Goal: Task Accomplishment & Management: Manage account settings

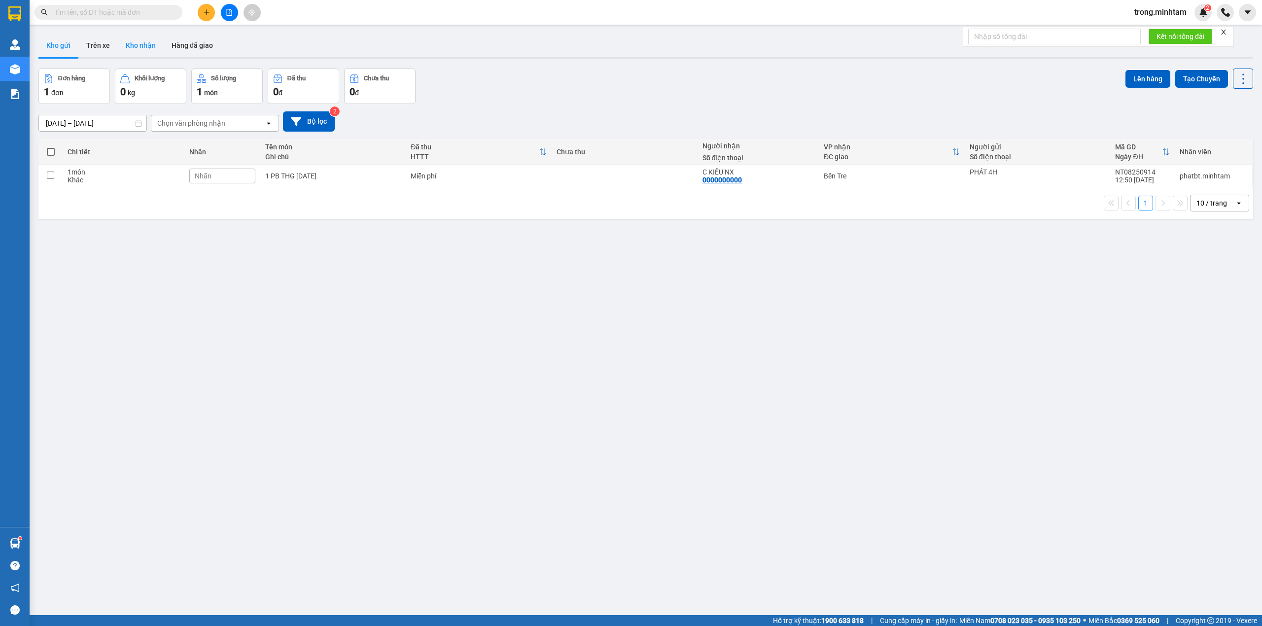
click at [141, 44] on button "Kho nhận" at bounding box center [141, 46] width 46 height 24
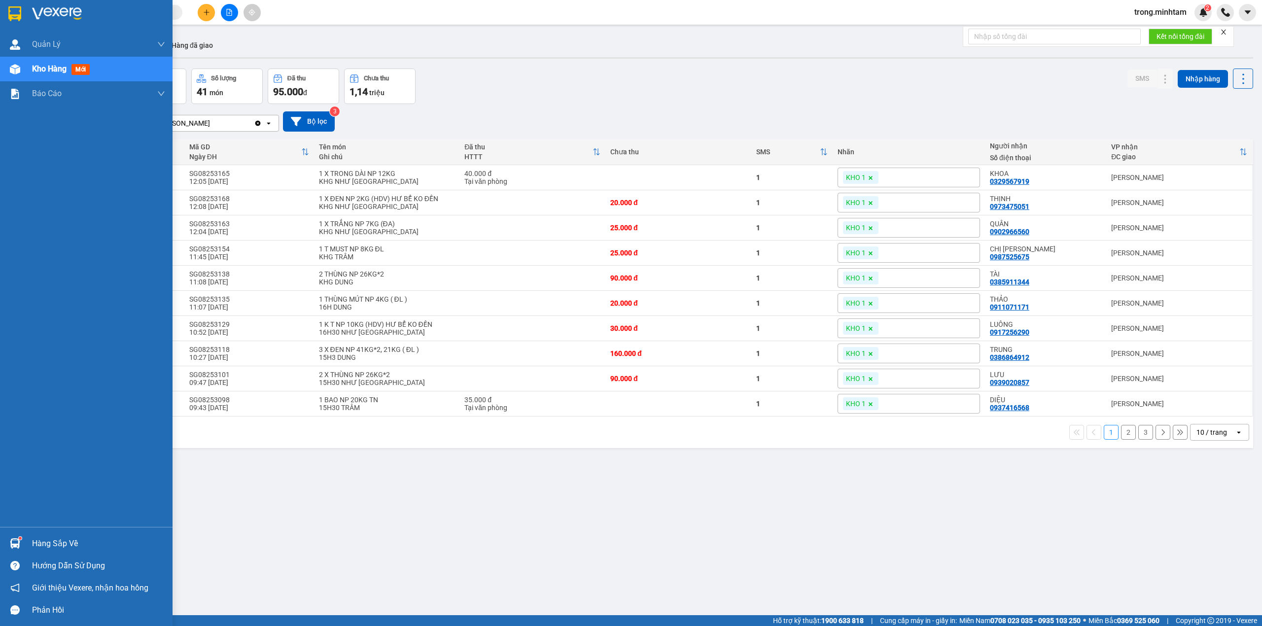
click at [72, 539] on div "Hàng sắp về" at bounding box center [98, 544] width 133 height 15
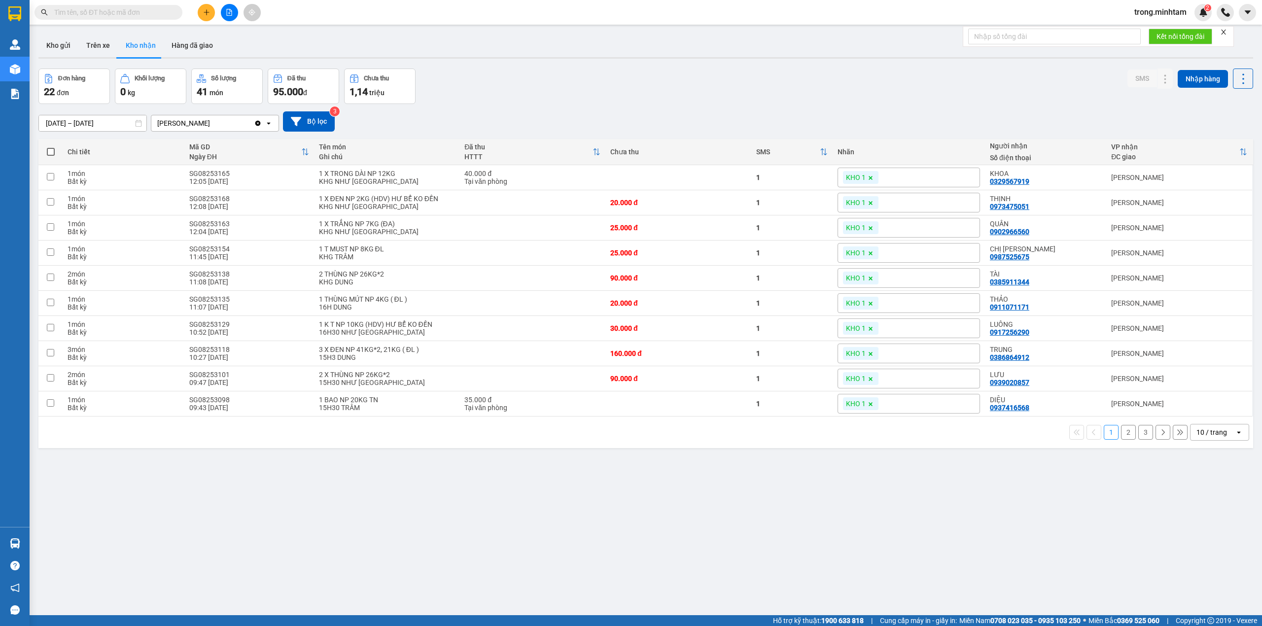
click at [504, 44] on section "Kết quả tìm kiếm ( 0 ) Bộ lọc No Data trong.minhtam 2 Quản Lý Quản lý khách hàn…" at bounding box center [631, 313] width 1262 height 626
click at [115, 16] on input "text" at bounding box center [112, 12] width 116 height 11
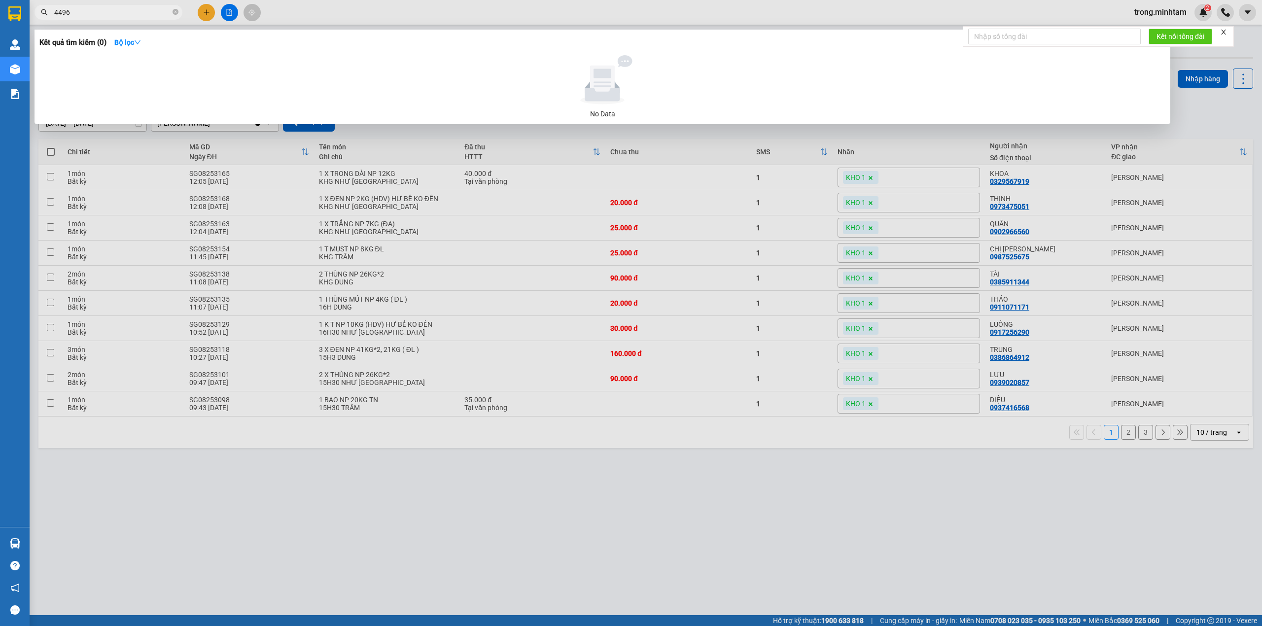
type input "44962"
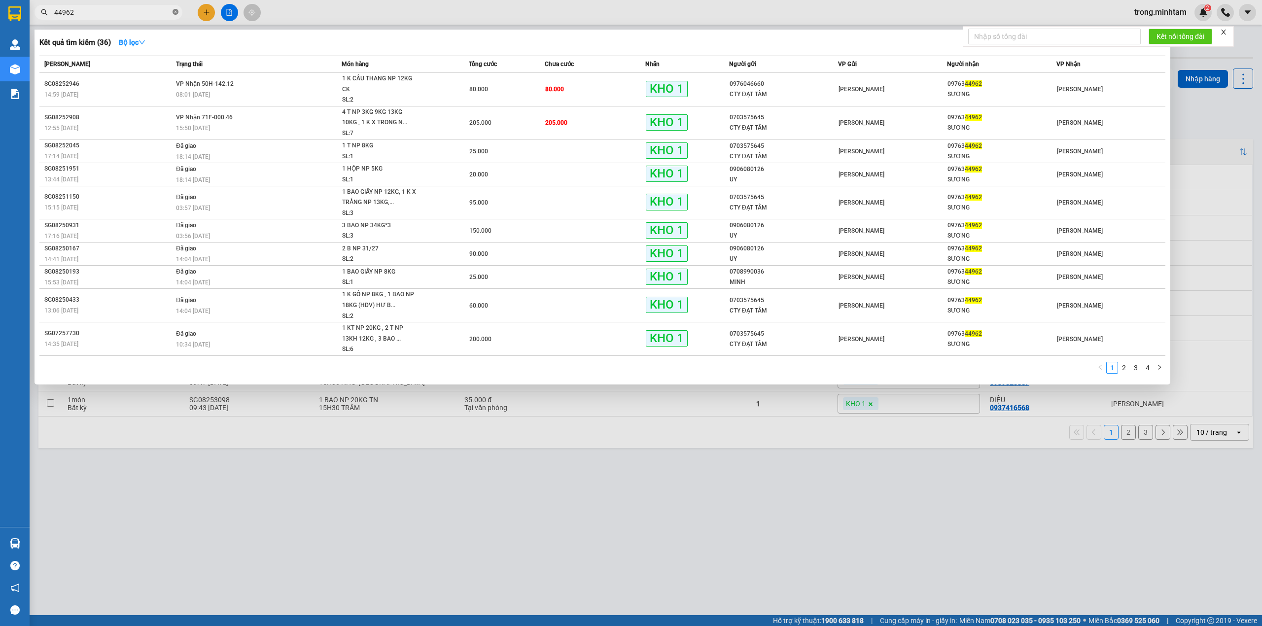
click at [175, 8] on span at bounding box center [176, 12] width 6 height 9
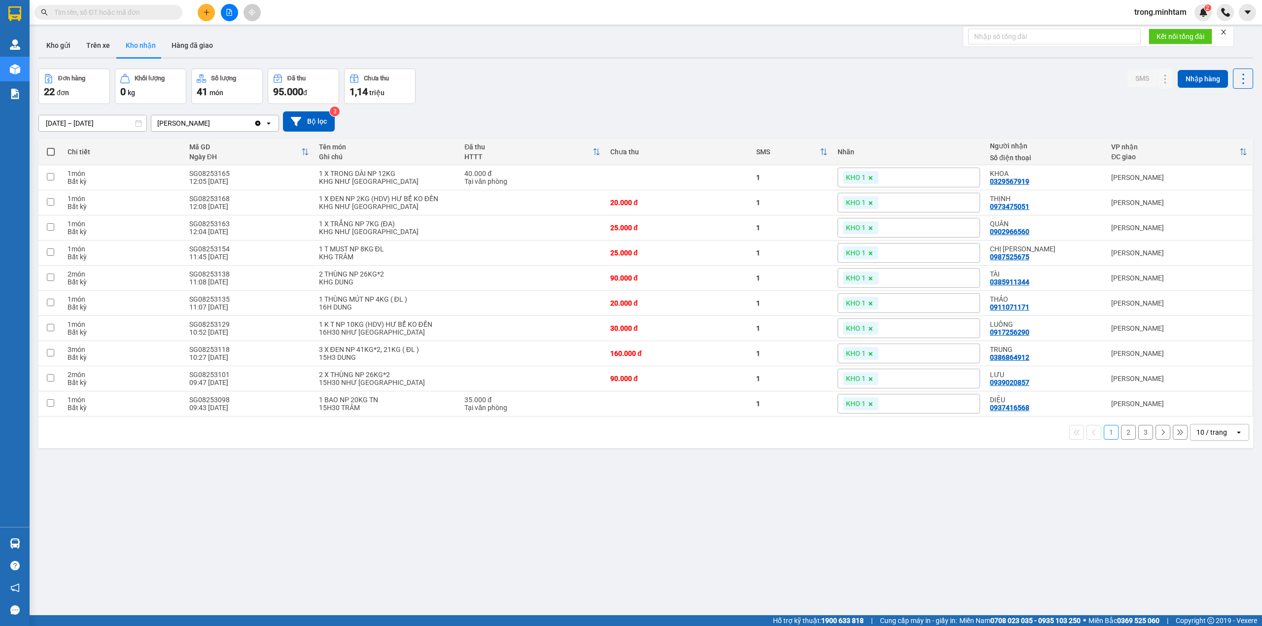
click at [1226, 34] on icon "close" at bounding box center [1224, 32] width 5 height 5
click at [1184, 13] on span "trong.minhtam" at bounding box center [1161, 12] width 68 height 12
click at [1166, 31] on span "Đăng xuất" at bounding box center [1165, 30] width 48 height 11
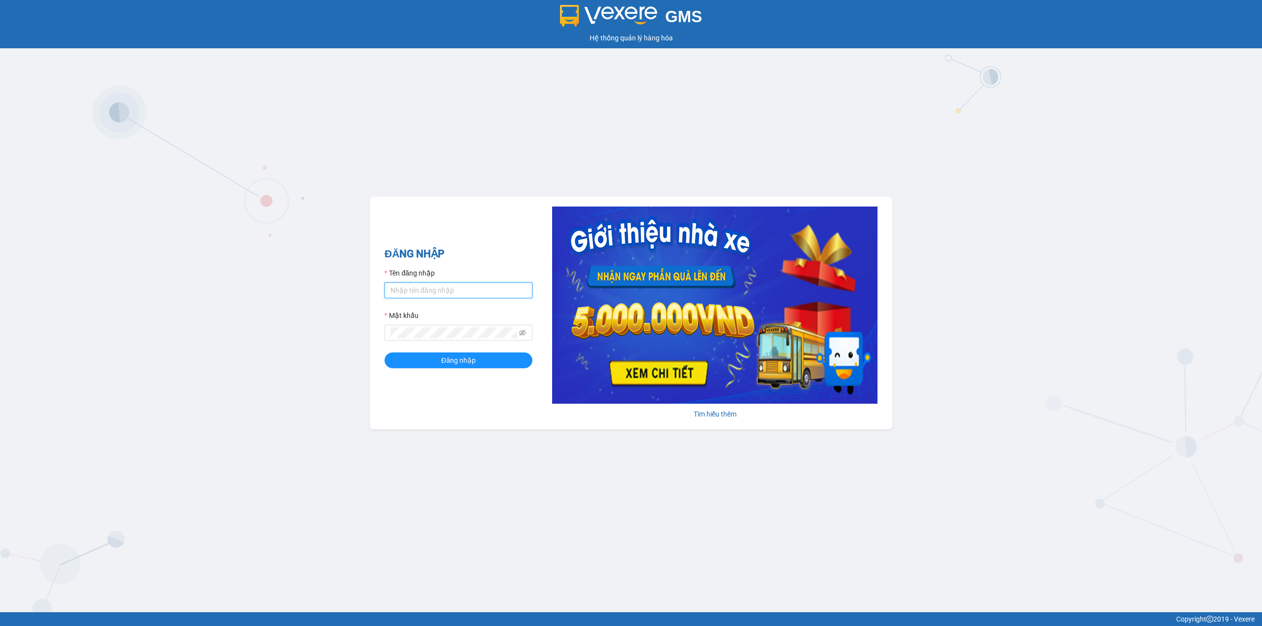
click at [505, 294] on input "Tên đăng nhập" at bounding box center [459, 291] width 148 height 16
click at [487, 287] on input "trong.minhtam" at bounding box center [459, 291] width 148 height 16
type input "t"
type input "gtnnth.minhtam"
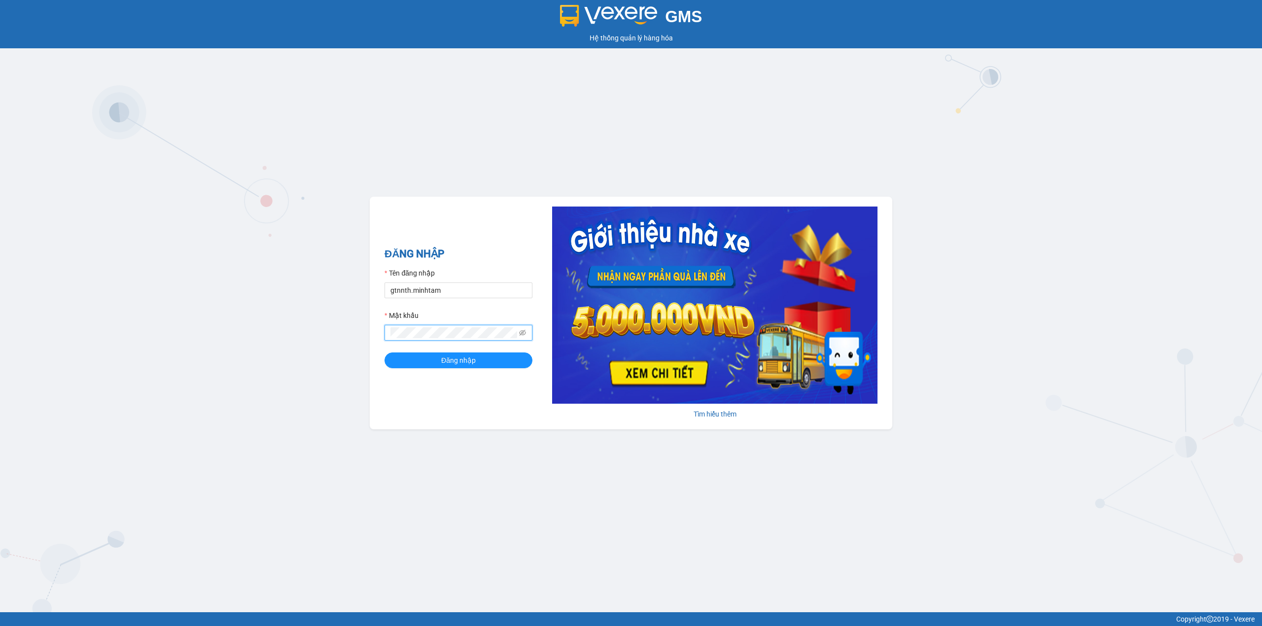
click at [385, 353] on button "Đăng nhập" at bounding box center [459, 361] width 148 height 16
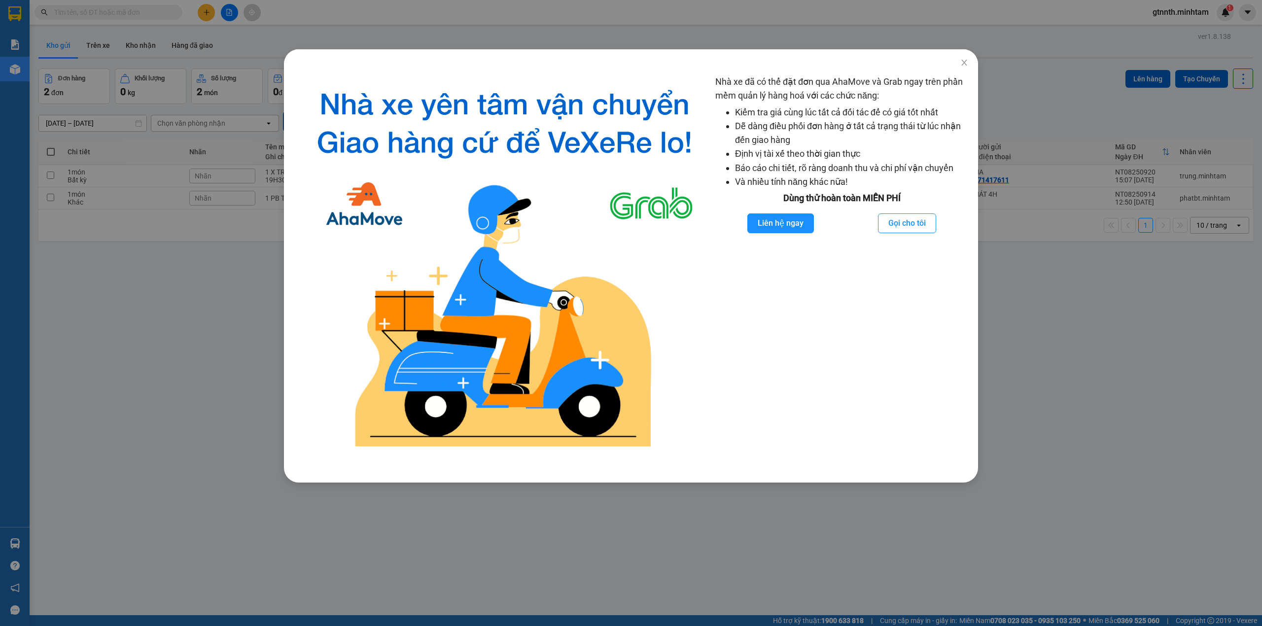
drag, startPoint x: 344, startPoint y: 23, endPoint x: 308, endPoint y: 4, distance: 40.8
click at [344, 23] on div "Nhà xe đã có thể đặt đơn qua AhaMove và Grab ngay trên phần mềm quản lý hàng ho…" at bounding box center [631, 313] width 1262 height 626
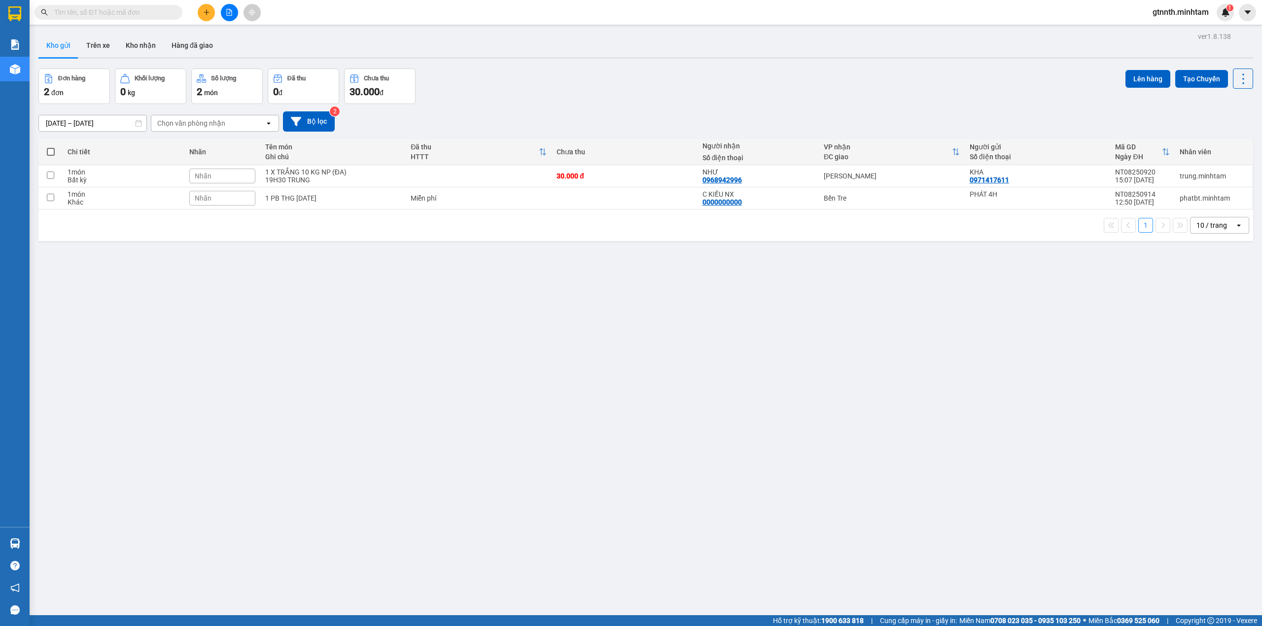
click at [208, 11] on icon "plus" at bounding box center [206, 12] width 7 height 7
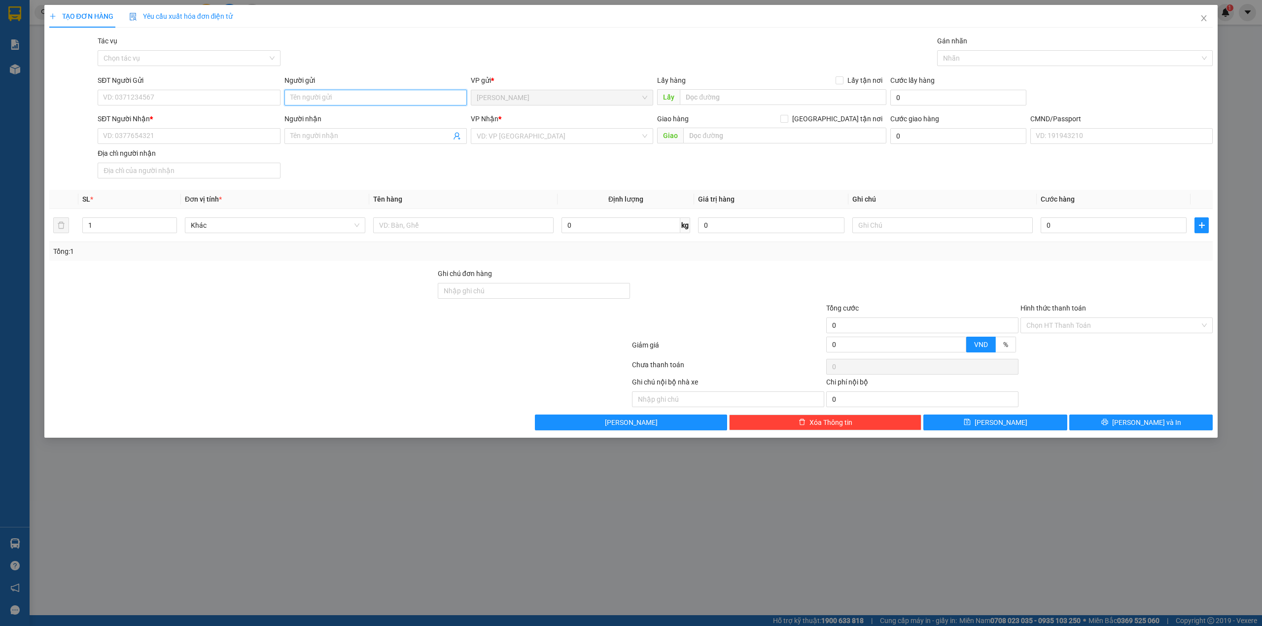
click at [342, 101] on input "Người gửi" at bounding box center [376, 98] width 182 height 16
type input "TRỌNG 4H"
type input "0000000000"
type input "CHỊ [PERSON_NAME]"
click at [482, 200] on div "Bến Tre" at bounding box center [562, 203] width 171 height 11
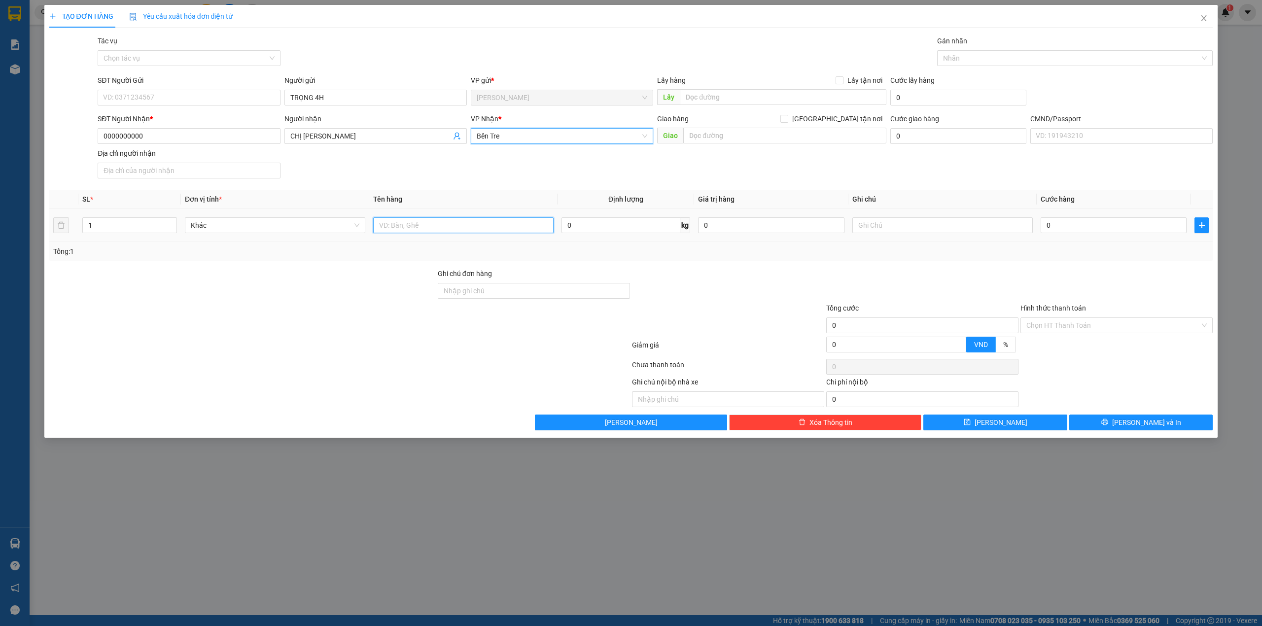
click at [442, 220] on input "text" at bounding box center [463, 225] width 180 height 16
type input "PHÍ GTN MÃ SG08252892(40K-KHÁCH YÊU CẦU)"
type input "PHÁT"
type input "4"
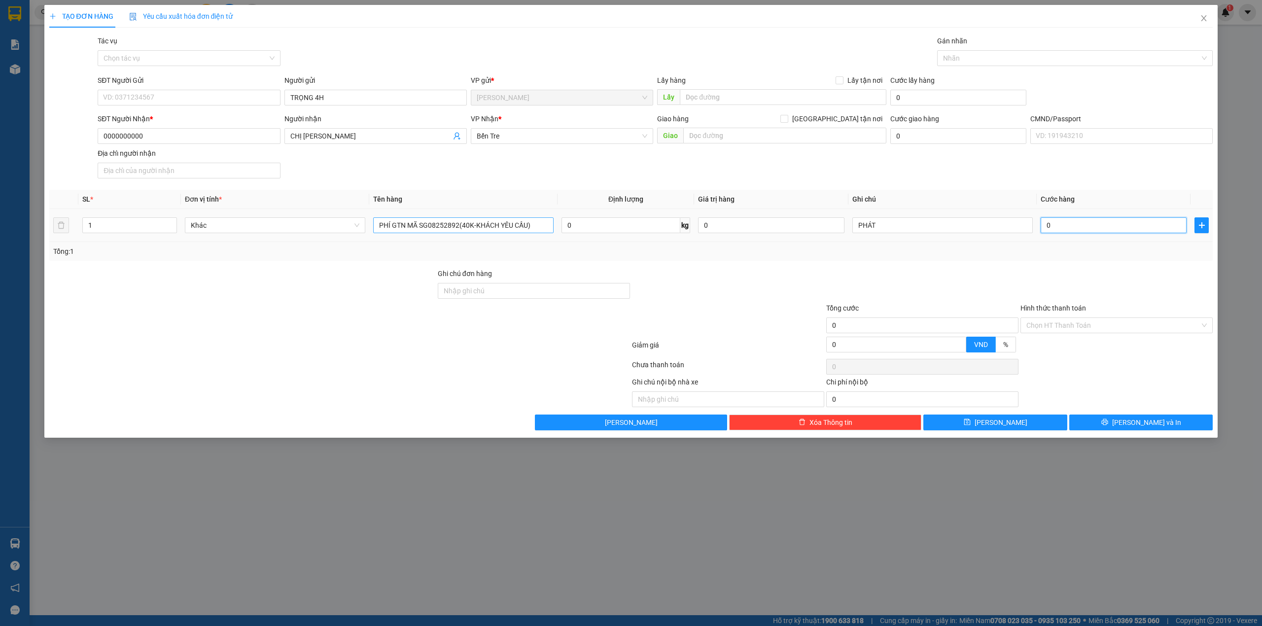
type input "4"
type input "40"
type input "40.000"
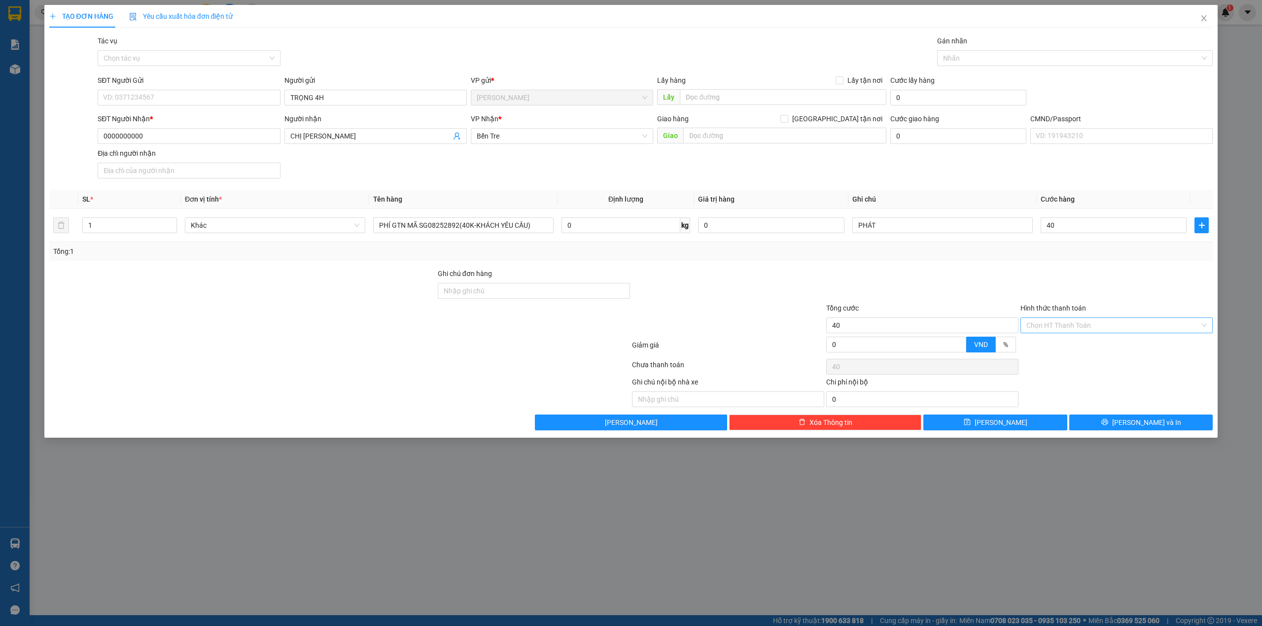
type input "40.000"
click at [1063, 327] on input "Hình thức thanh toán" at bounding box center [1114, 325] width 174 height 15
click at [1053, 348] on div "Tại văn phòng" at bounding box center [1117, 347] width 180 height 11
type input "0"
click at [1093, 431] on button "[PERSON_NAME] và In" at bounding box center [1142, 423] width 144 height 16
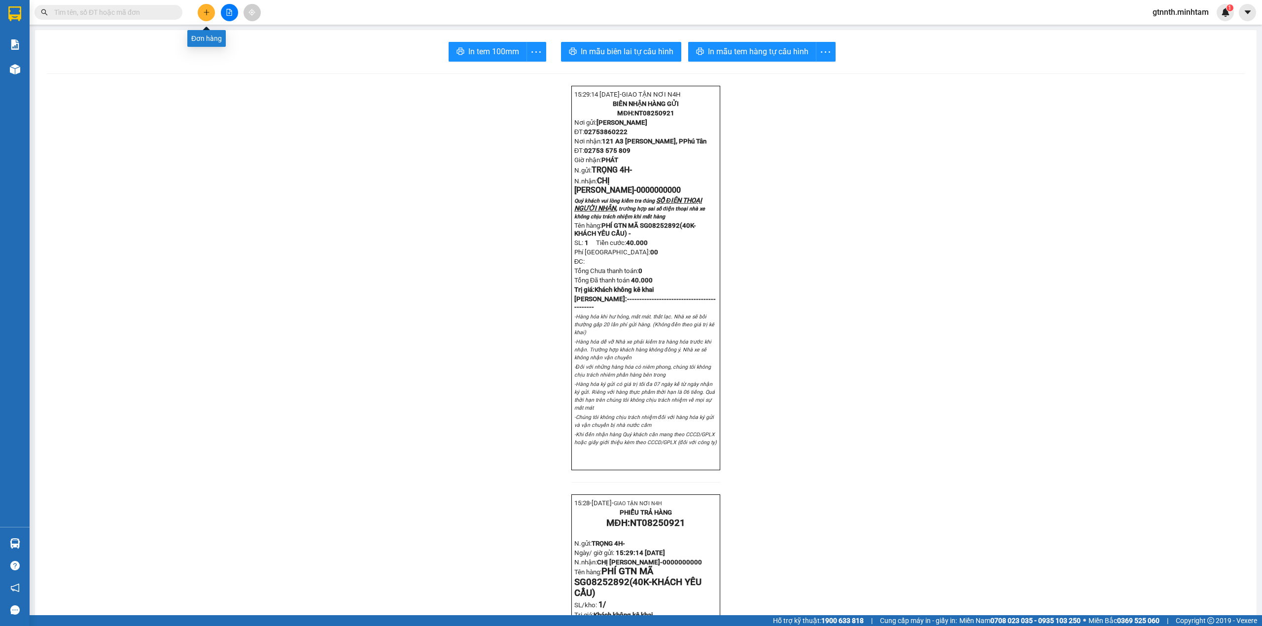
click at [208, 11] on icon "plus" at bounding box center [206, 12] width 7 height 7
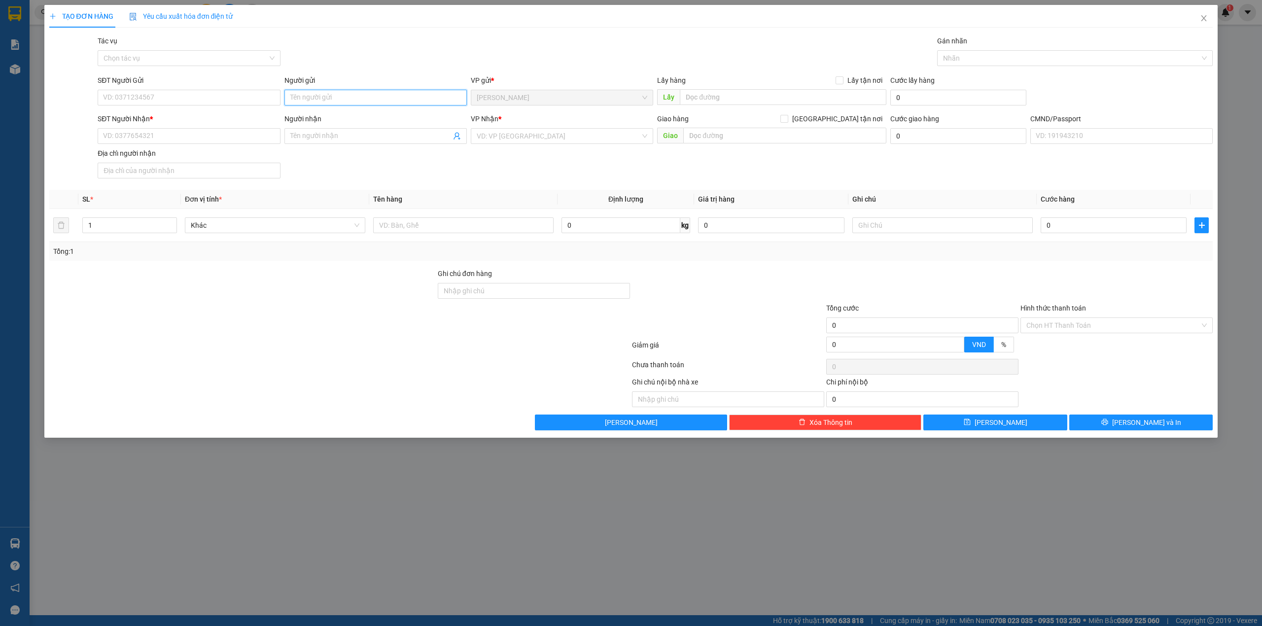
click at [327, 99] on input "Người gửi" at bounding box center [376, 98] width 182 height 16
type input "TRỌNG 4H"
type input "0000000000"
type input "CHỊ [PERSON_NAME]"
click at [486, 206] on div "Bến Tre" at bounding box center [562, 203] width 171 height 11
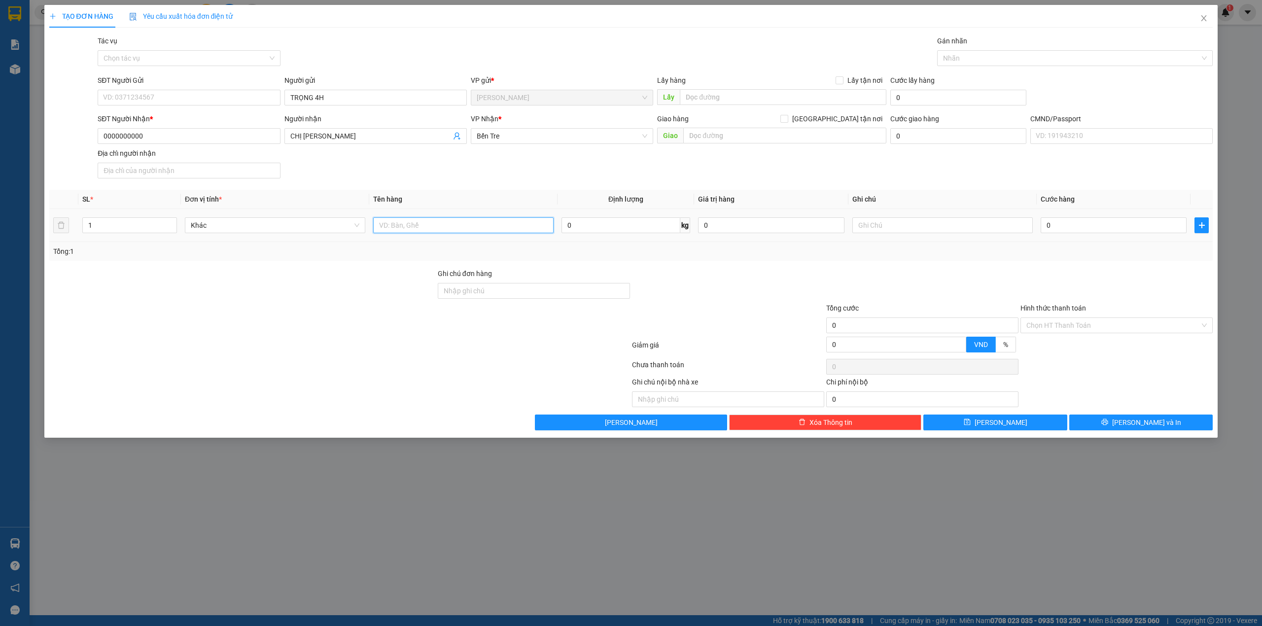
click at [462, 221] on input "text" at bounding box center [463, 225] width 180 height 16
type input "PHÍ GTN MÃ SG08253071(50K-KHÁCH YÊU CẦU)"
type input "PHÁT"
type input "5"
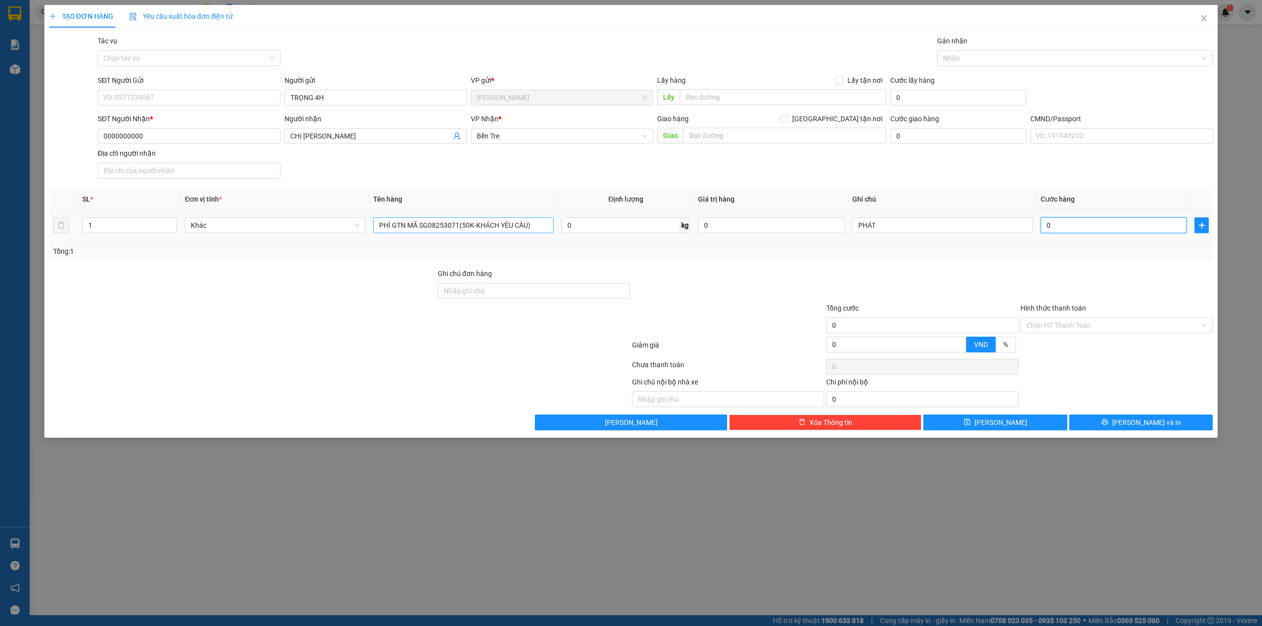
type input "5"
type input "50"
type input "50.000"
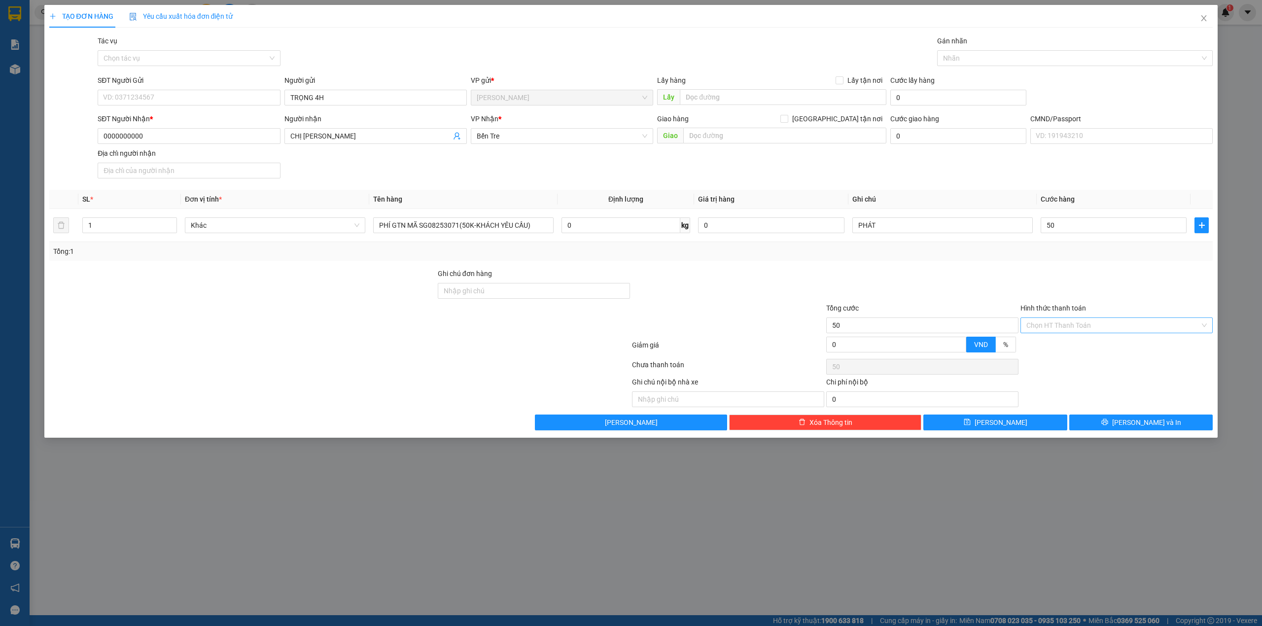
type input "50.000"
click at [1058, 332] on input "Hình thức thanh toán" at bounding box center [1114, 325] width 174 height 15
click at [1054, 345] on div "Tại văn phòng" at bounding box center [1117, 347] width 180 height 11
type input "0"
click at [1105, 426] on button "[PERSON_NAME] và In" at bounding box center [1142, 423] width 144 height 16
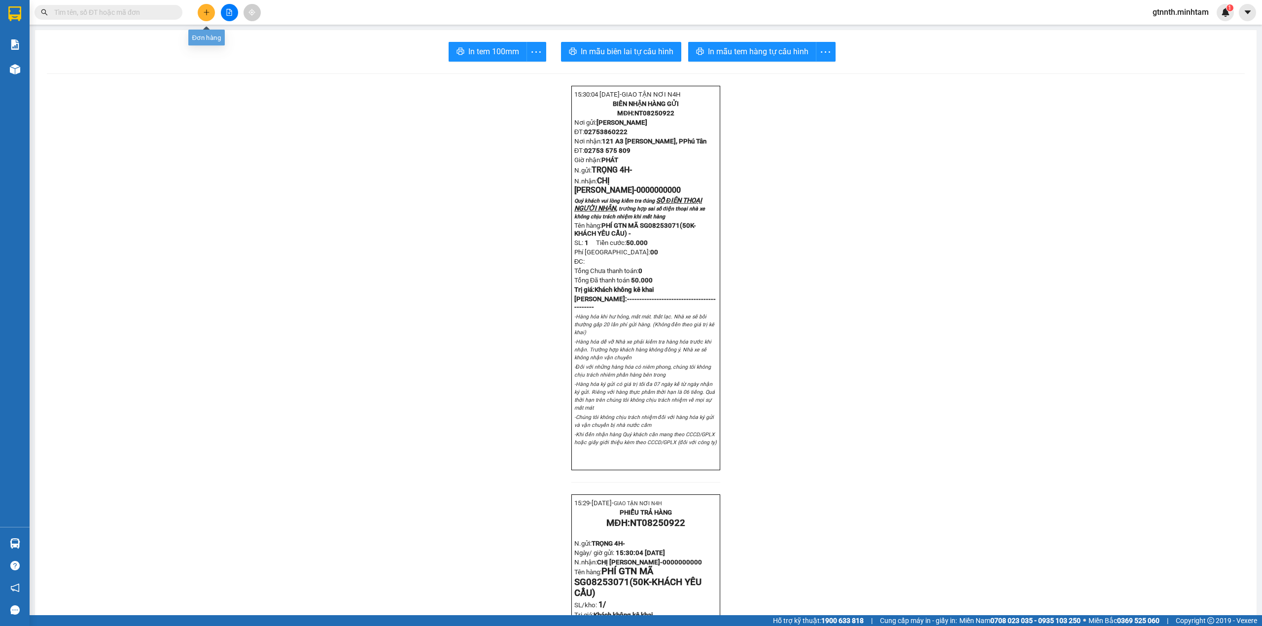
click at [199, 13] on button at bounding box center [206, 12] width 17 height 17
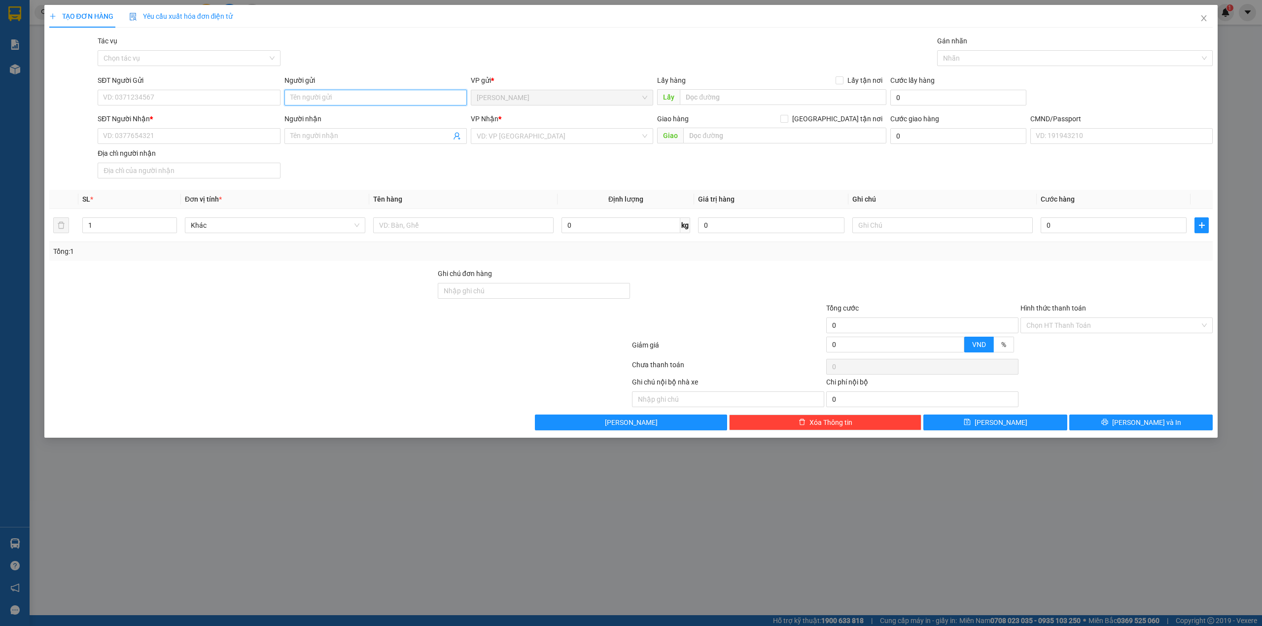
click at [344, 101] on input "Người gửi" at bounding box center [376, 98] width 182 height 16
type input "TRỌNG 4H"
type input "0000000000"
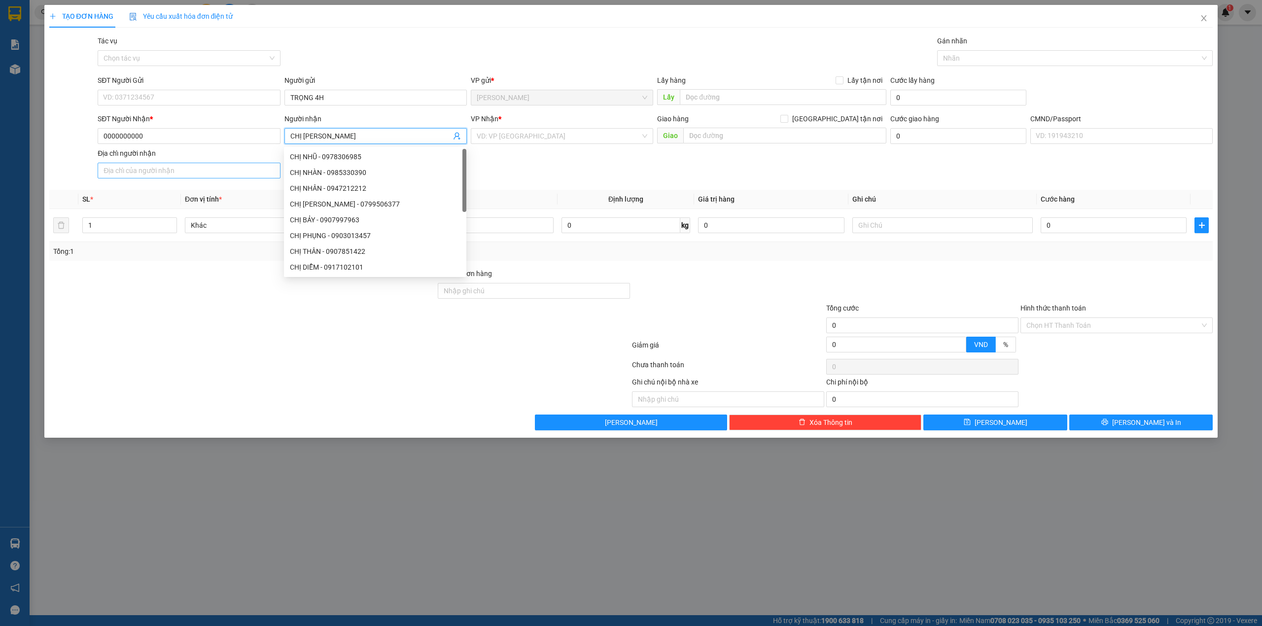
type input "CHỊ [PERSON_NAME]"
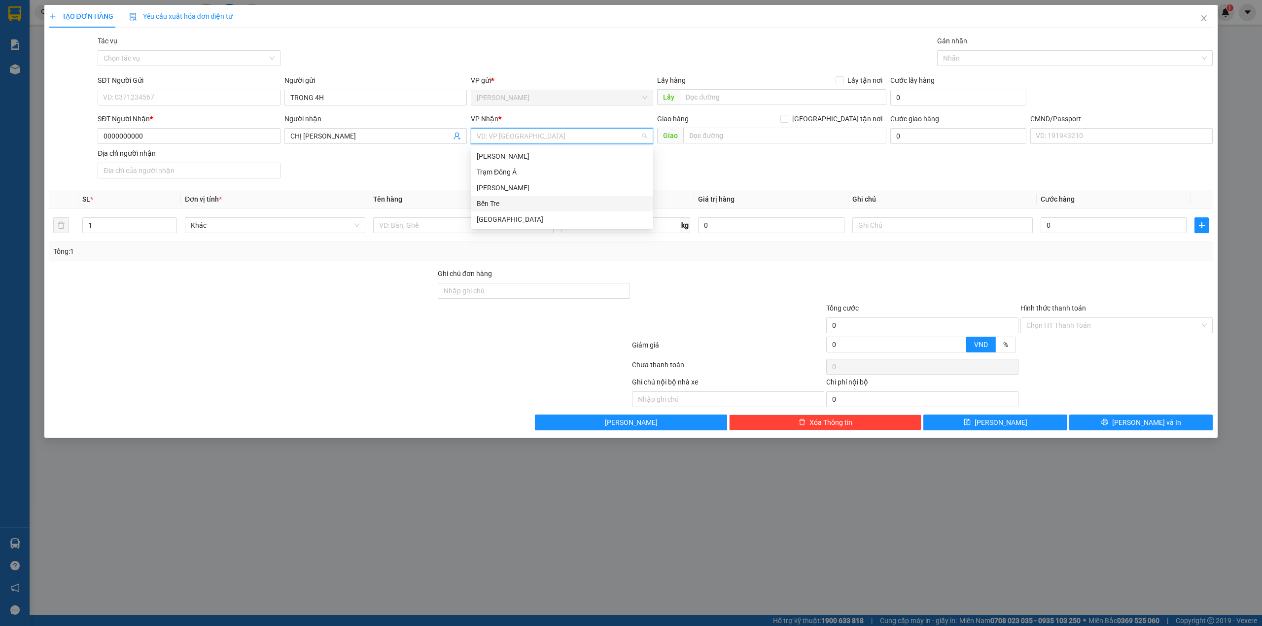
click at [499, 203] on div "Bến Tre" at bounding box center [562, 203] width 171 height 11
click at [441, 223] on input "text" at bounding box center [463, 225] width 180 height 16
type input "PHÍ GTN MÃ SG08252597(120K))"
type input "TRUNG"
type input "1"
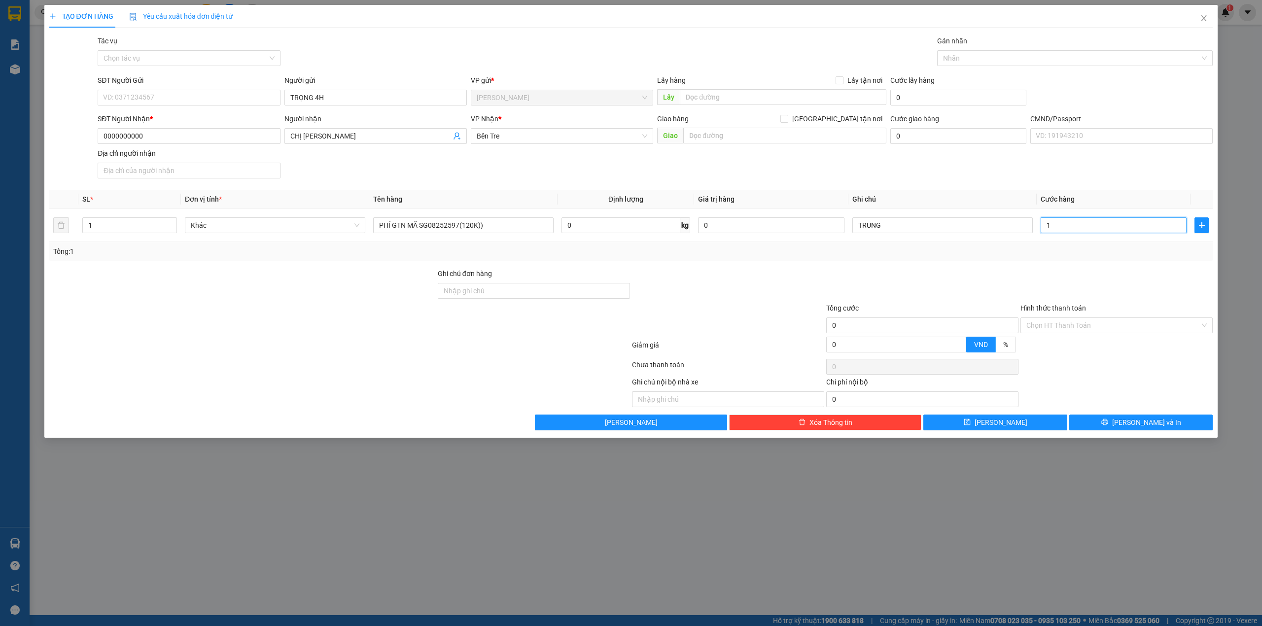
type input "1"
type input "10"
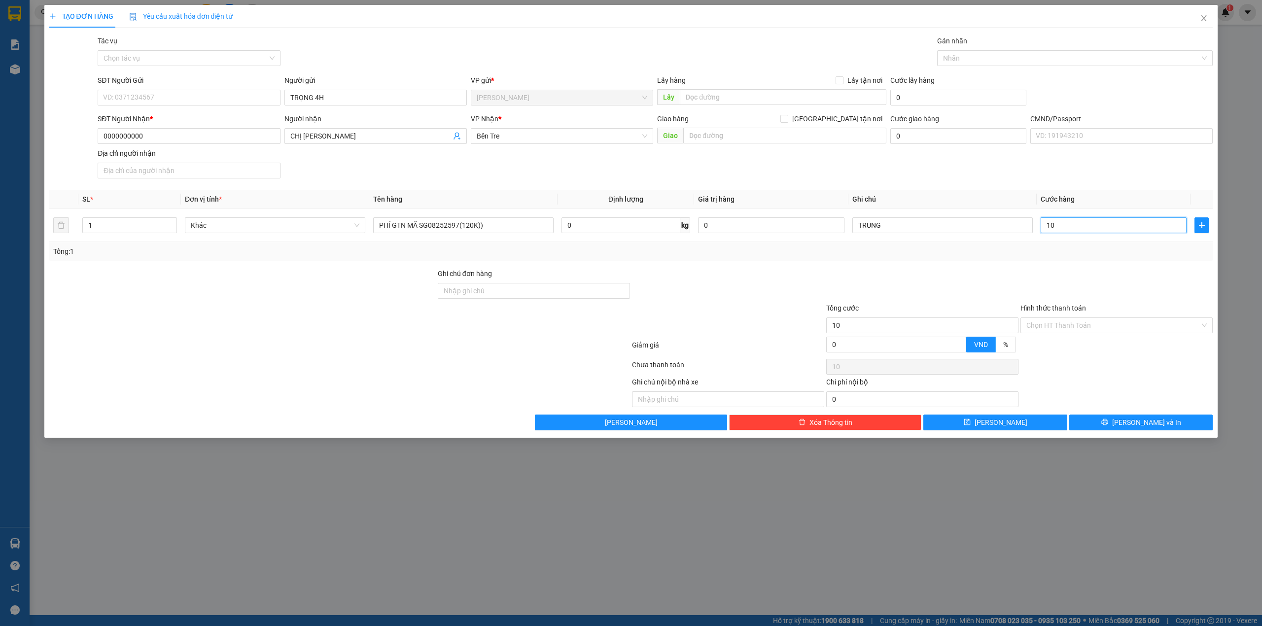
type input "1"
type input "12"
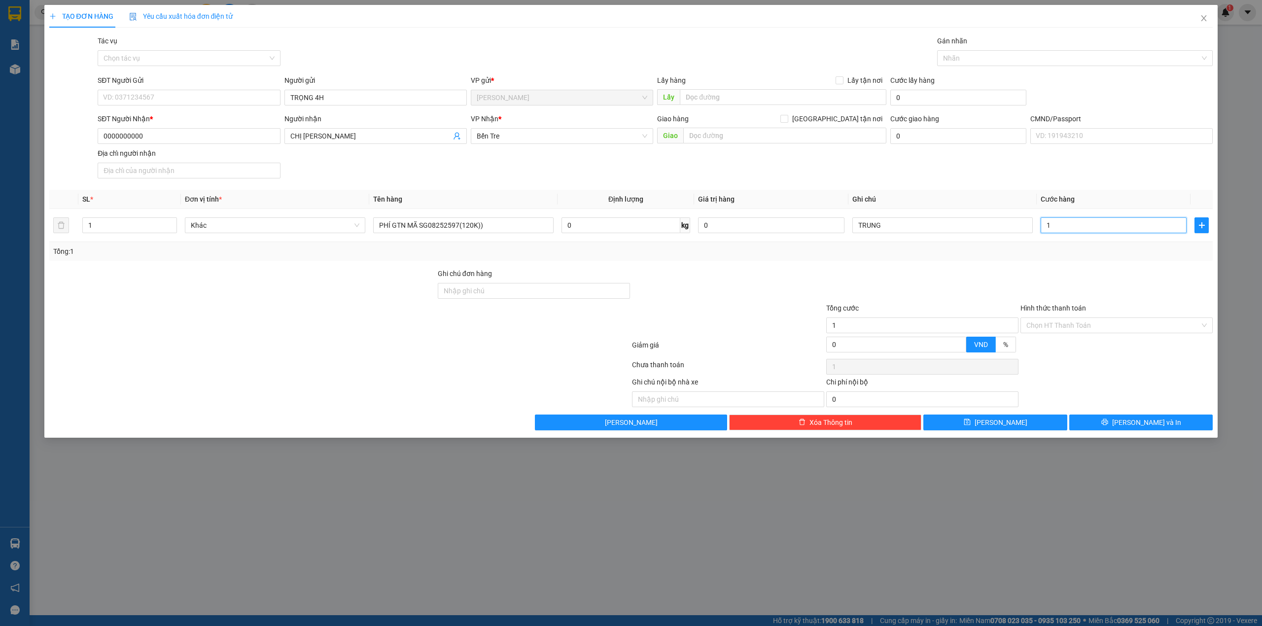
type input "12"
type input "120"
type input "120.000"
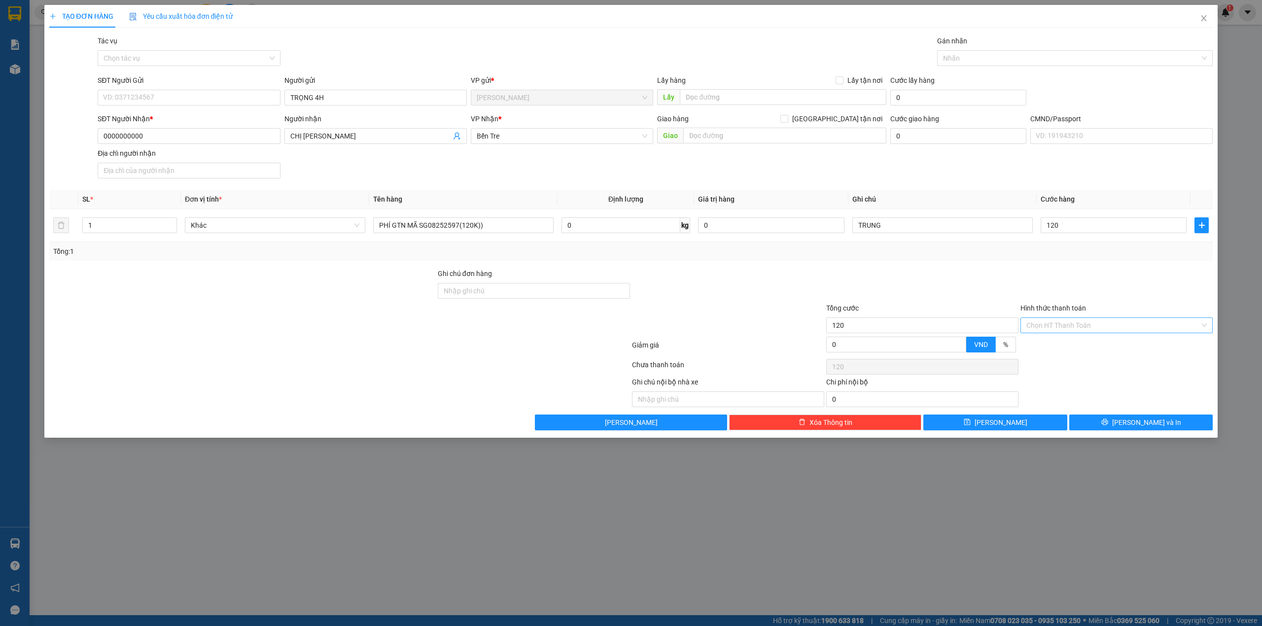
type input "120.000"
click at [1053, 332] on input "Hình thức thanh toán" at bounding box center [1114, 325] width 174 height 15
click at [1051, 348] on div "Tại văn phòng" at bounding box center [1117, 347] width 180 height 11
type input "0"
click at [1121, 417] on button "[PERSON_NAME] và In" at bounding box center [1142, 423] width 144 height 16
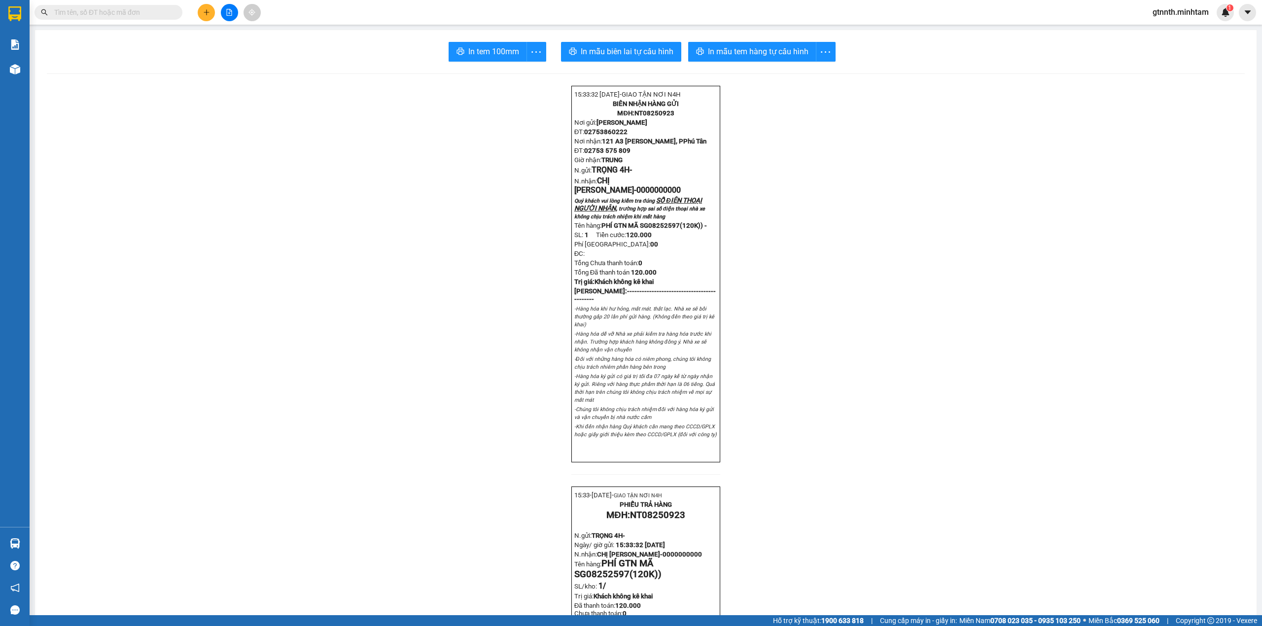
click at [201, 21] on div "Kết quả tìm kiếm ( 0 ) Bộ lọc No Data gtnnth.minhtam 1" at bounding box center [631, 12] width 1262 height 25
click at [204, 16] on button at bounding box center [206, 12] width 17 height 17
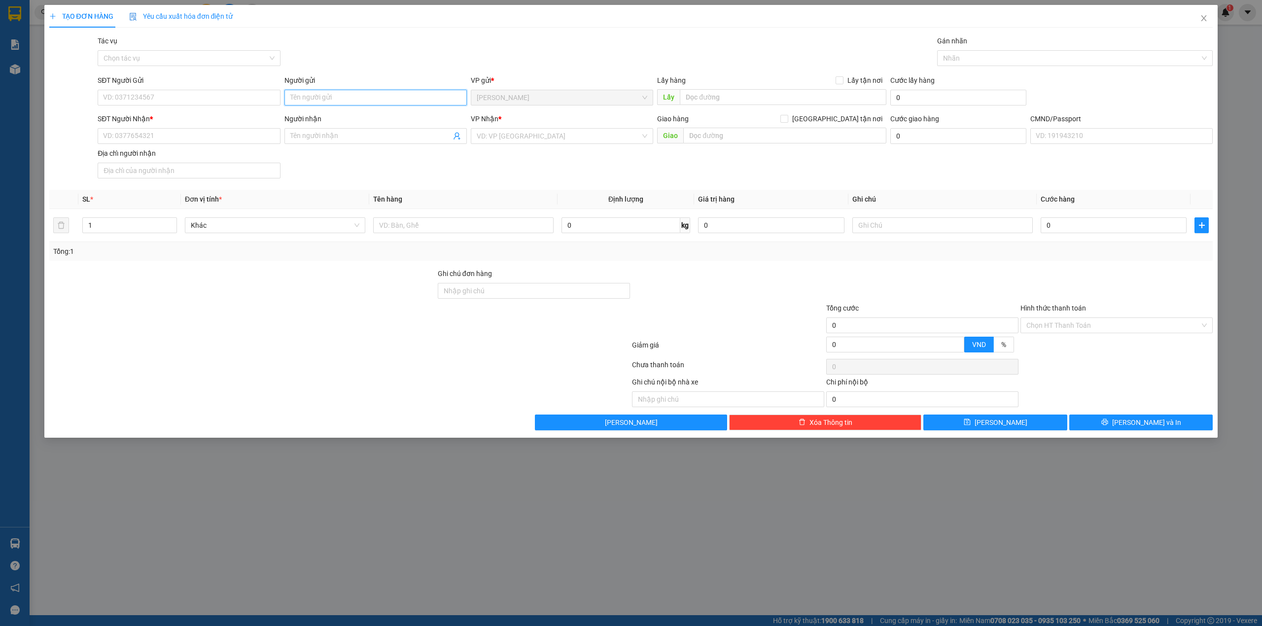
click at [377, 99] on input "Người gửi" at bounding box center [376, 98] width 182 height 16
type input "TRỌNG 4H"
type input "0000000000"
type input "CHỊ [PERSON_NAME]"
click at [490, 200] on div "Bến Tre" at bounding box center [562, 203] width 171 height 11
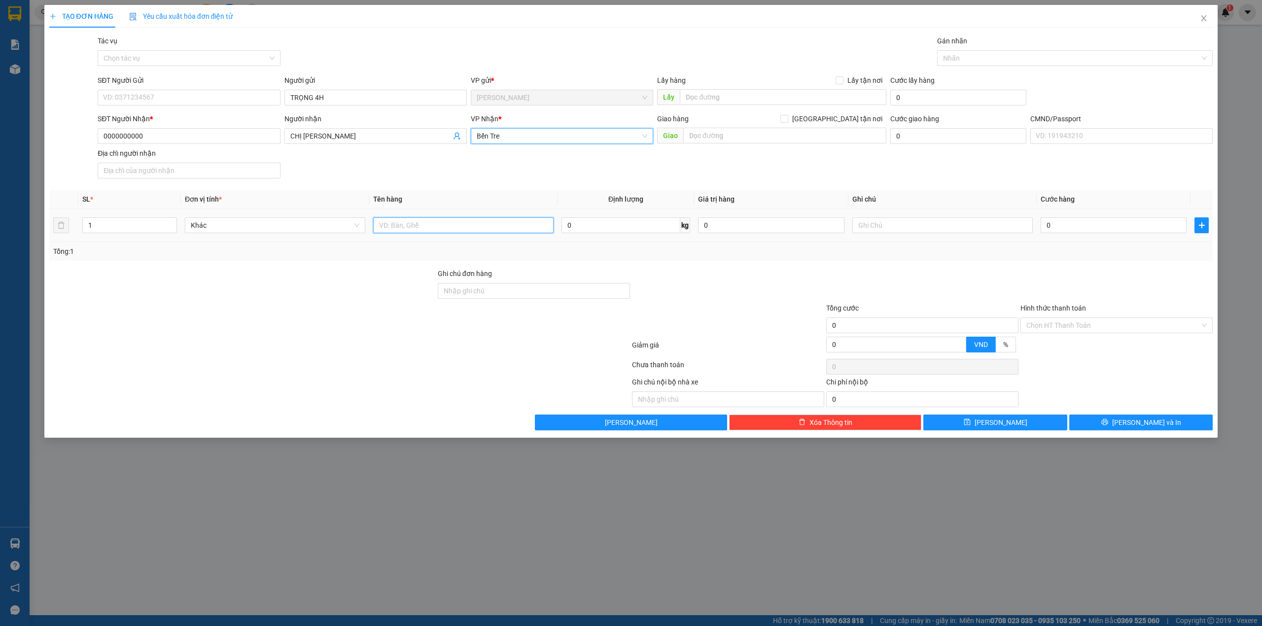
click at [428, 230] on input "text" at bounding box center [463, 225] width 180 height 16
type input "PHÍ GTN MÃ SG08253092(50K)"
type input "SĨ"
type input "5"
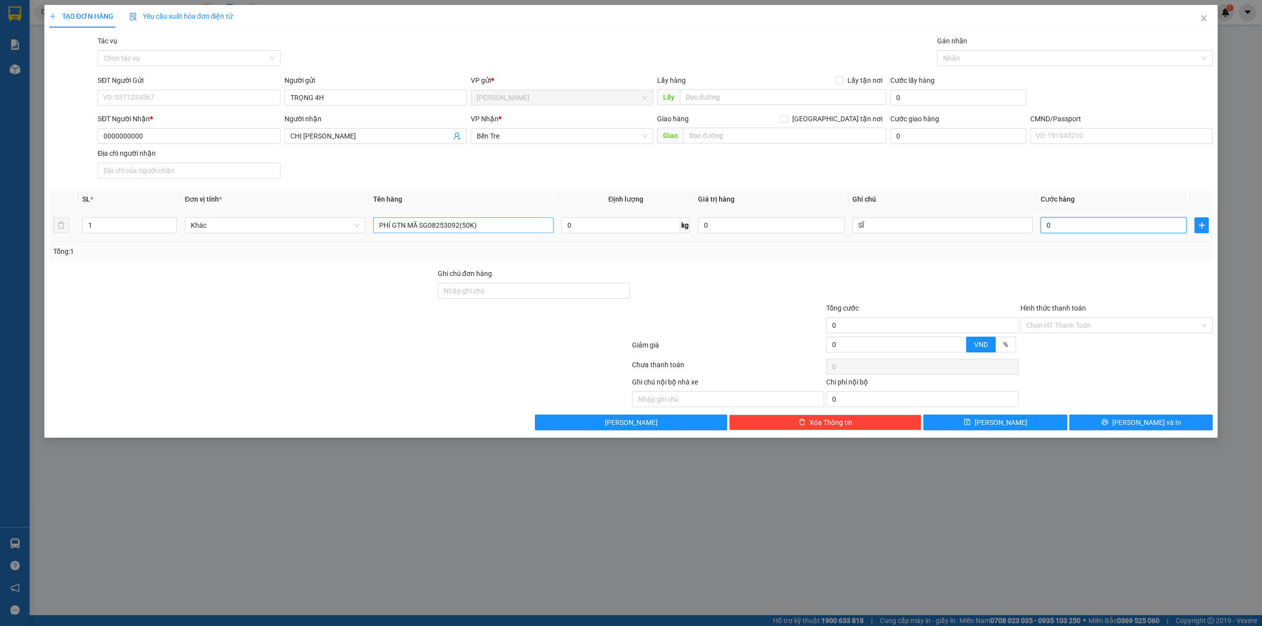
type input "5"
type input "50"
type input "50.000"
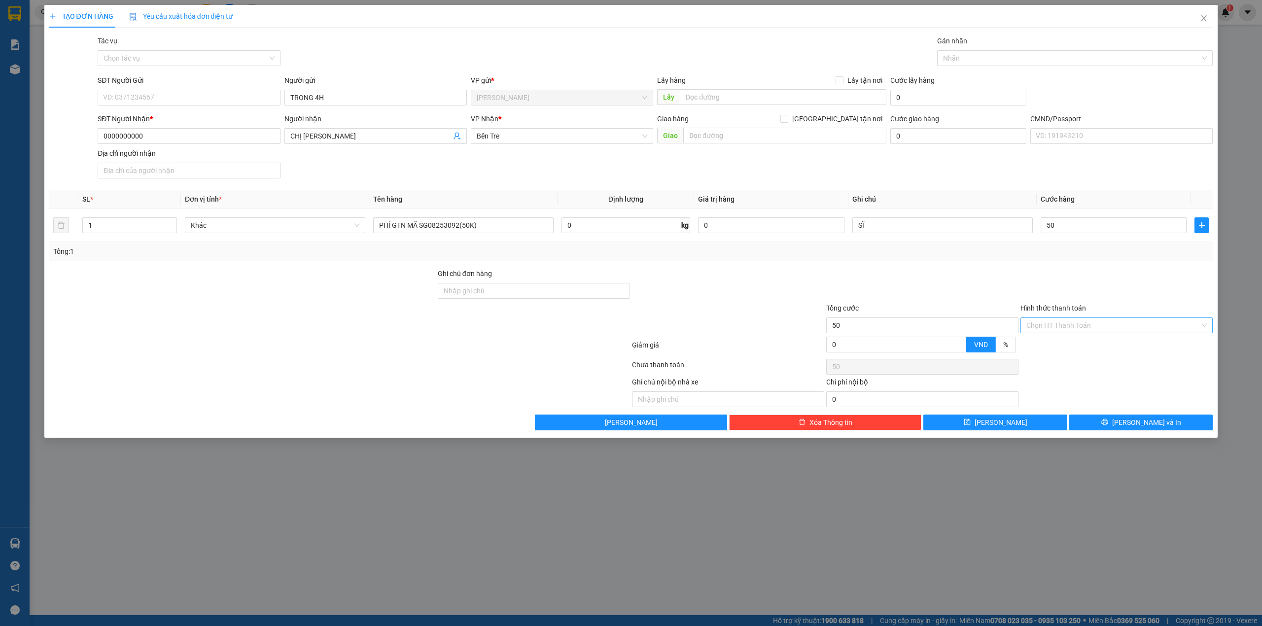
type input "50.000"
click at [1082, 332] on input "Hình thức thanh toán" at bounding box center [1114, 325] width 174 height 15
click at [1081, 342] on div "Tại văn phòng" at bounding box center [1117, 347] width 180 height 11
type input "0"
click at [1097, 431] on button "[PERSON_NAME] và In" at bounding box center [1142, 423] width 144 height 16
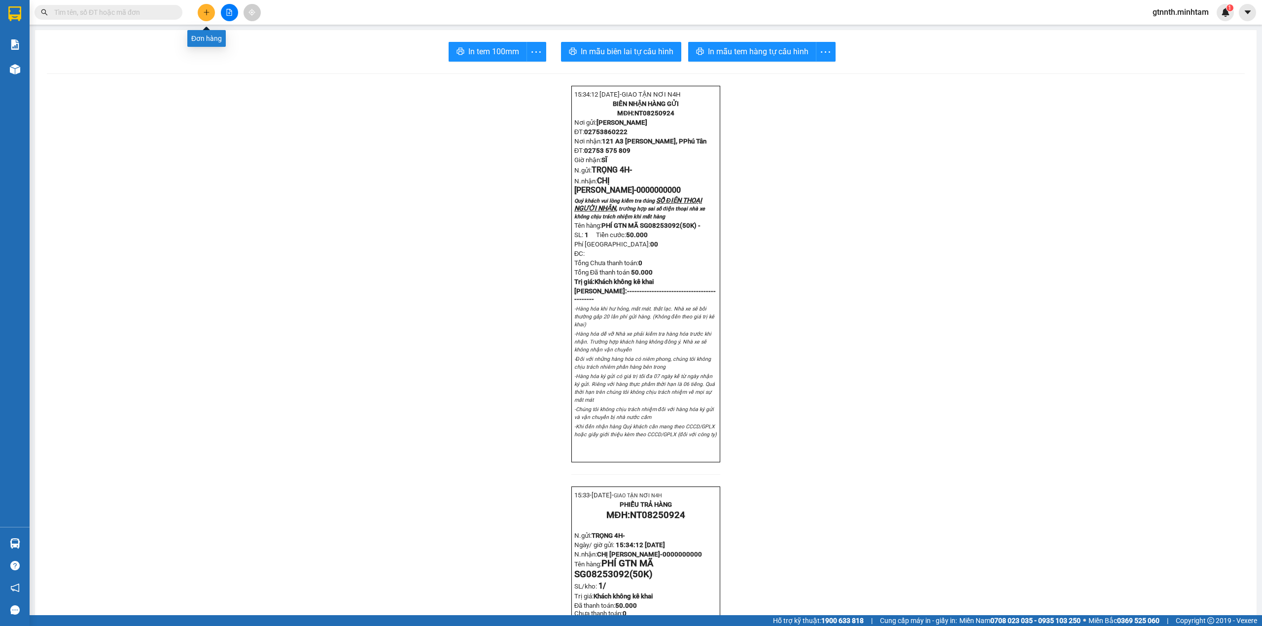
click at [212, 12] on button at bounding box center [206, 12] width 17 height 17
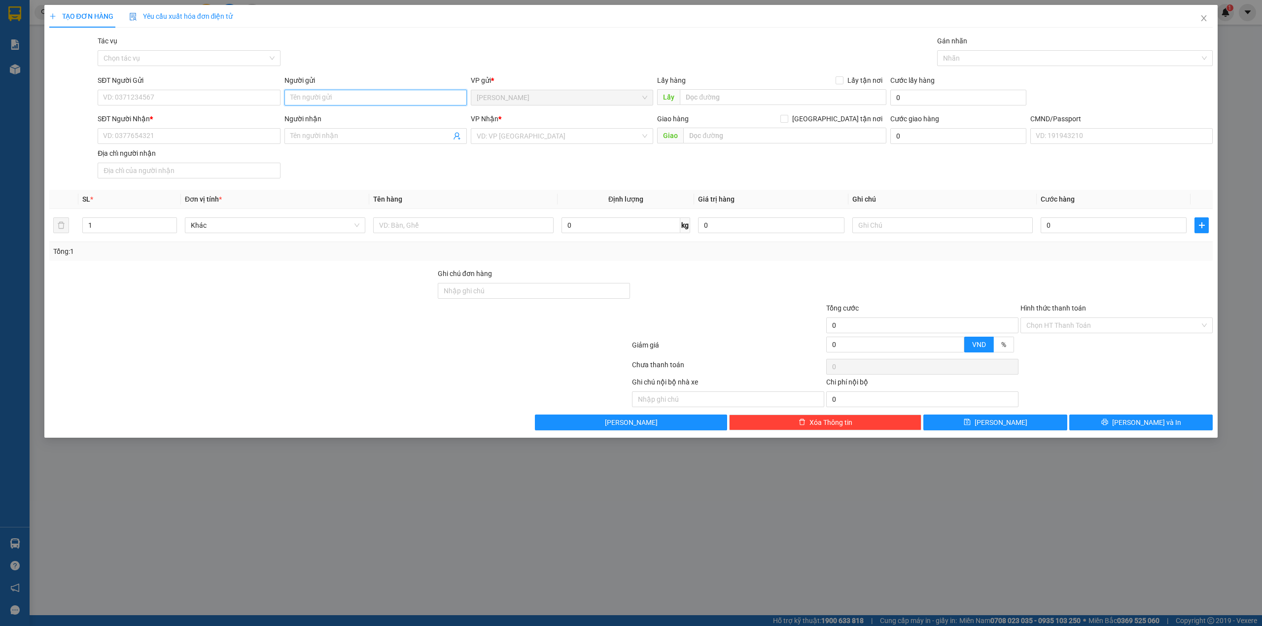
click at [346, 101] on input "Người gửi" at bounding box center [376, 98] width 182 height 16
type input "TRỌNG 4H"
type input "0000000000"
type input "CHỊ [PERSON_NAME]"
click at [478, 201] on div "Bến Tre" at bounding box center [562, 203] width 171 height 11
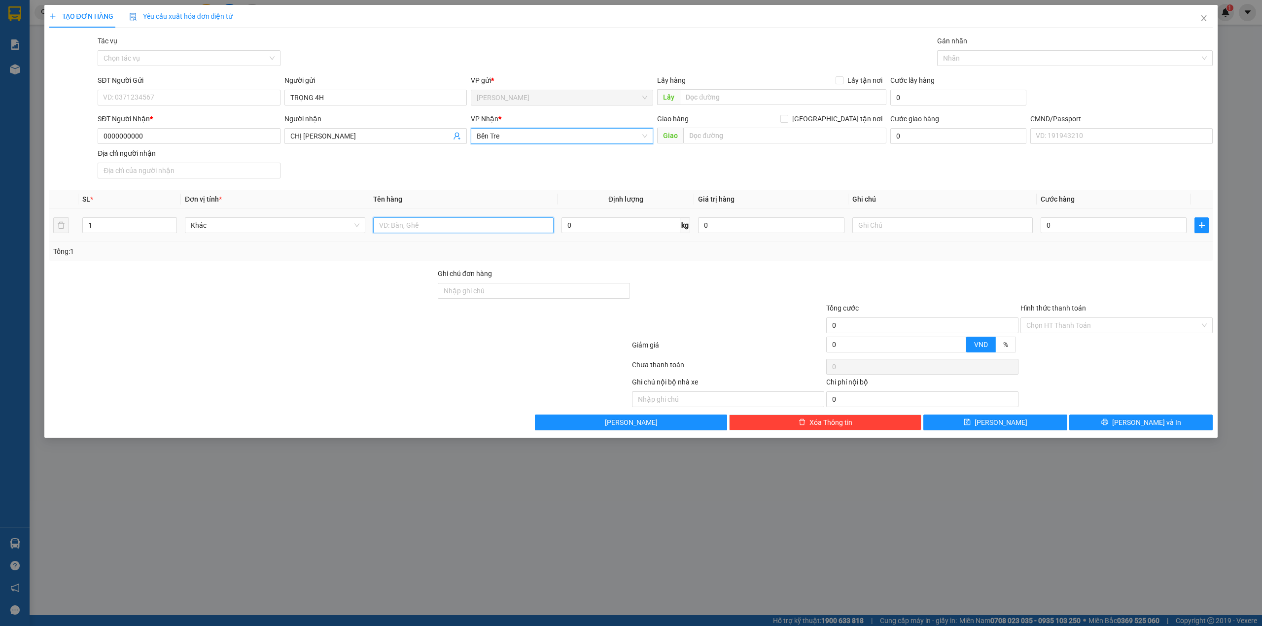
click at [442, 227] on input "text" at bounding box center [463, 225] width 180 height 16
type input "PHÍ GTN MÃ SG08252946/2908(150K-KHÁCH YÊU CẦU)"
type input "TRỌNG /XE TẢI TRUNG"
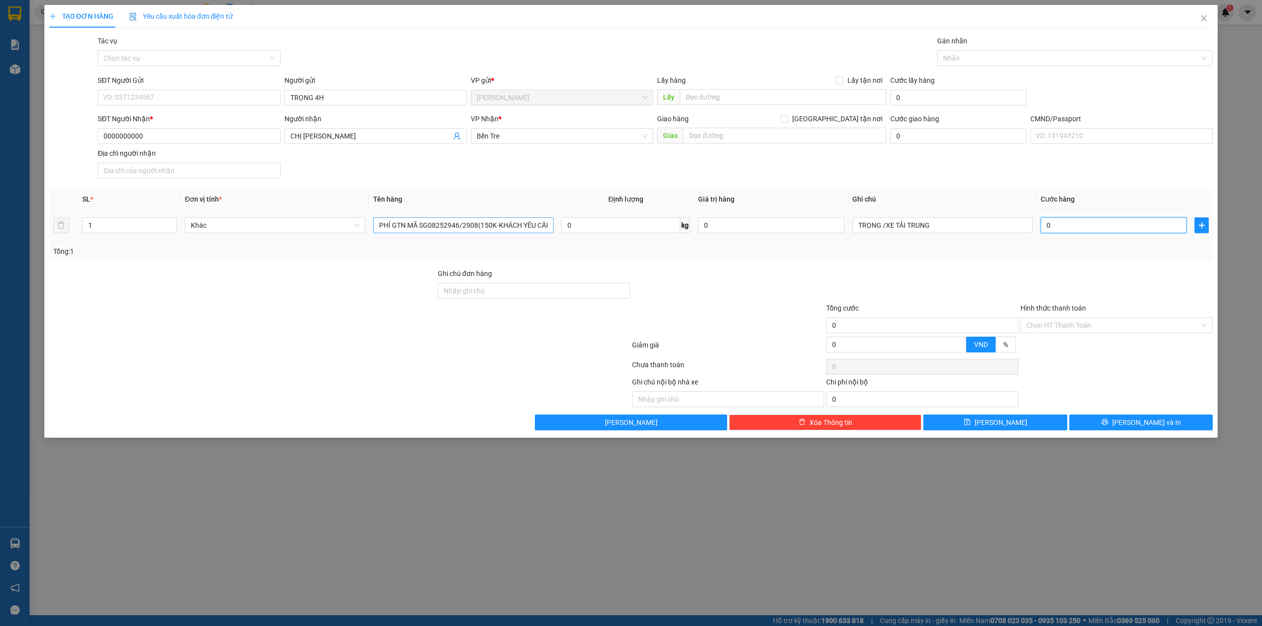
type input "1"
type input "15"
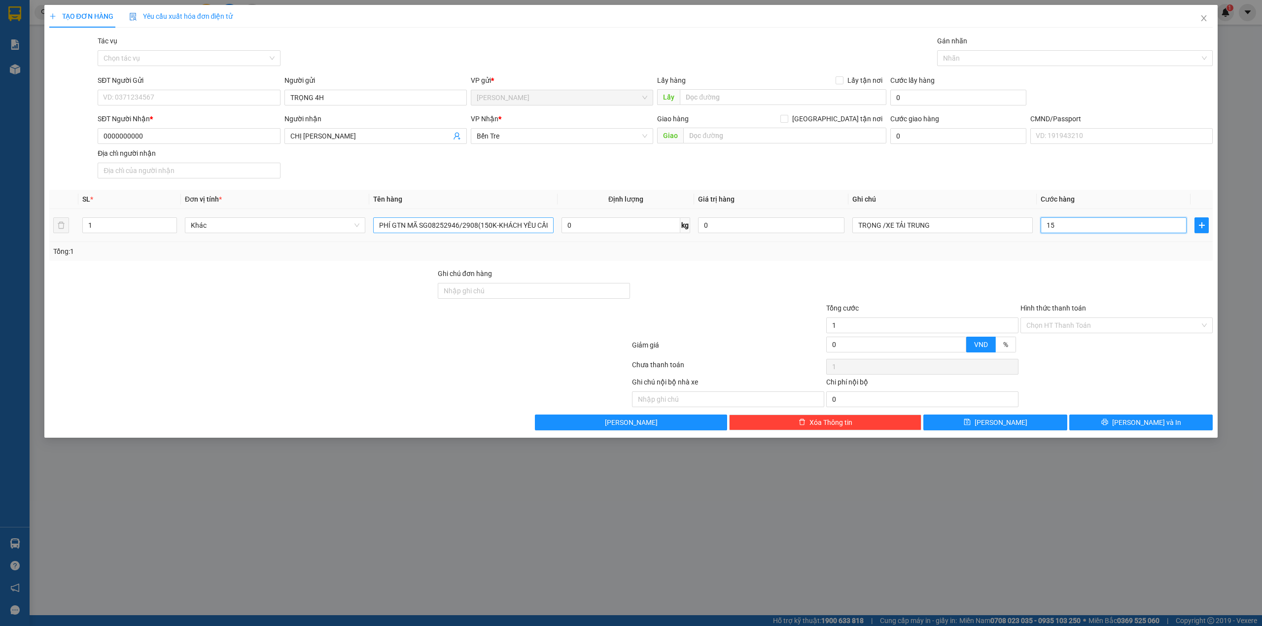
type input "15"
type input "150"
type input "150.000"
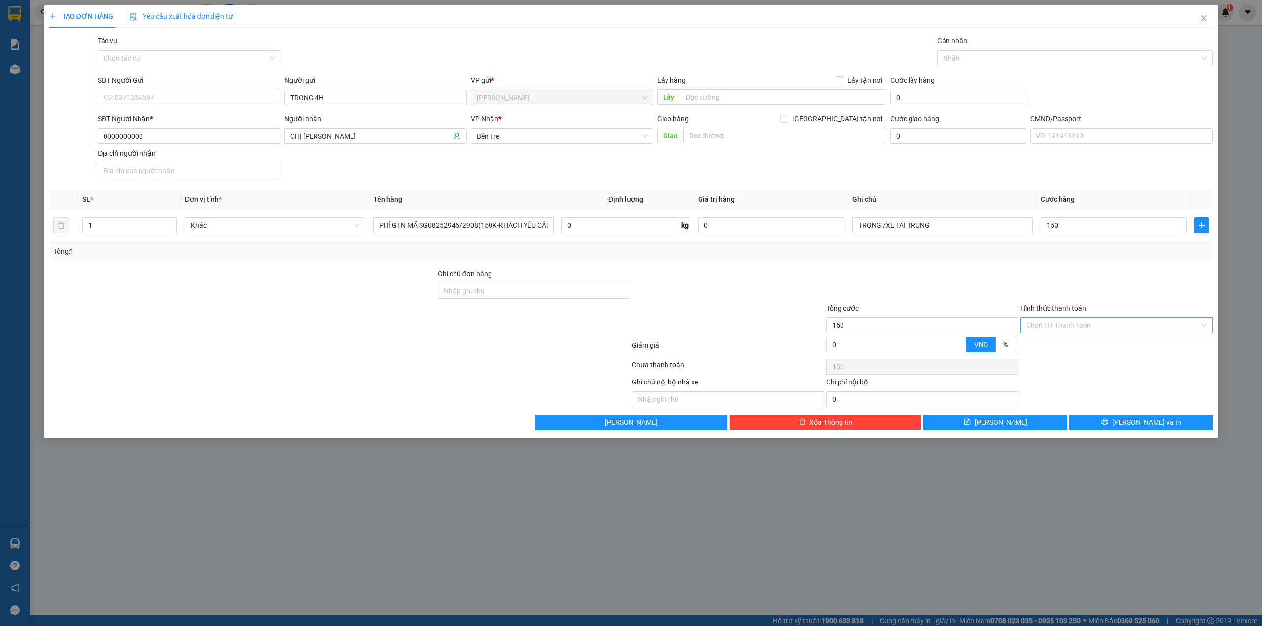
type input "150.000"
click at [1050, 329] on input "Hình thức thanh toán" at bounding box center [1114, 325] width 174 height 15
click at [1048, 342] on div "Tại văn phòng" at bounding box center [1117, 347] width 180 height 11
type input "0"
click at [1135, 428] on span "[PERSON_NAME] và In" at bounding box center [1147, 422] width 69 height 11
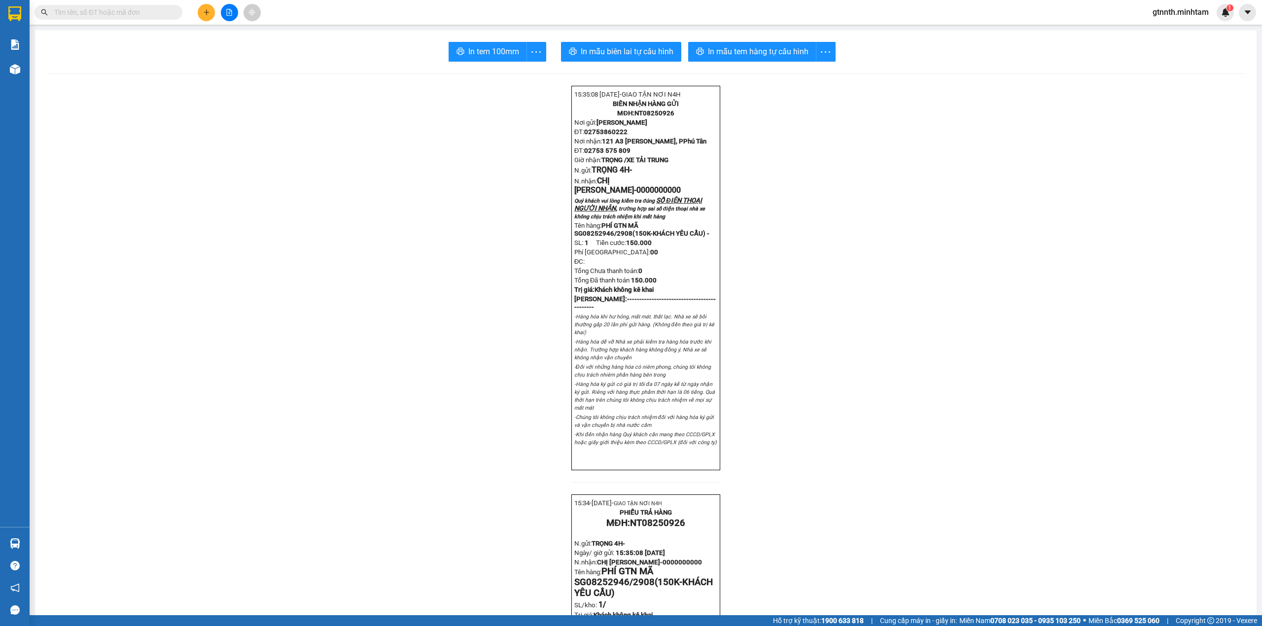
click at [430, 39] on div "In tem 100mm In mẫu biên lai tự cấu hình In mẫu tem hàng tự cấu hình 15:35:08 […" at bounding box center [646, 527] width 1222 height 995
click at [215, 14] on div at bounding box center [229, 12] width 74 height 17
click at [204, 9] on icon "plus" at bounding box center [206, 12] width 7 height 7
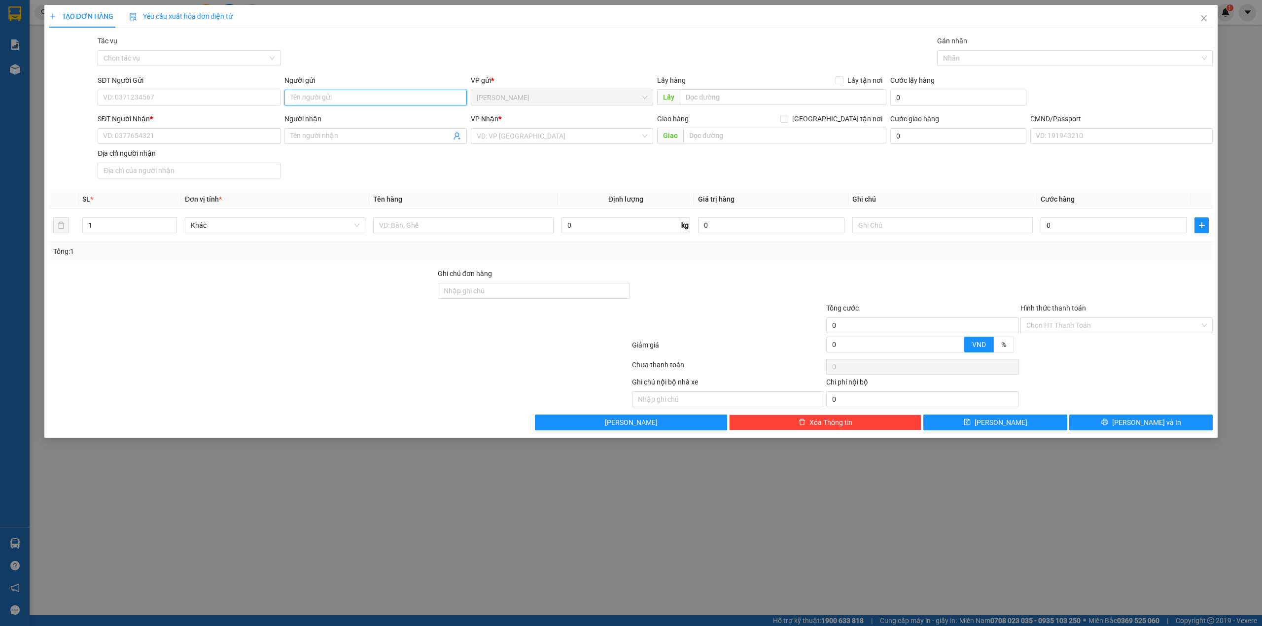
click at [346, 103] on input "Người gửi" at bounding box center [376, 98] width 182 height 16
type input "TRỌNG 4H"
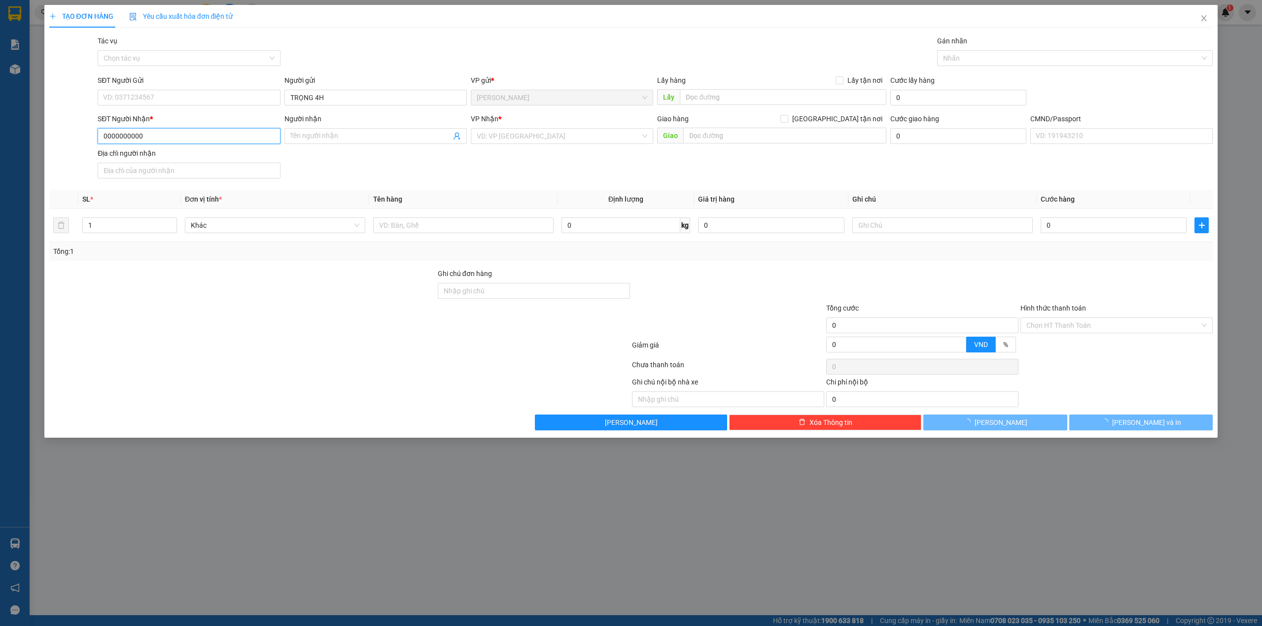
type input "0000000000"
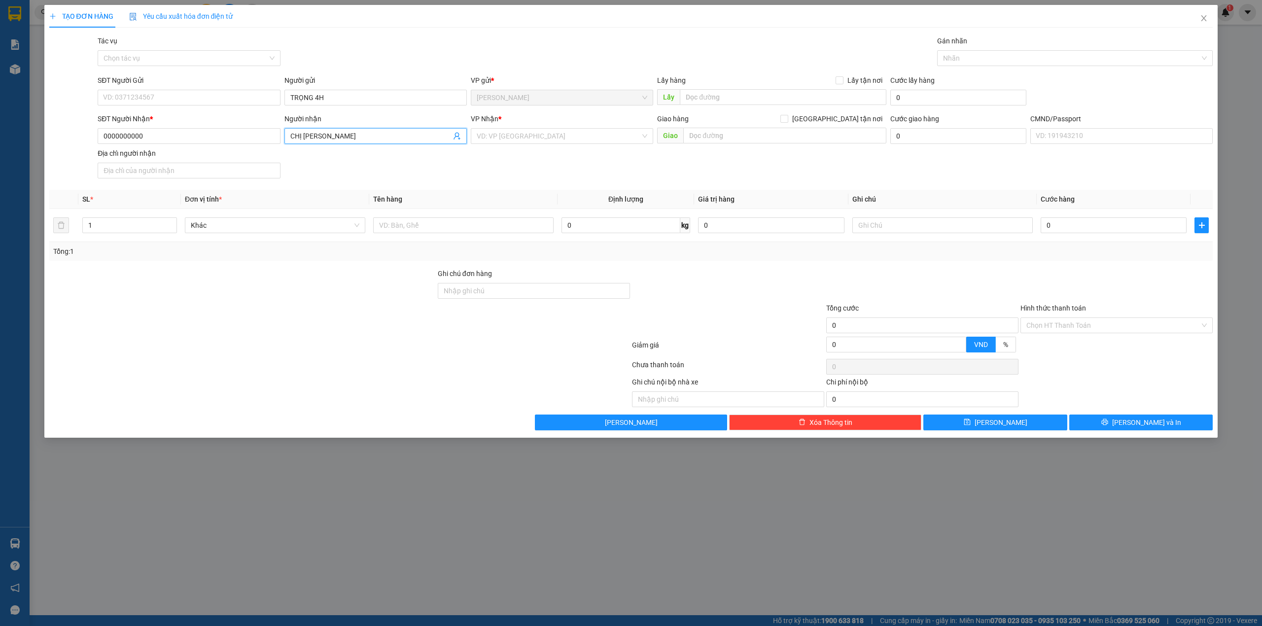
type input "CHỊ [PERSON_NAME]"
click at [486, 198] on div "Bến Tre" at bounding box center [562, 203] width 171 height 11
click at [432, 225] on input "text" at bounding box center [463, 225] width 180 height 16
type input "1PB TIỀN NP"
type input "TIỀN GTN [DATE]"
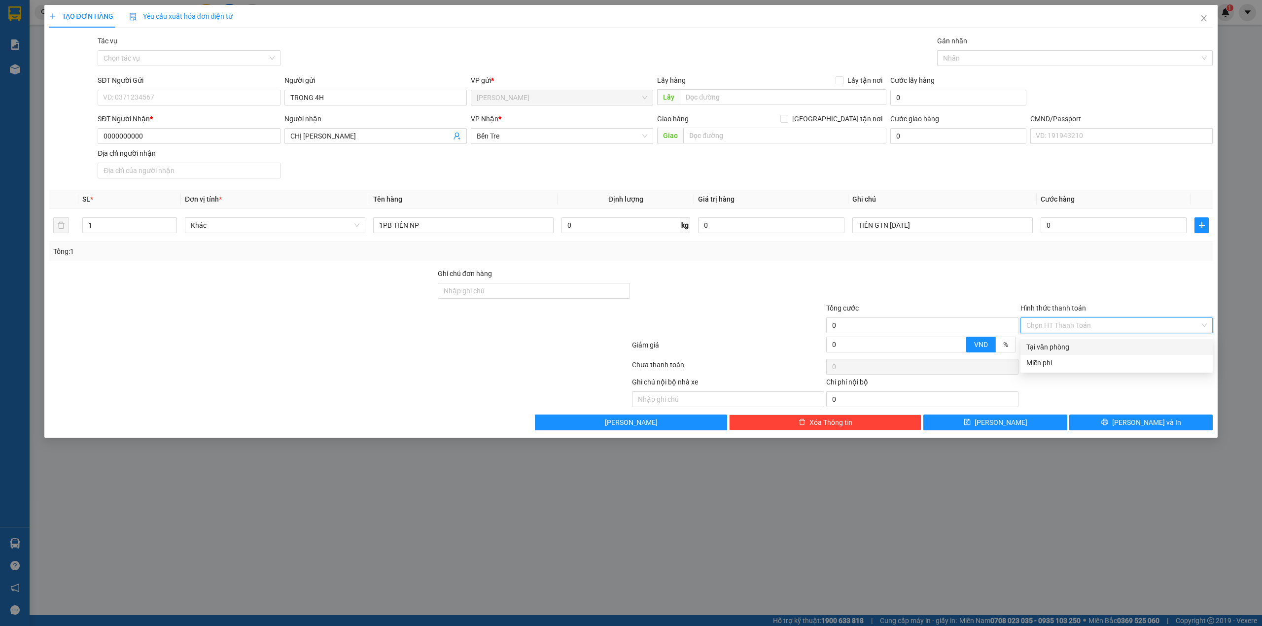
click at [1115, 324] on input "Hình thức thanh toán" at bounding box center [1114, 325] width 174 height 15
click at [1067, 361] on div "Miễn phí" at bounding box center [1117, 363] width 180 height 11
click at [1009, 66] on div "Nhãn" at bounding box center [1075, 58] width 276 height 16
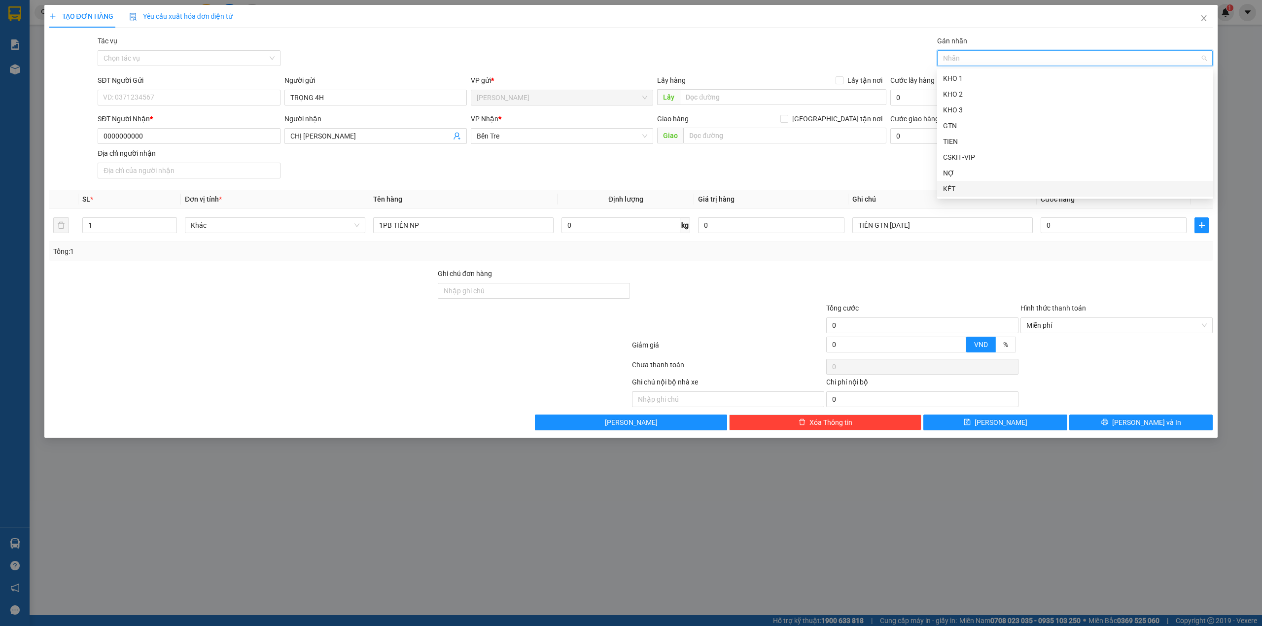
drag, startPoint x: 992, startPoint y: 184, endPoint x: 993, endPoint y: 189, distance: 5.0
click at [992, 185] on div "KÉT" at bounding box center [1075, 188] width 264 height 11
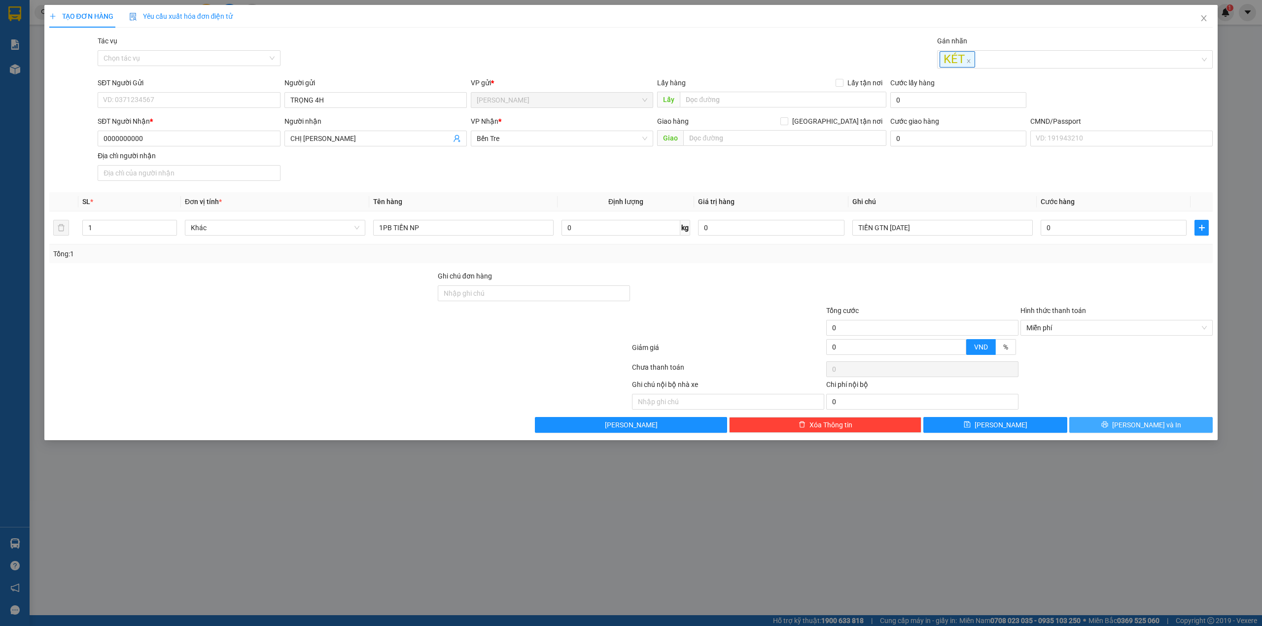
click at [1101, 429] on button "[PERSON_NAME] và In" at bounding box center [1142, 425] width 144 height 16
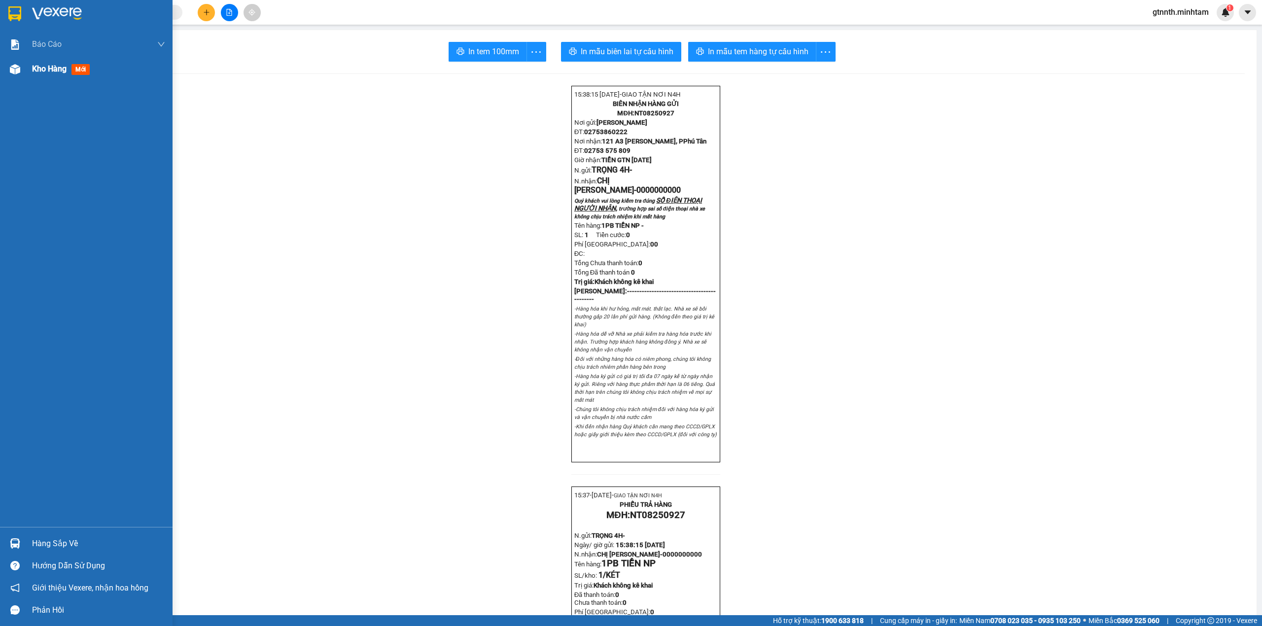
click at [54, 74] on div "Kho hàng mới" at bounding box center [63, 69] width 62 height 12
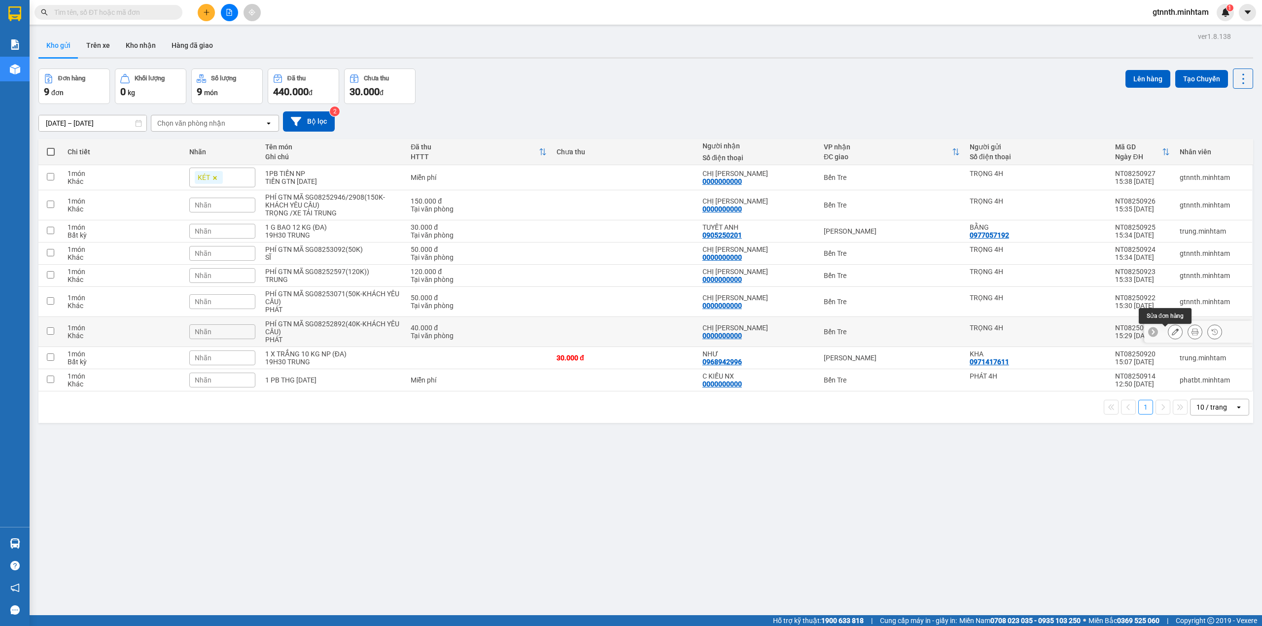
click at [1172, 333] on icon at bounding box center [1175, 331] width 7 height 7
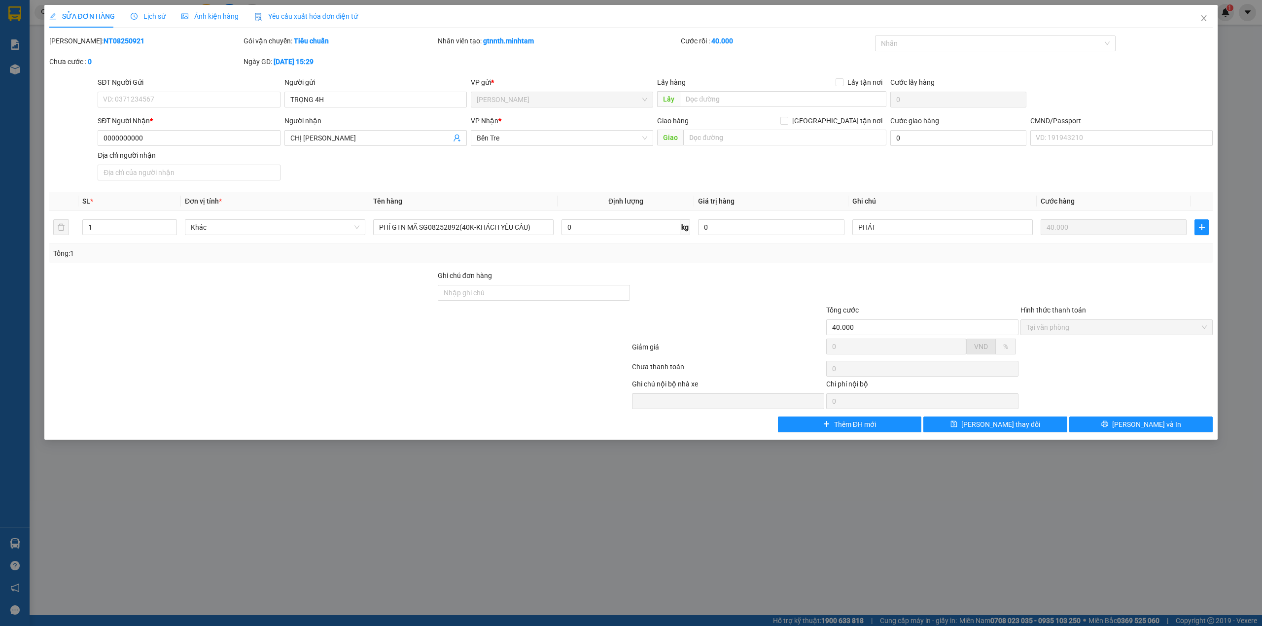
click at [533, 127] on div "VP Nhận *" at bounding box center [562, 122] width 182 height 15
click at [529, 138] on span "Bến Tre" at bounding box center [562, 138] width 171 height 15
click at [524, 154] on div "[PERSON_NAME]" at bounding box center [562, 158] width 171 height 11
click at [997, 422] on span "[PERSON_NAME] thay đổi" at bounding box center [1001, 424] width 79 height 11
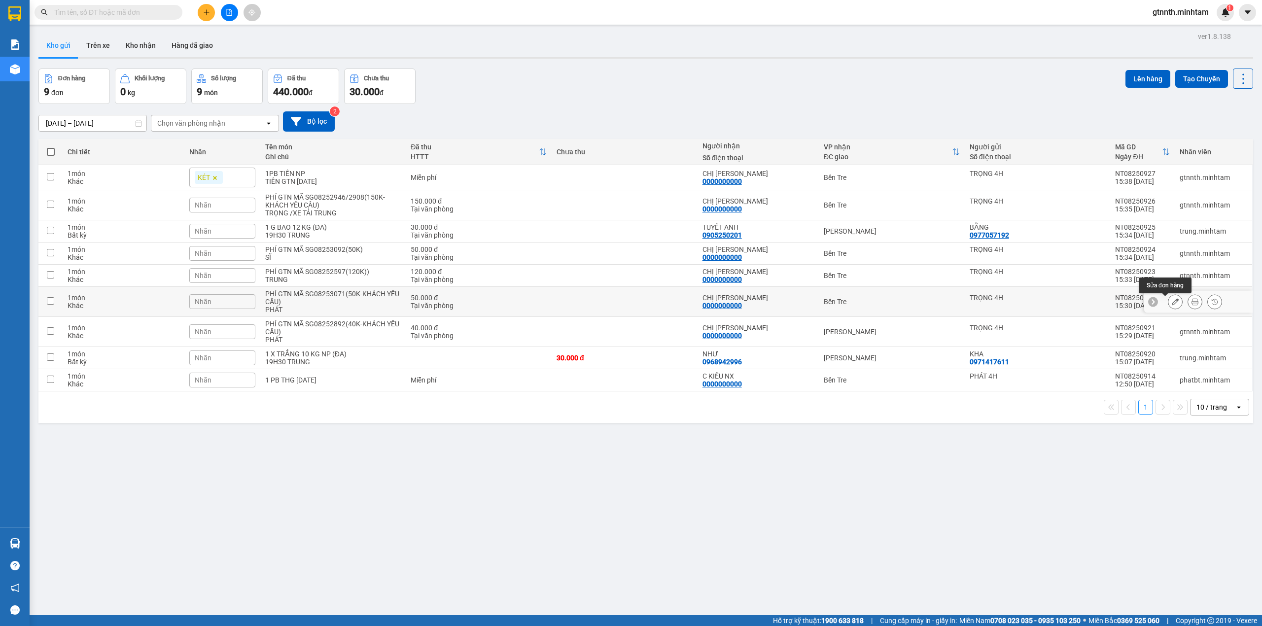
click at [1170, 304] on button at bounding box center [1176, 301] width 14 height 17
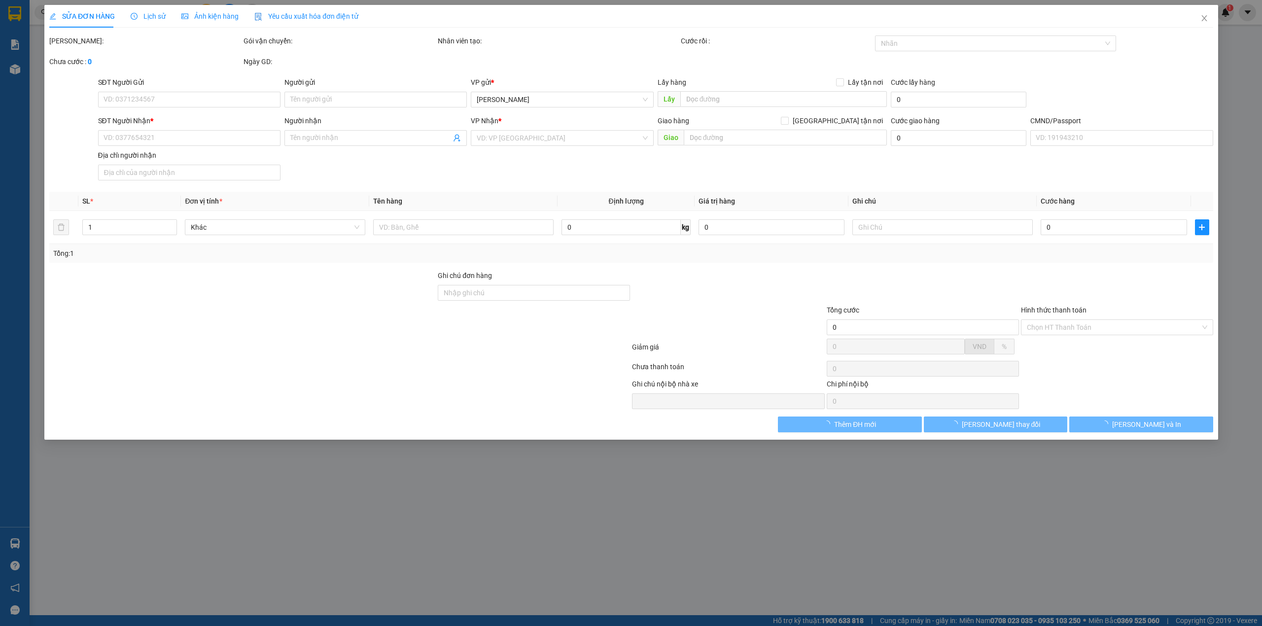
type input "TRỌNG 4H"
type input "0000000000"
type input "CHỊ [PERSON_NAME]"
type input "50.000"
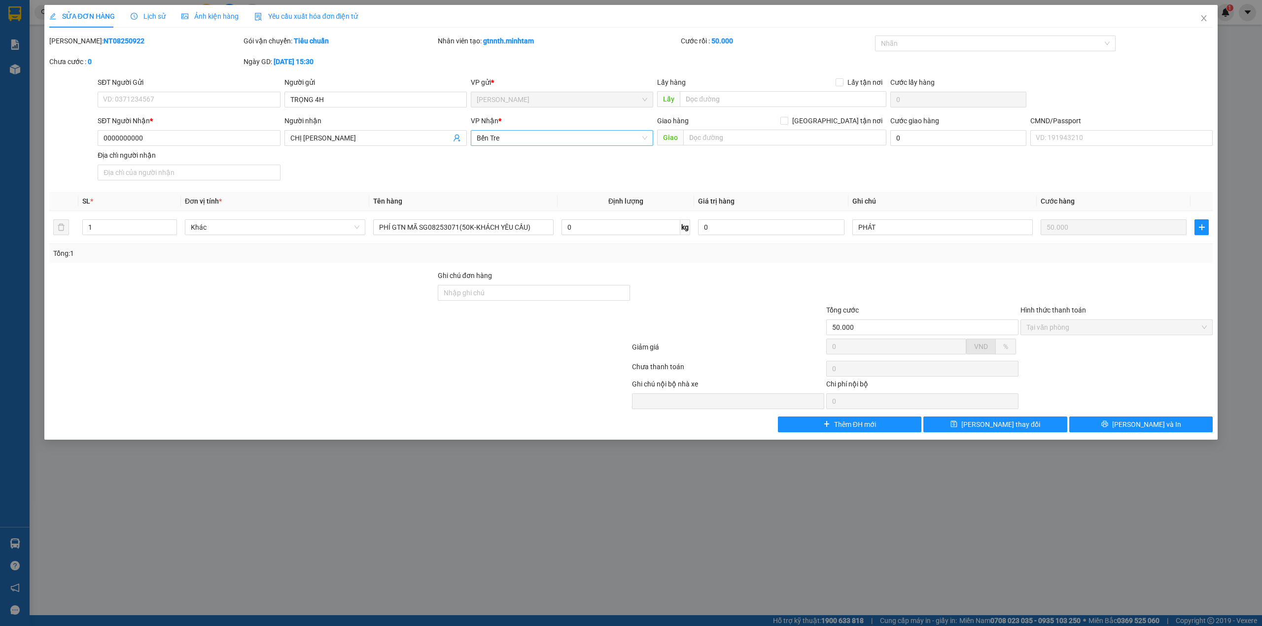
click at [524, 146] on div "VP Nhận * Bến Tre" at bounding box center [562, 132] width 182 height 35
click at [525, 143] on span "Bến Tre" at bounding box center [562, 138] width 171 height 15
click at [525, 161] on div "[PERSON_NAME]" at bounding box center [562, 158] width 171 height 11
click at [1012, 430] on span "[PERSON_NAME] thay đổi" at bounding box center [1001, 424] width 79 height 11
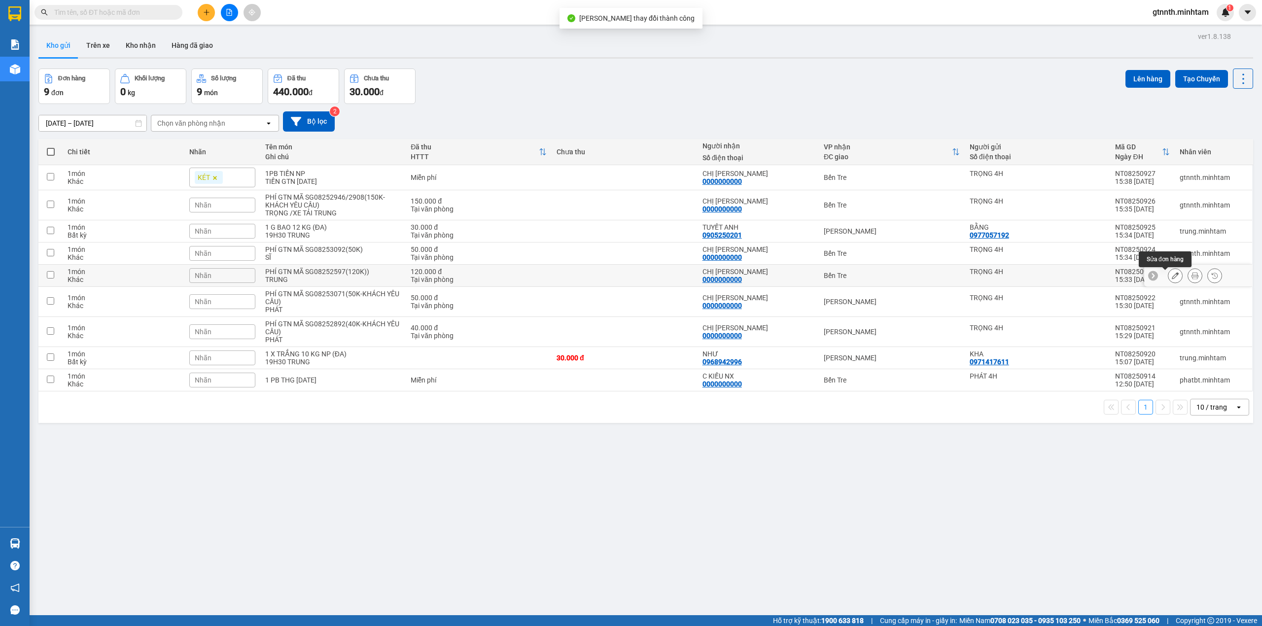
click at [1172, 279] on icon at bounding box center [1175, 275] width 7 height 7
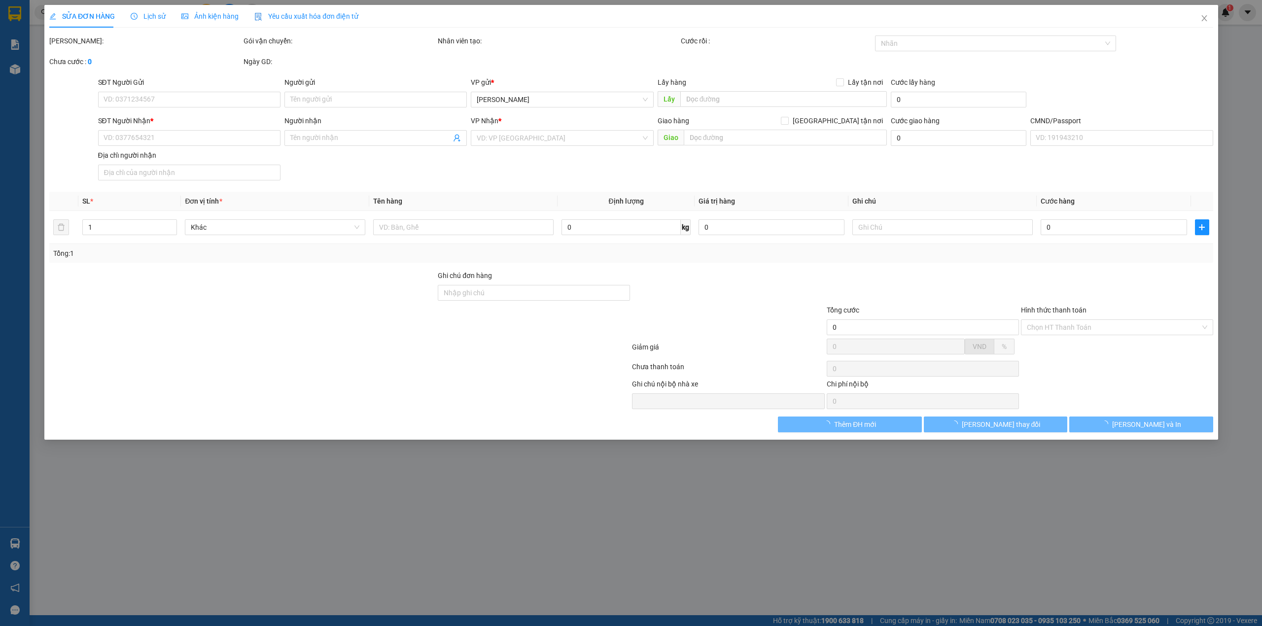
type input "TRỌNG 4H"
type input "0000000000"
type input "CHỊ [PERSON_NAME]"
type input "120.000"
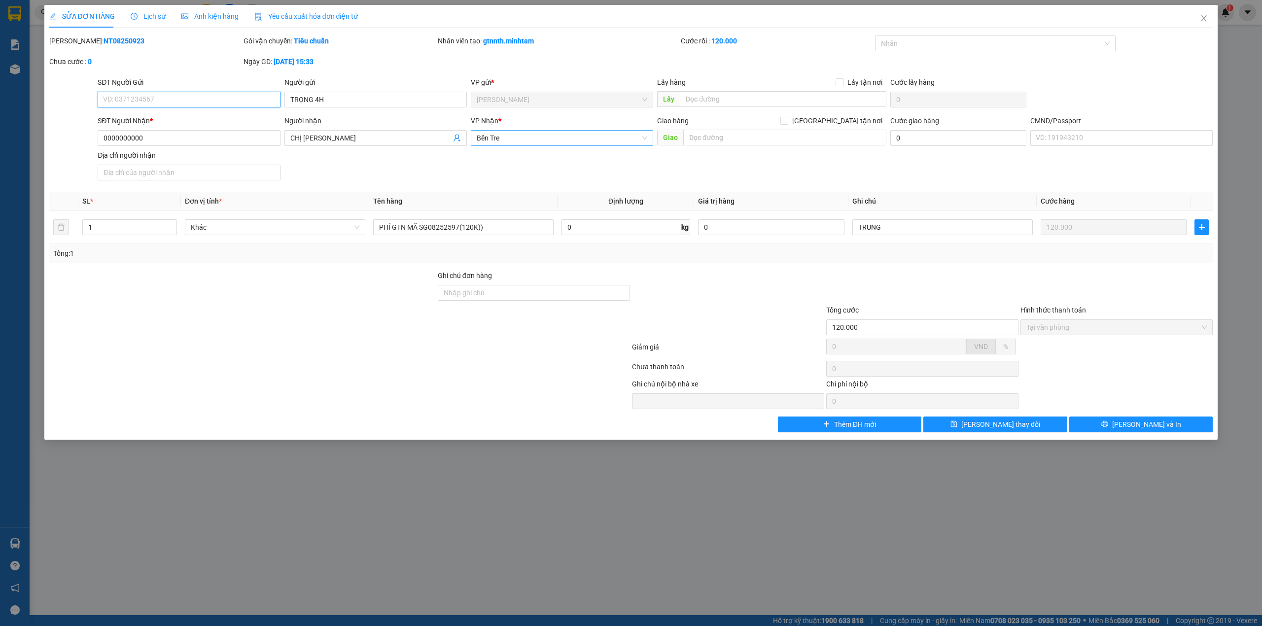
click at [563, 131] on span "Bến Tre" at bounding box center [562, 138] width 171 height 15
drag, startPoint x: 549, startPoint y: 159, endPoint x: 760, endPoint y: 270, distance: 239.1
click at [549, 160] on div "[PERSON_NAME]" at bounding box center [562, 158] width 171 height 11
click at [961, 428] on button "[PERSON_NAME] thay đổi" at bounding box center [996, 425] width 144 height 16
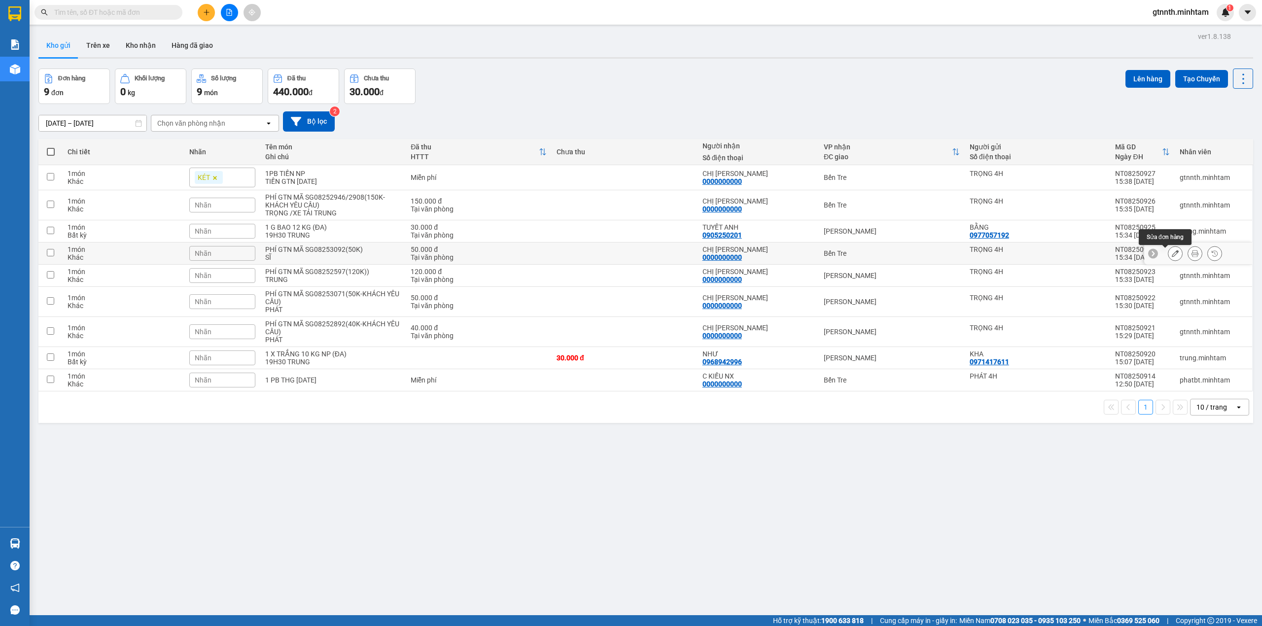
click at [1172, 255] on icon at bounding box center [1175, 253] width 7 height 7
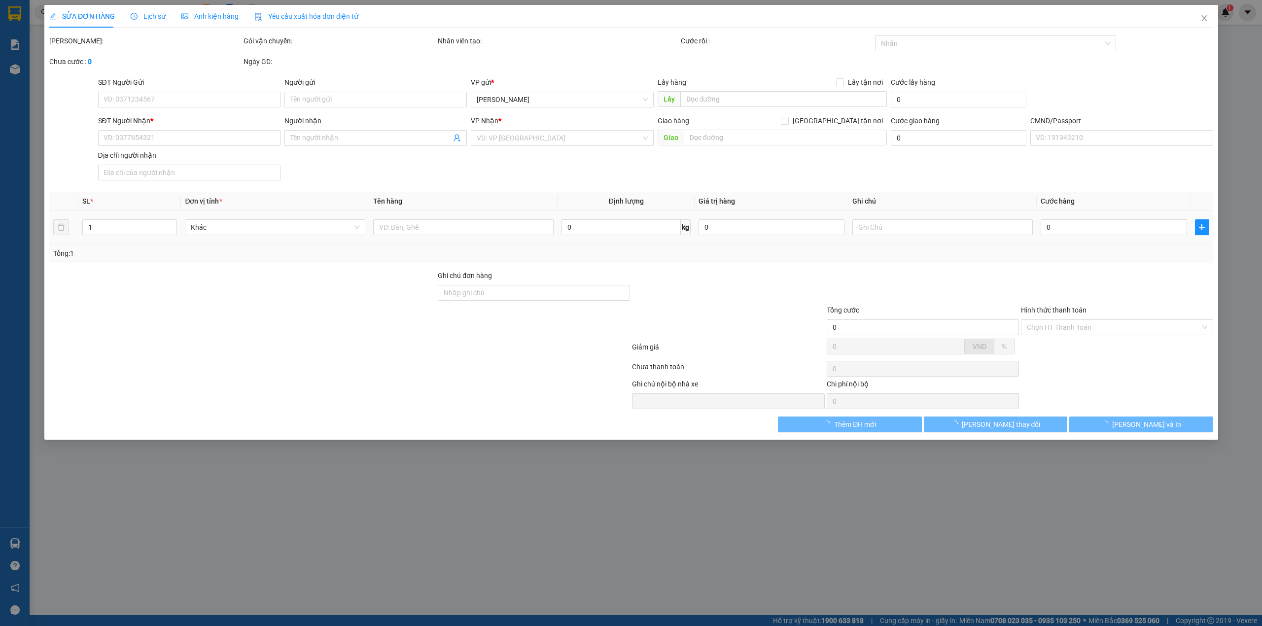
type input "TRỌNG 4H"
type input "0000000000"
type input "CHỊ [PERSON_NAME]"
type input "50.000"
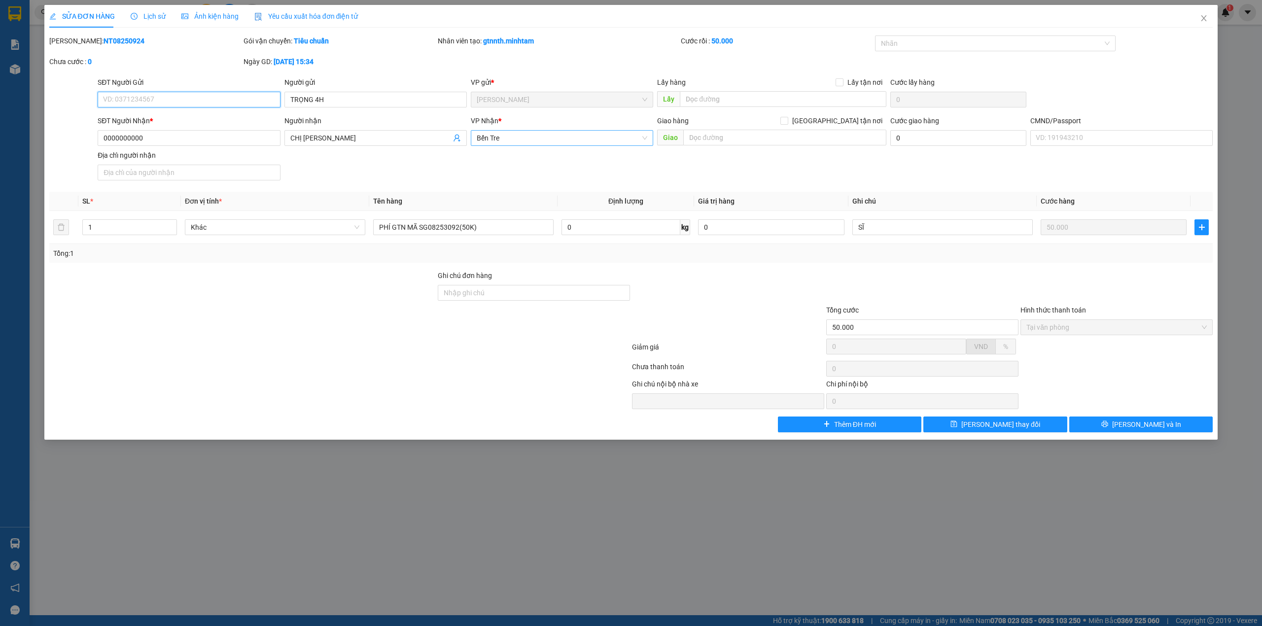
click at [614, 138] on span "Bến Tre" at bounding box center [562, 138] width 171 height 15
click at [554, 169] on div "Trạm Đông Á" at bounding box center [562, 174] width 171 height 11
click at [559, 134] on span "Trạm Đông Á" at bounding box center [562, 138] width 171 height 15
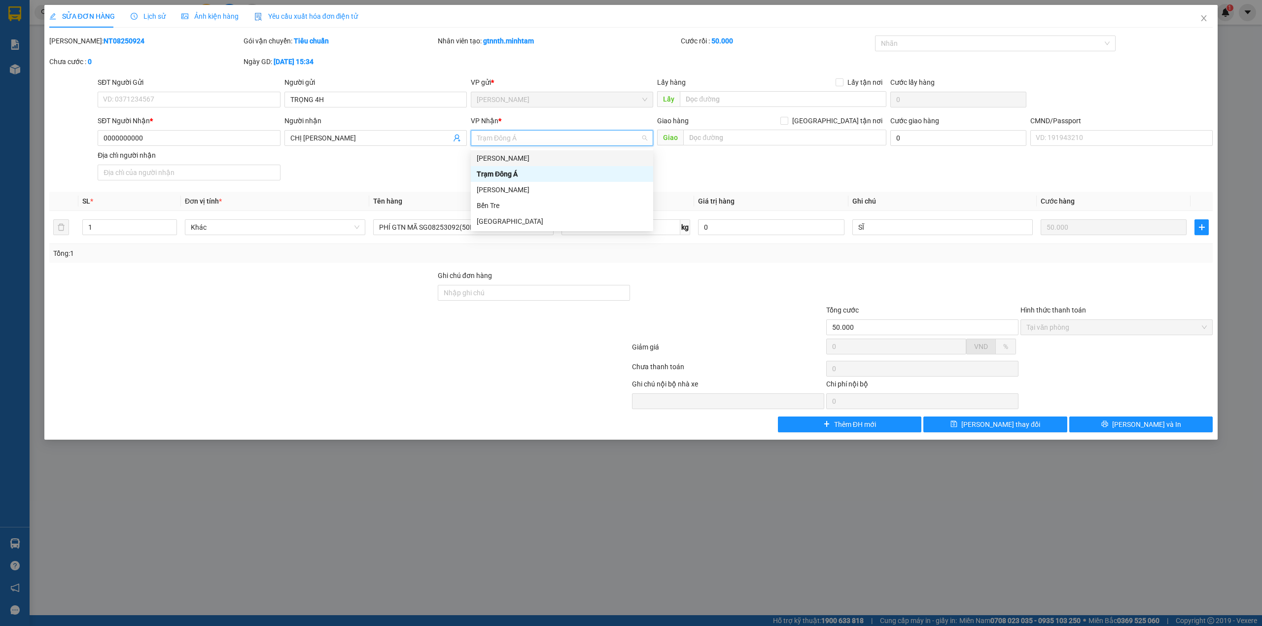
click at [535, 158] on div "[PERSON_NAME]" at bounding box center [562, 158] width 171 height 11
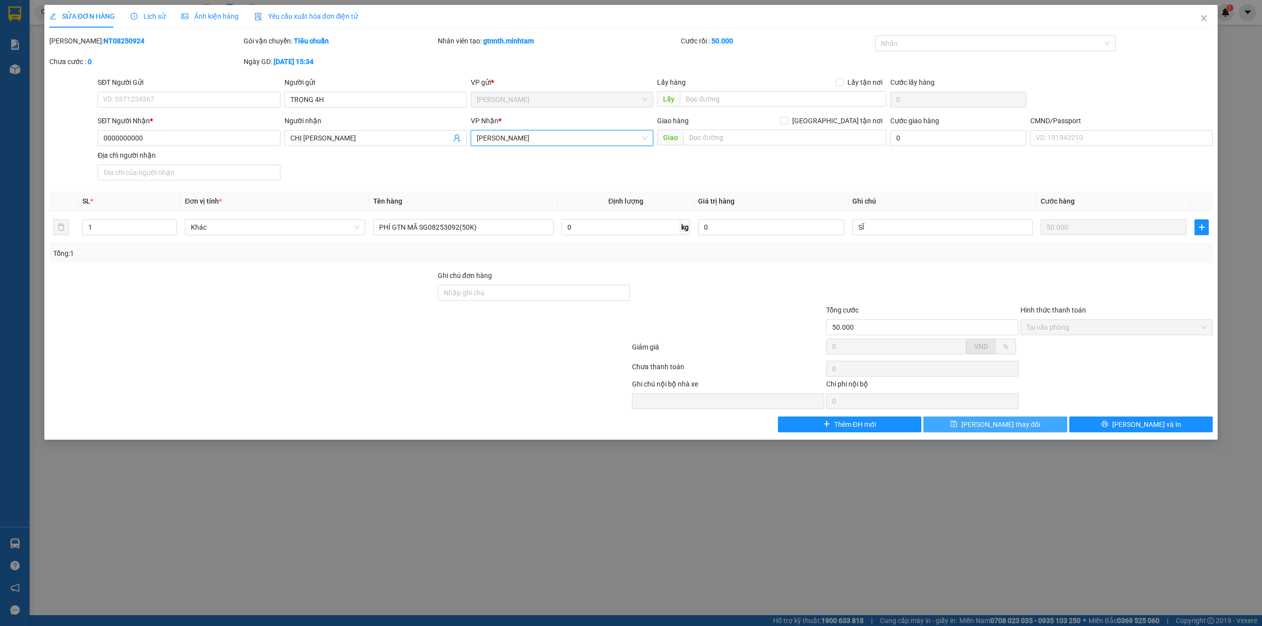
click at [1012, 427] on span "[PERSON_NAME] thay đổi" at bounding box center [1001, 424] width 79 height 11
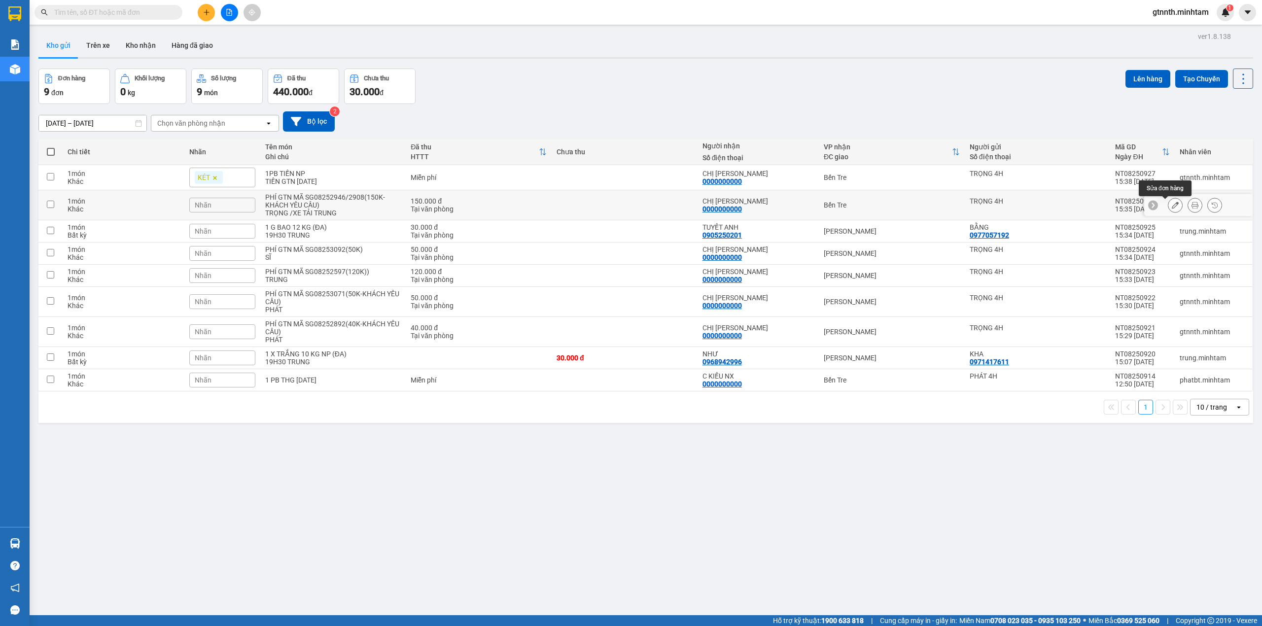
click at [1172, 205] on icon at bounding box center [1175, 205] width 7 height 7
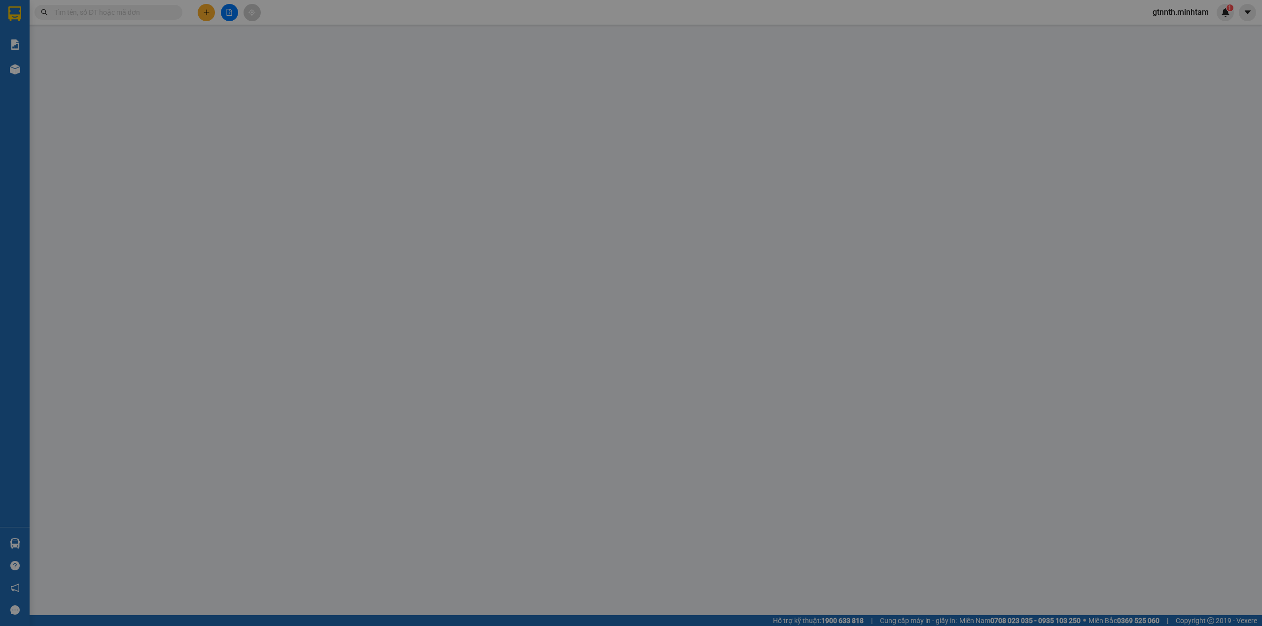
type input "TRỌNG 4H"
type input "0000000000"
type input "CHỊ [PERSON_NAME]"
type input "150.000"
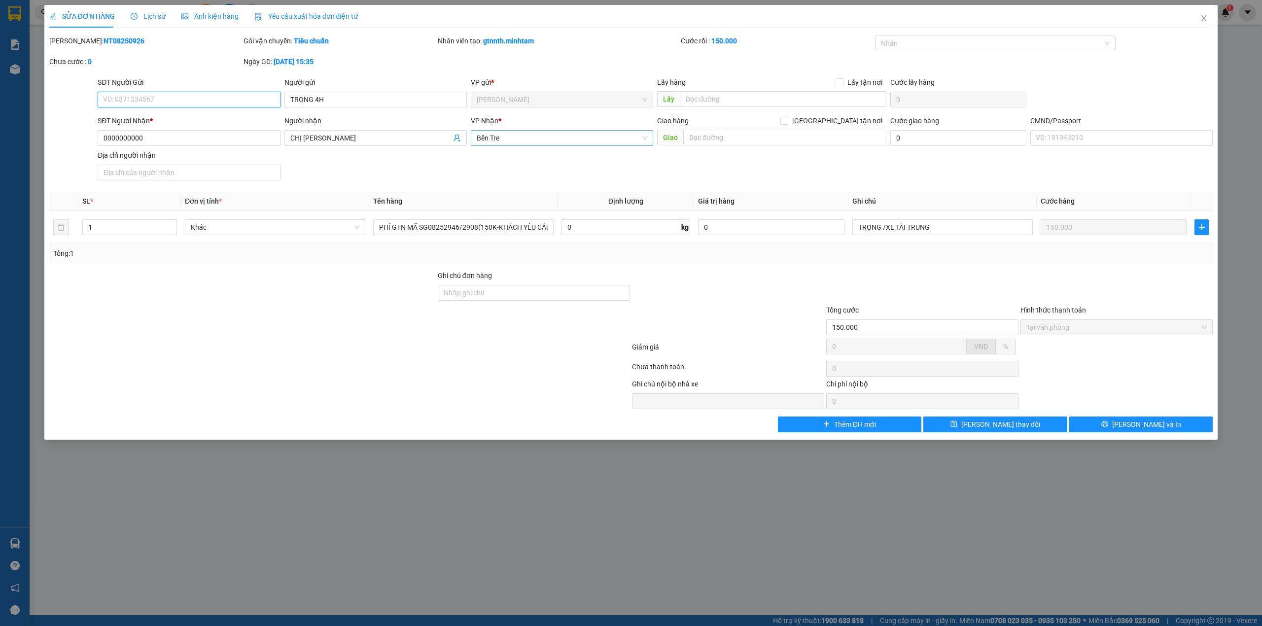
click at [596, 137] on span "Bến Tre" at bounding box center [562, 138] width 171 height 15
click at [536, 156] on div "[PERSON_NAME]" at bounding box center [562, 158] width 171 height 11
click at [980, 422] on button "[PERSON_NAME] thay đổi" at bounding box center [996, 425] width 144 height 16
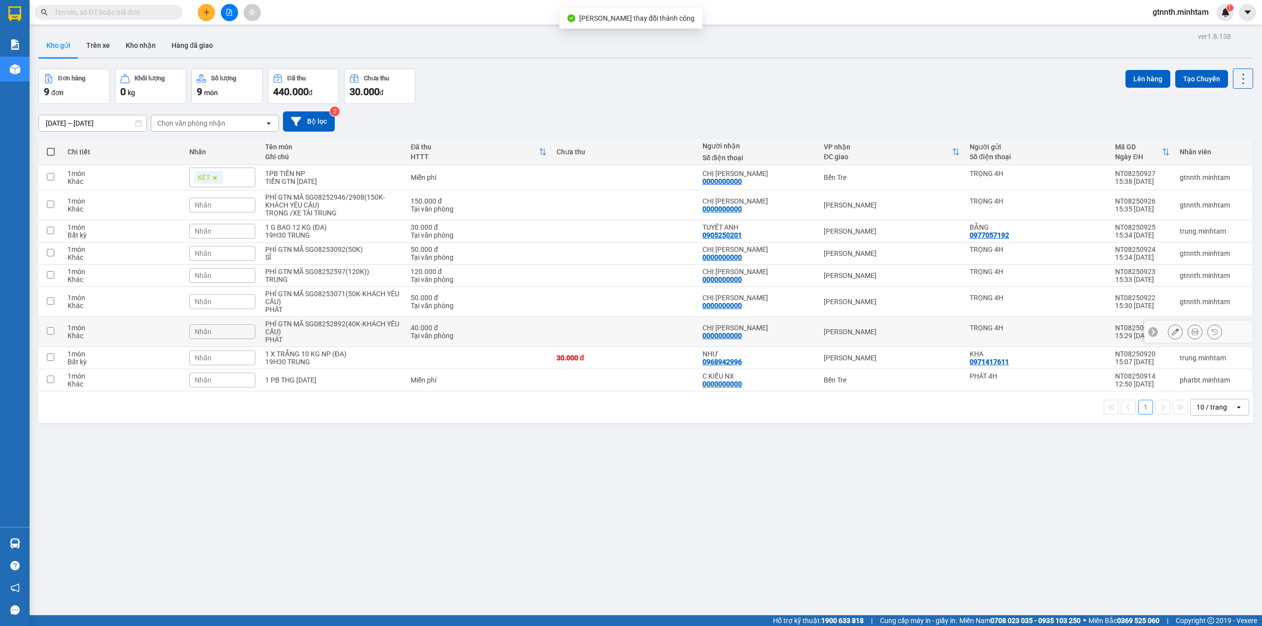
click at [391, 327] on div "PHÍ GTN MÃ SG08252892(40K-KHÁCH YÊU CẦU)" at bounding box center [333, 328] width 136 height 16
checkbox input "true"
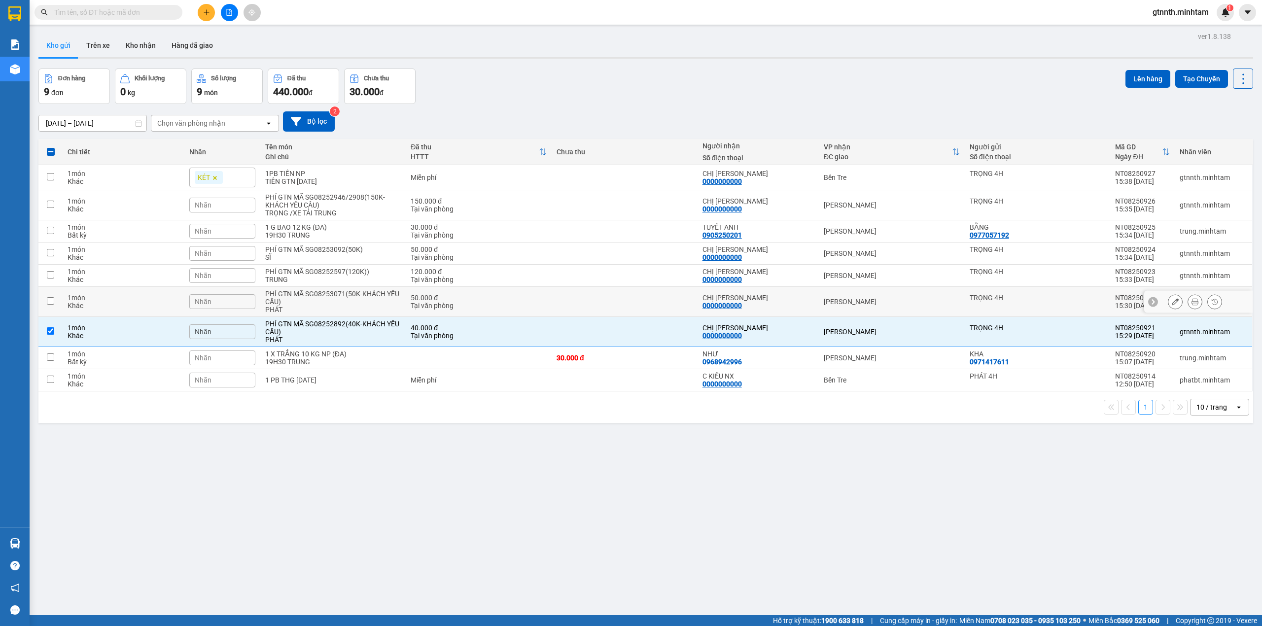
click at [395, 304] on div "PHÍ GTN MÃ SG08253071(50K-KHÁCH YÊU CẦU)" at bounding box center [333, 298] width 136 height 16
checkbox input "true"
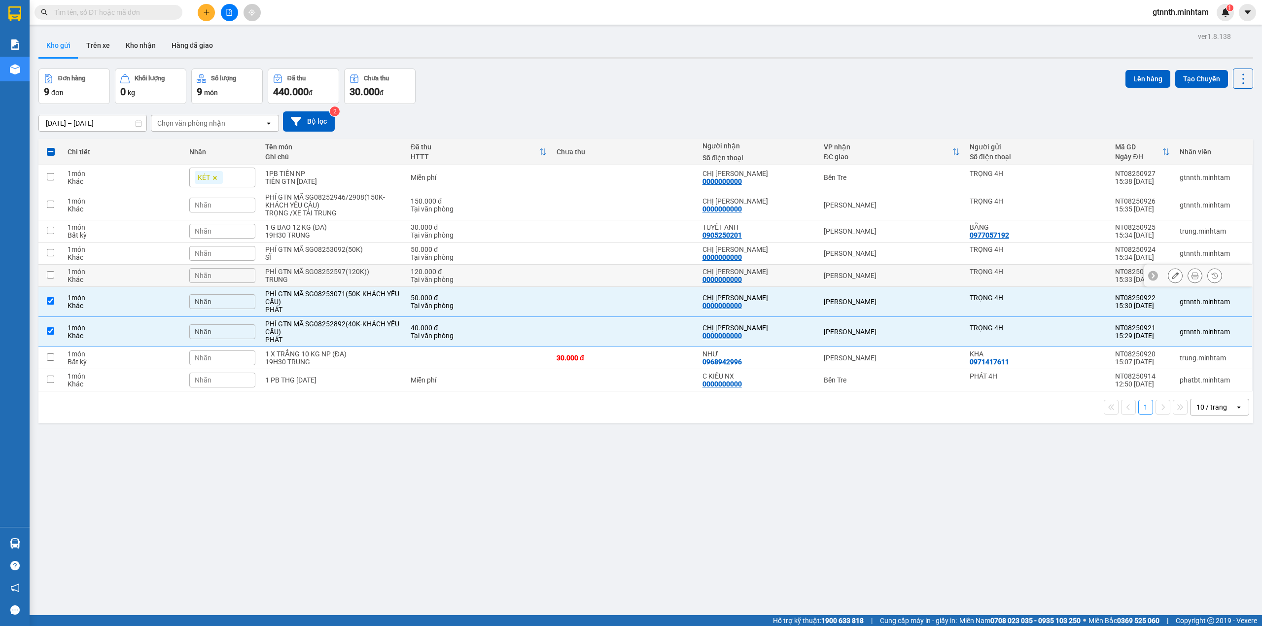
click at [401, 270] on td "PHÍ GTN MÃ SG08252597(120K)) TRUNG" at bounding box center [333, 276] width 146 height 22
checkbox input "true"
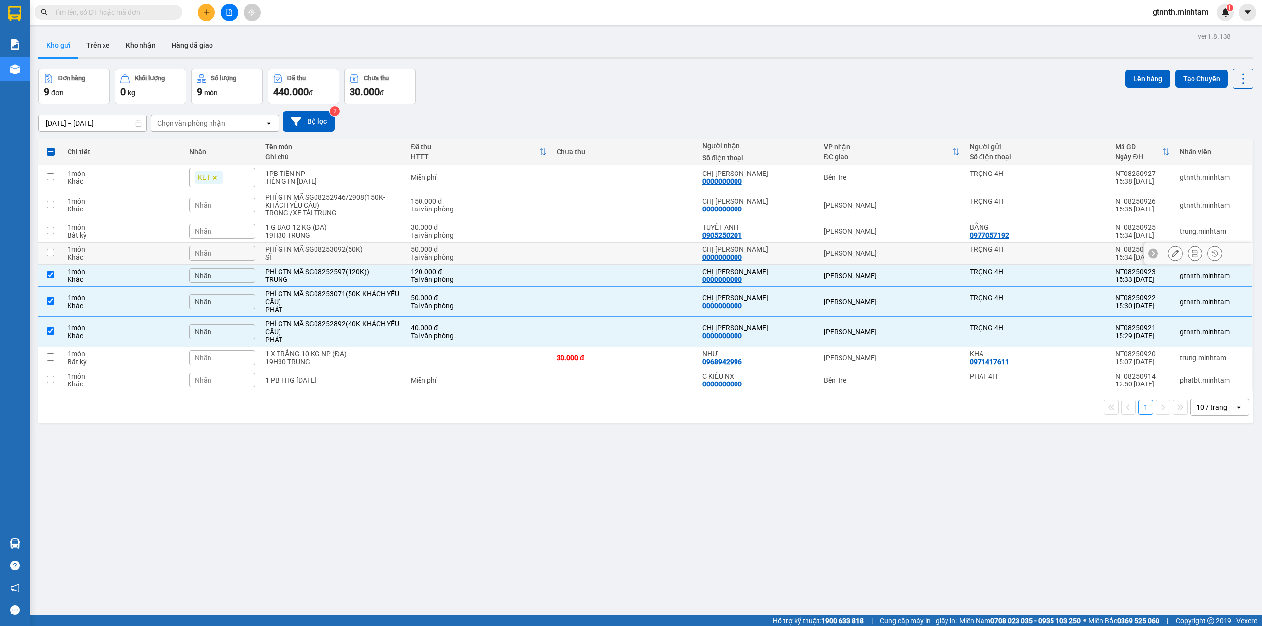
click at [406, 261] on td "50.000 đ Tại văn phòng" at bounding box center [479, 254] width 146 height 22
checkbox input "true"
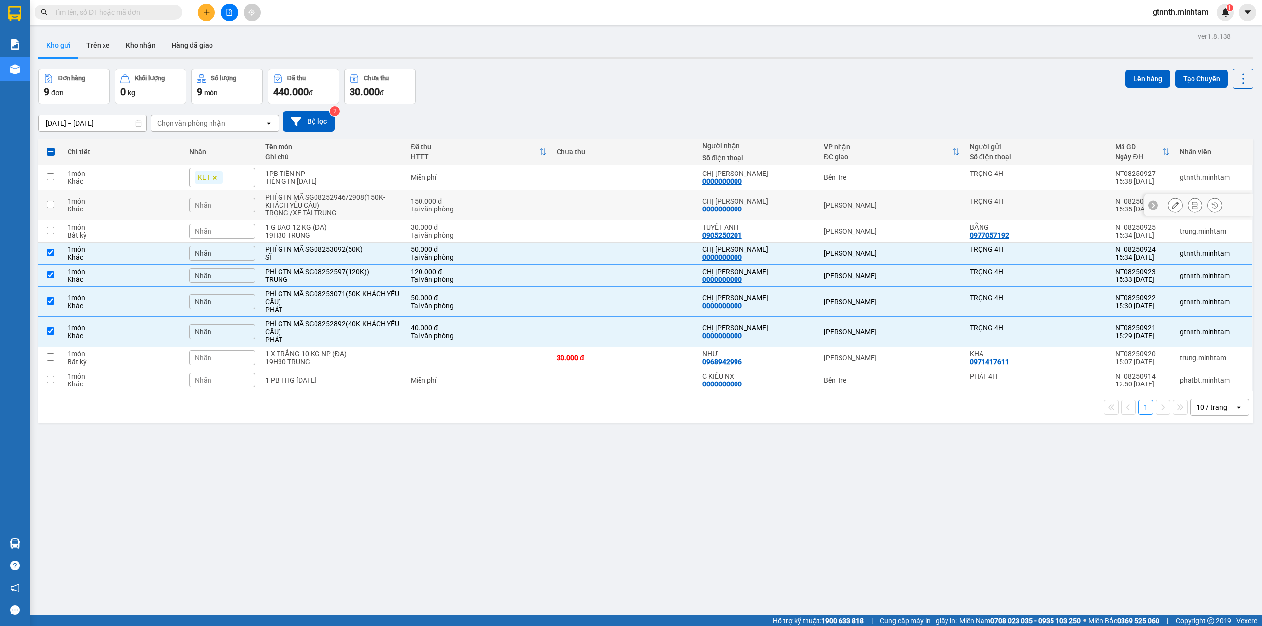
click at [423, 202] on div "150.000 đ" at bounding box center [479, 201] width 136 height 8
checkbox input "true"
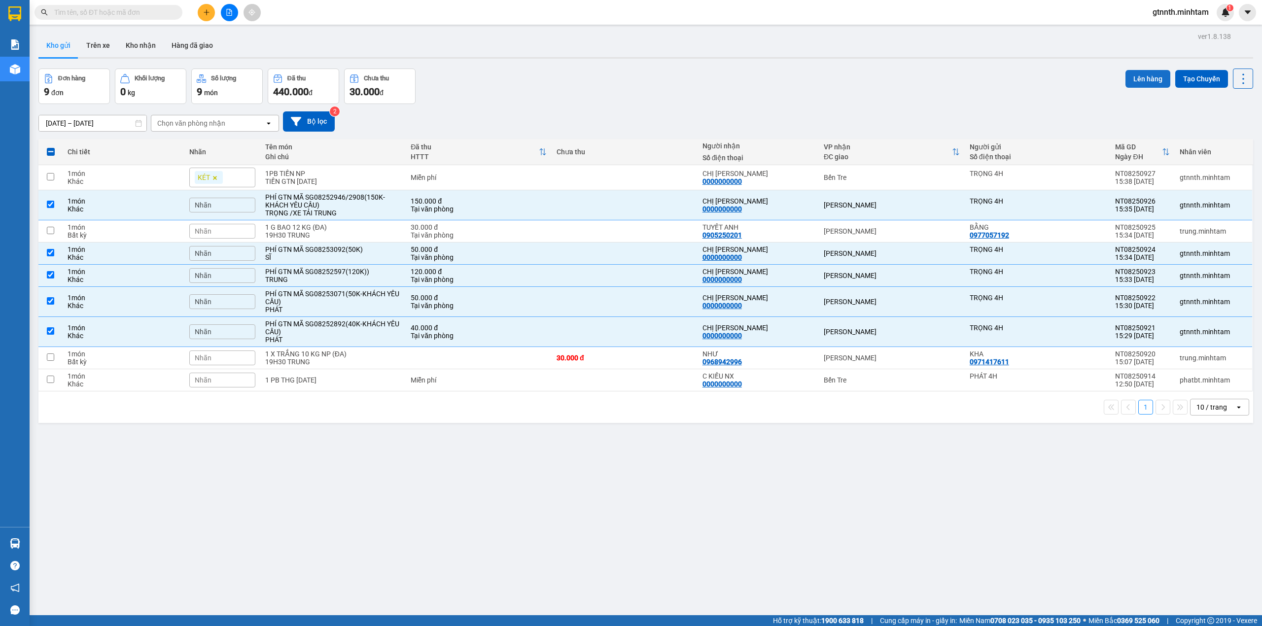
click at [1135, 81] on button "Lên hàng" at bounding box center [1148, 79] width 45 height 18
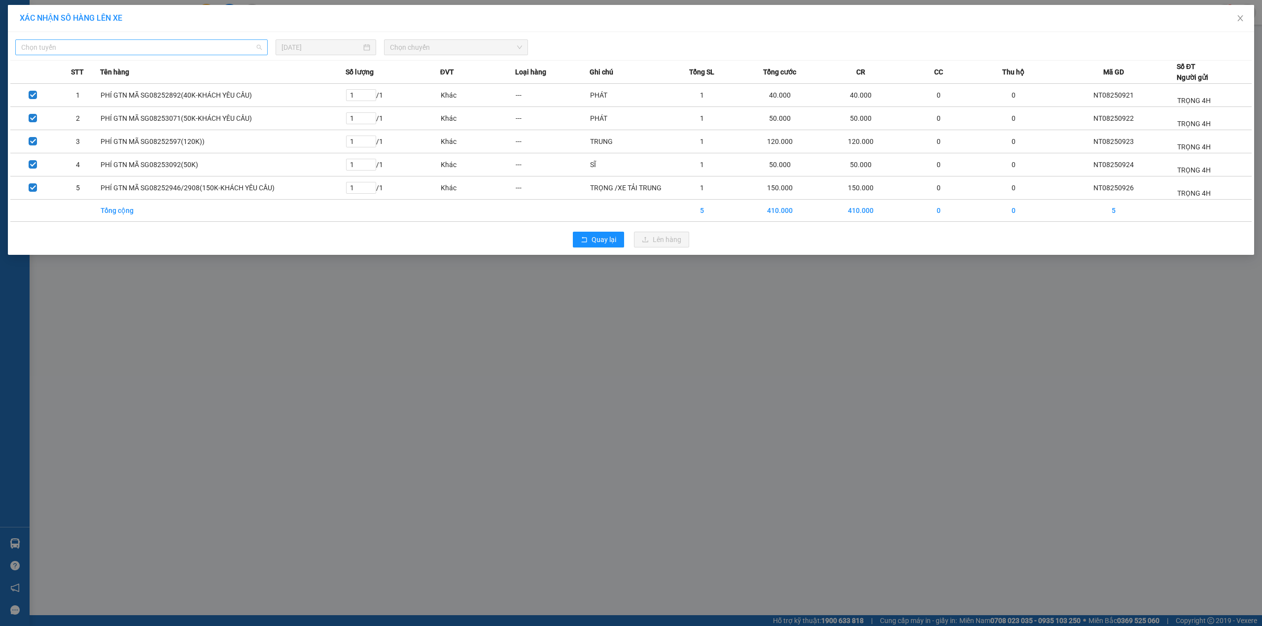
click at [137, 43] on span "Chọn tuyến" at bounding box center [141, 47] width 241 height 15
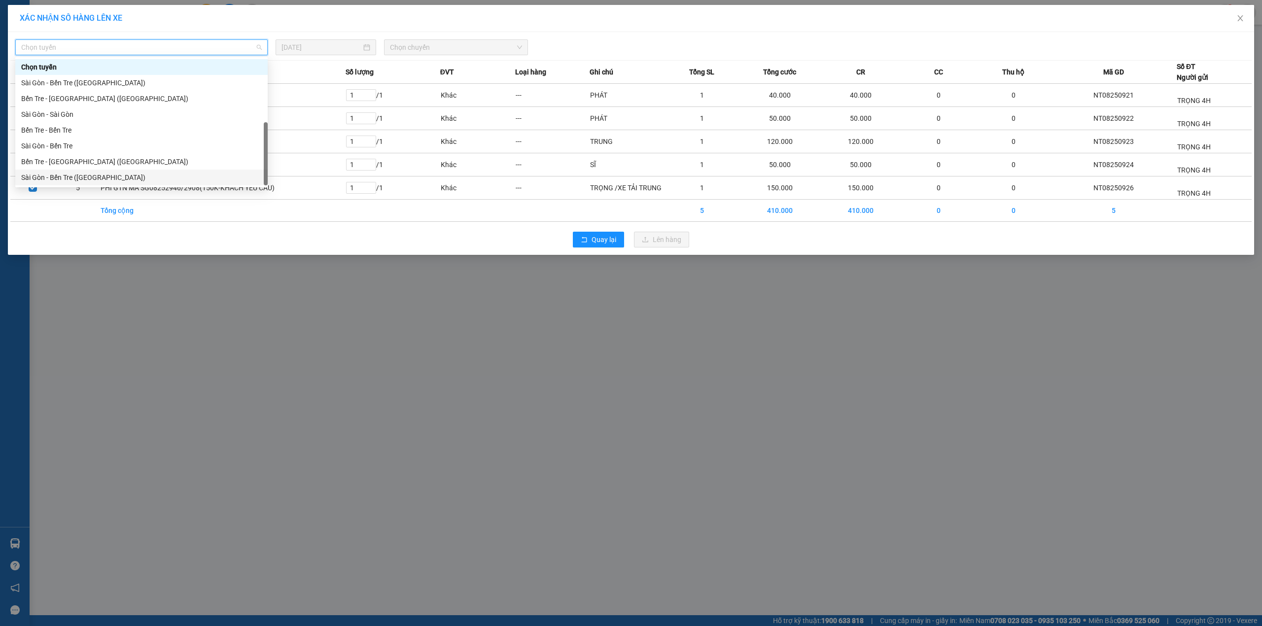
scroll to position [16, 0]
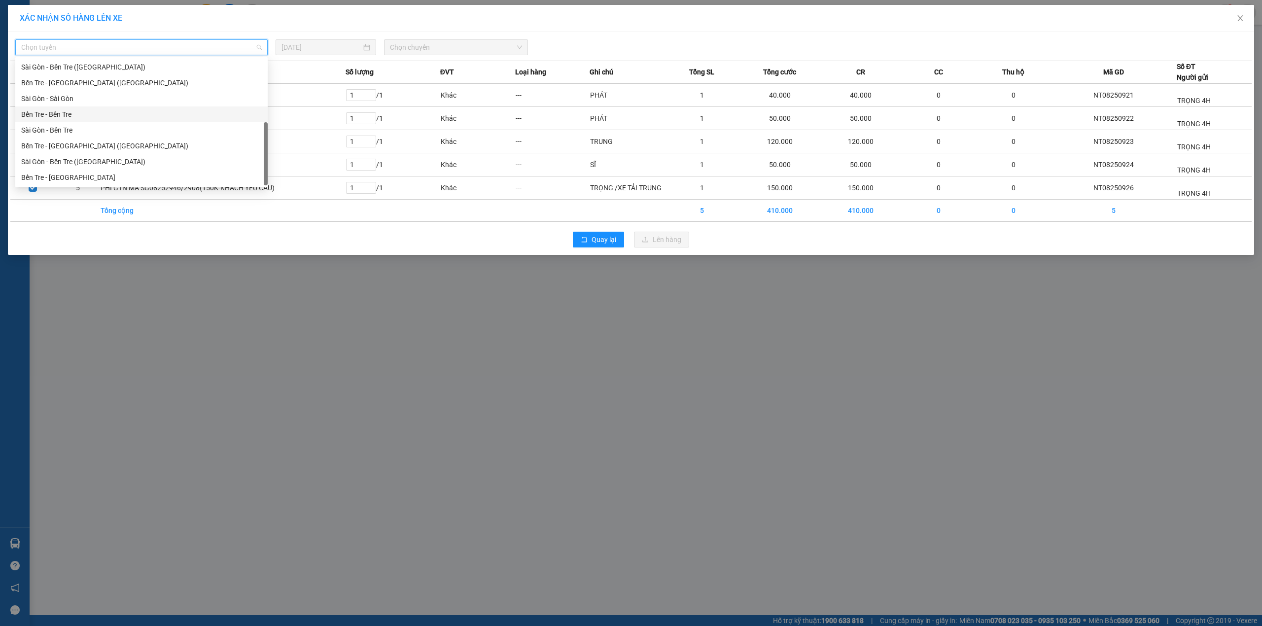
click at [67, 115] on div "Bến Tre - Bến Tre" at bounding box center [141, 114] width 241 height 11
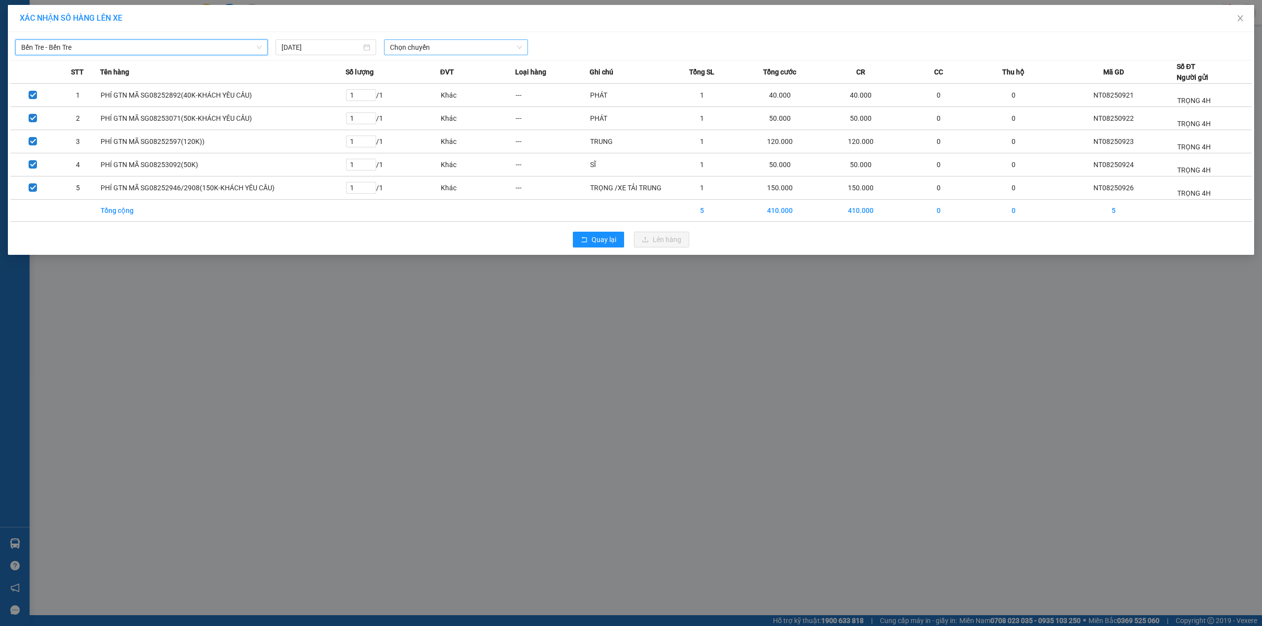
click at [472, 53] on span "Chọn chuyến" at bounding box center [456, 47] width 132 height 15
click at [427, 81] on div "01:11" at bounding box center [428, 82] width 77 height 11
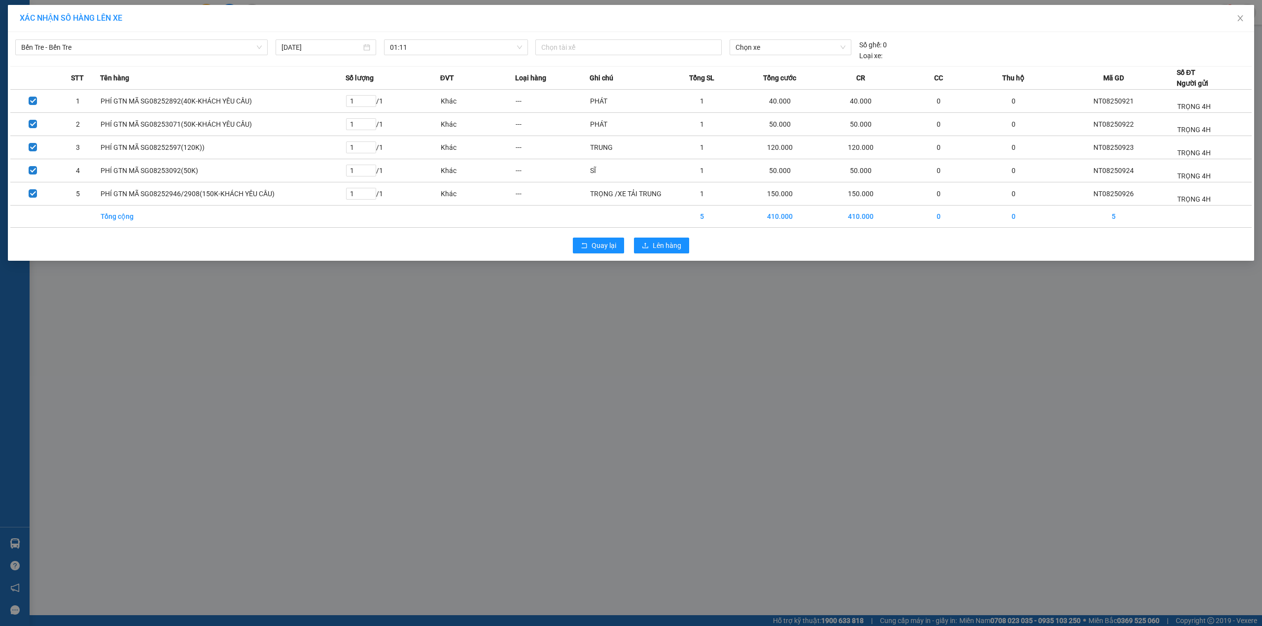
click at [654, 255] on div "Quay lại Lên hàng" at bounding box center [631, 246] width 1242 height 26
click at [654, 251] on span "Lên hàng" at bounding box center [667, 245] width 29 height 11
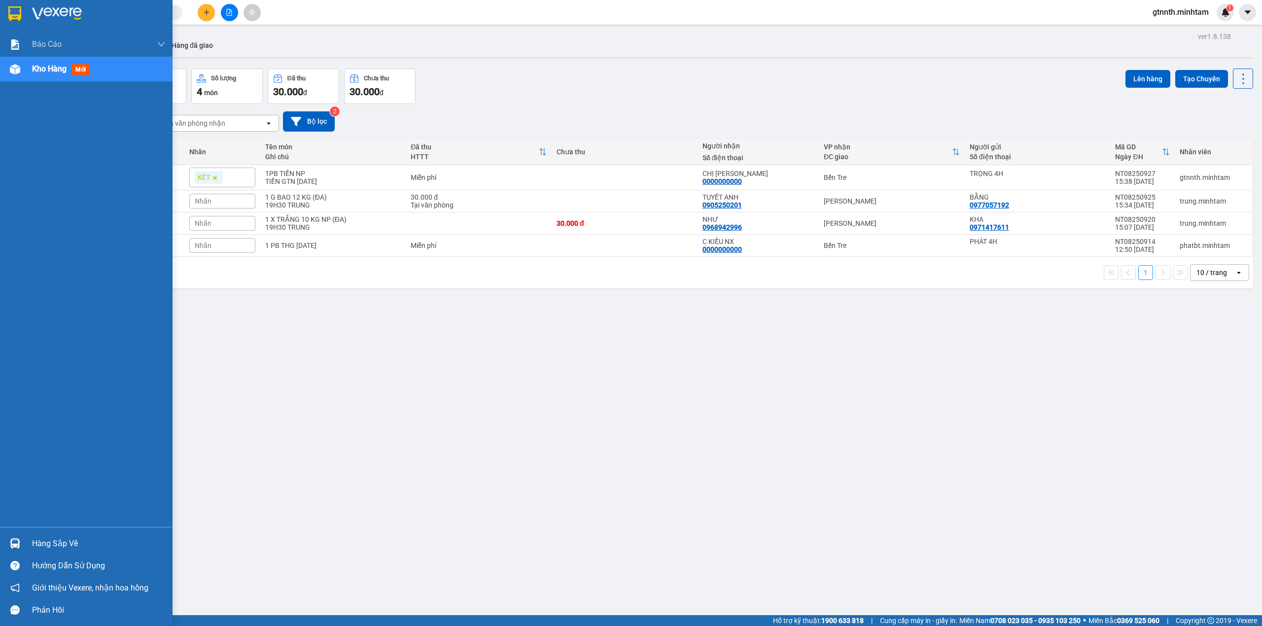
click at [60, 539] on div "Hàng sắp về" at bounding box center [98, 544] width 133 height 15
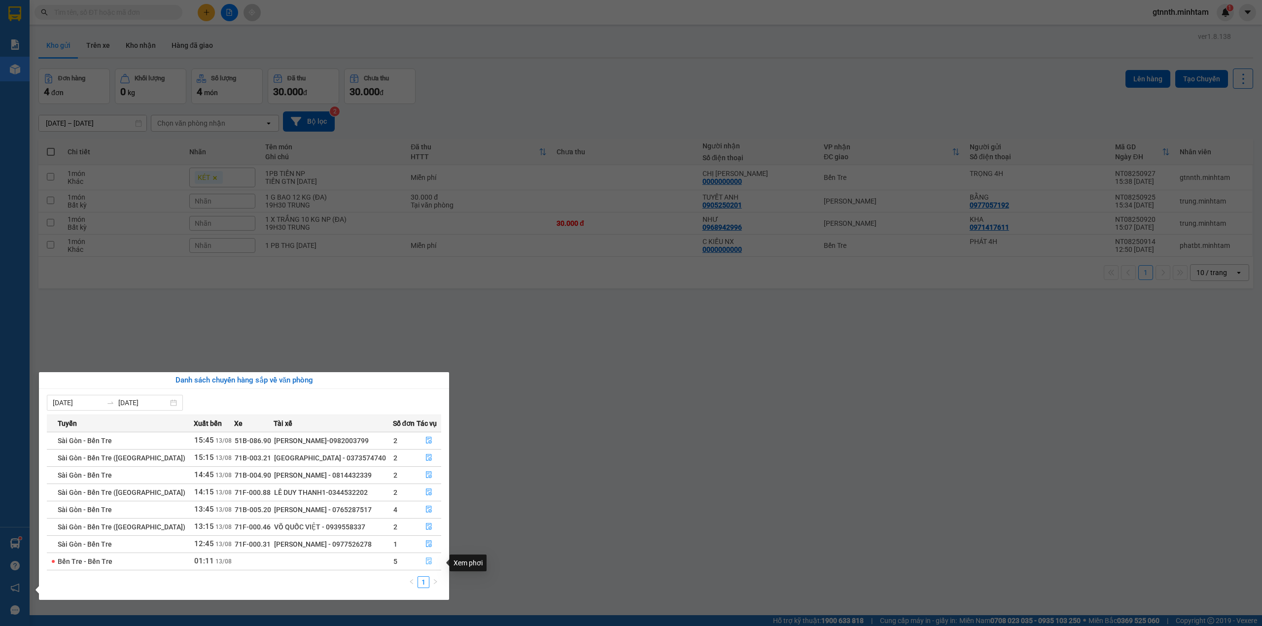
click at [426, 565] on icon "file-done" at bounding box center [429, 561] width 7 height 7
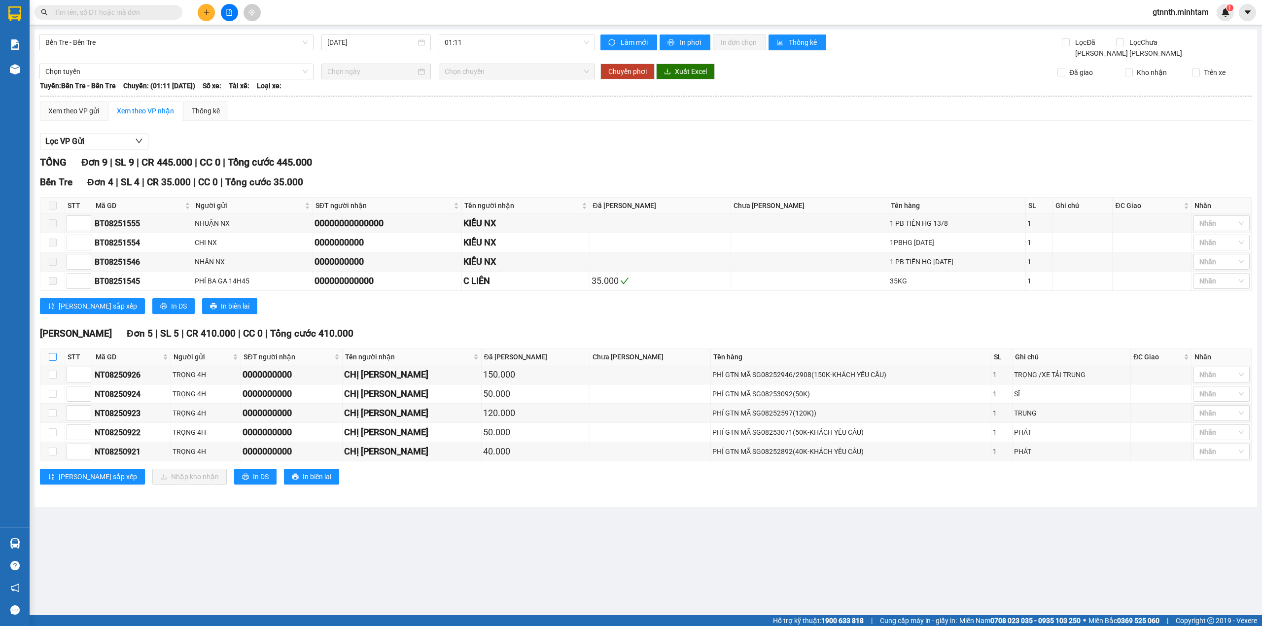
click at [53, 360] on input "checkbox" at bounding box center [53, 357] width 8 height 8
checkbox input "true"
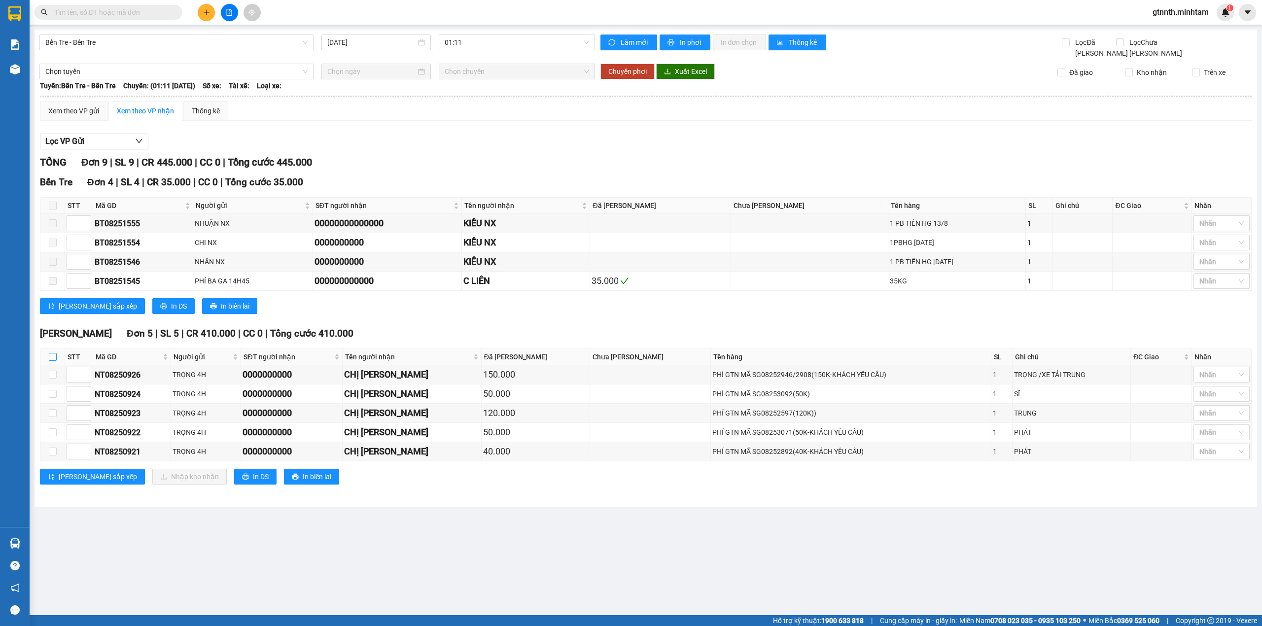
checkbox input "true"
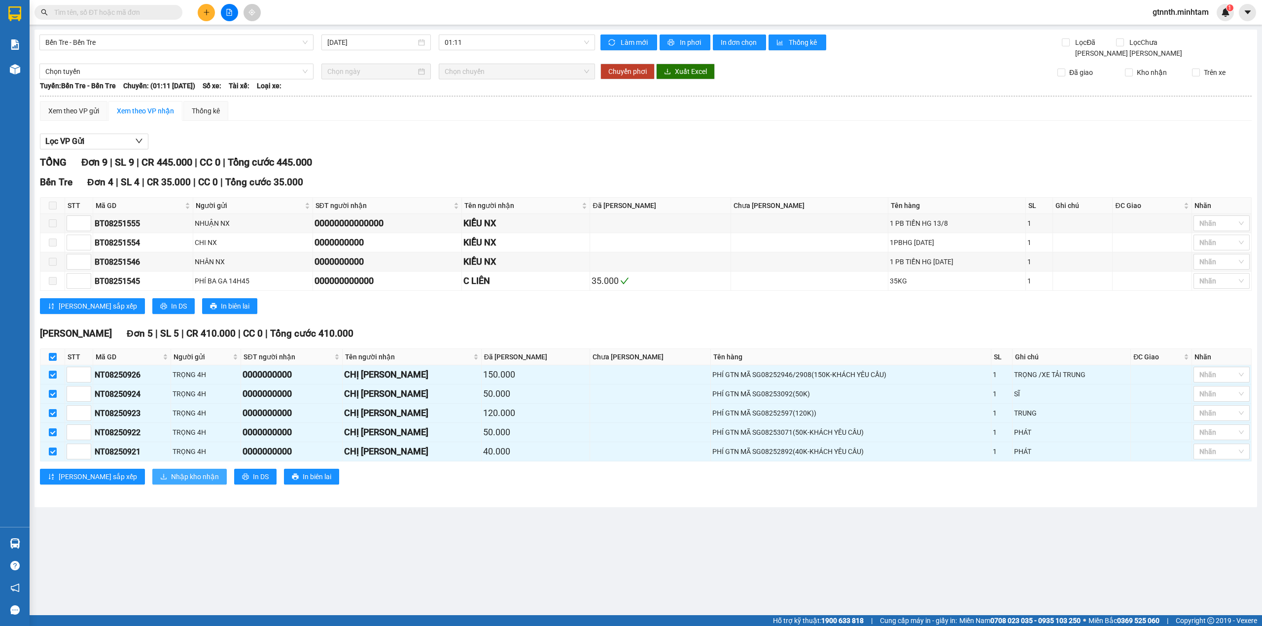
click at [171, 481] on span "Nhập kho nhận" at bounding box center [195, 476] width 48 height 11
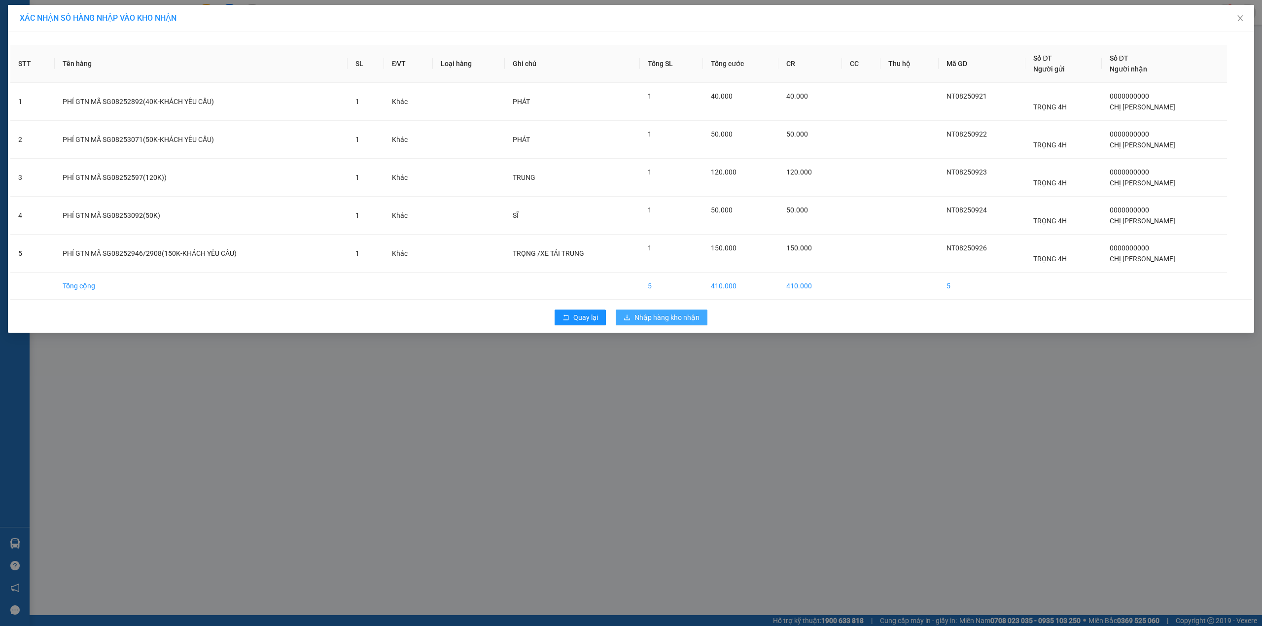
click at [669, 323] on span "Nhập hàng kho nhận" at bounding box center [667, 317] width 65 height 11
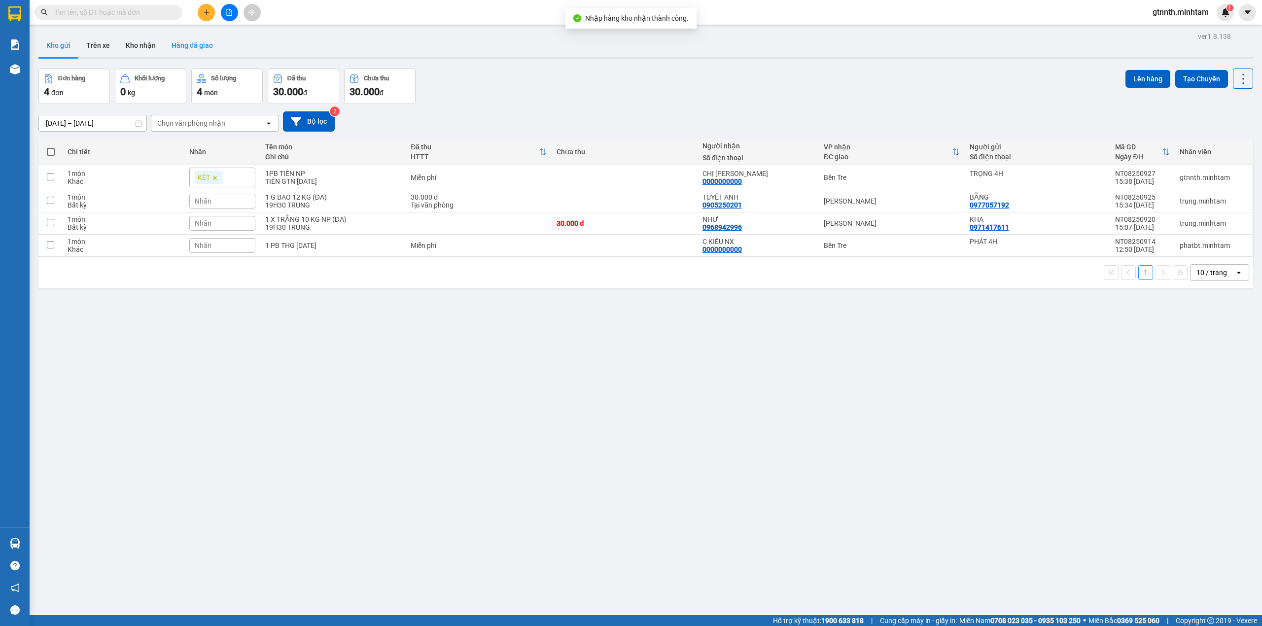
drag, startPoint x: 154, startPoint y: 44, endPoint x: 162, endPoint y: 47, distance: 8.4
click at [154, 43] on button "Kho nhận" at bounding box center [141, 46] width 46 height 24
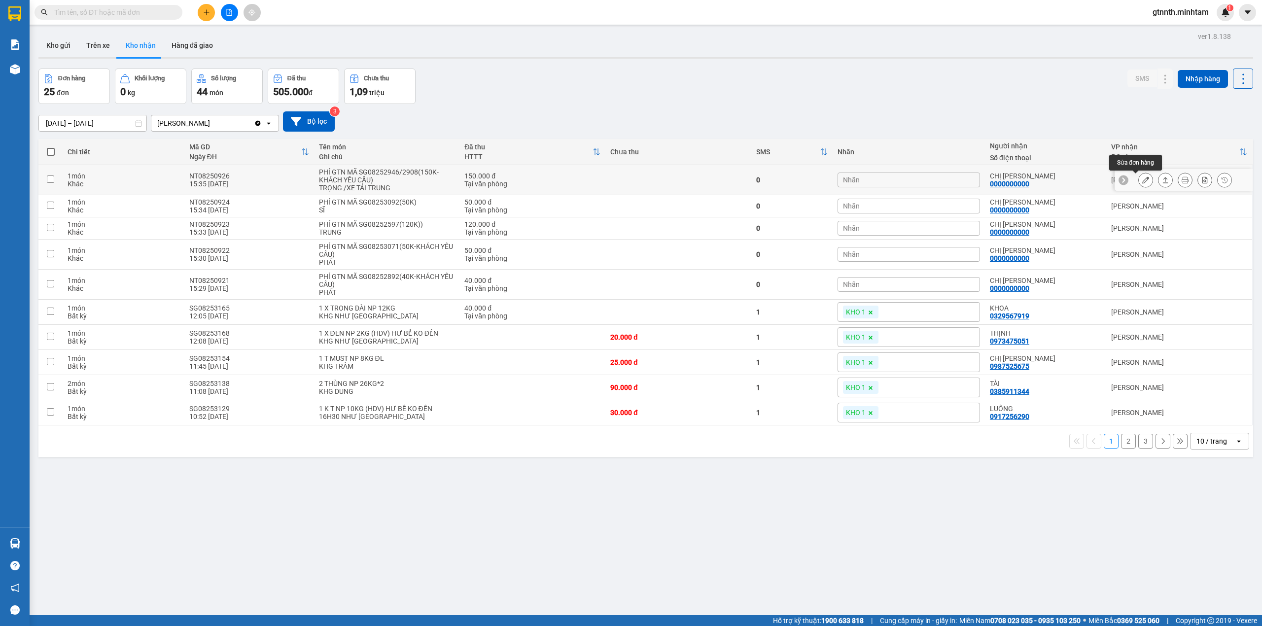
click at [1139, 186] on button at bounding box center [1146, 180] width 14 height 17
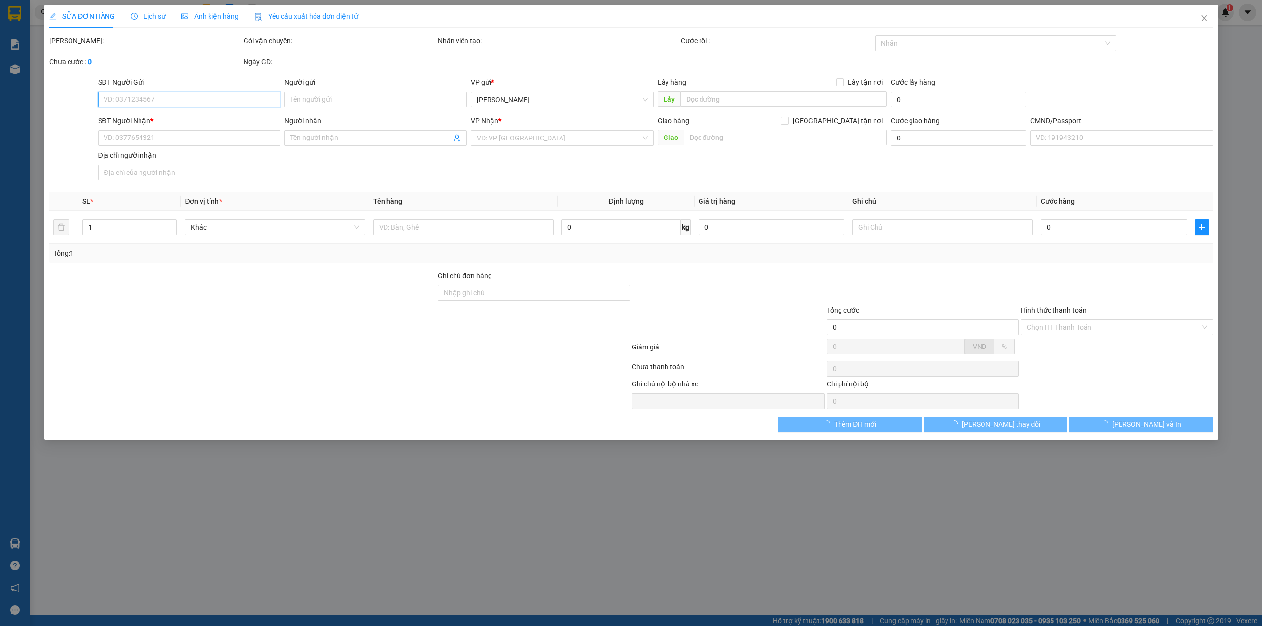
type input "TRỌNG 4H"
type input "0000000000"
type input "CHỊ [PERSON_NAME]"
type input "150.000"
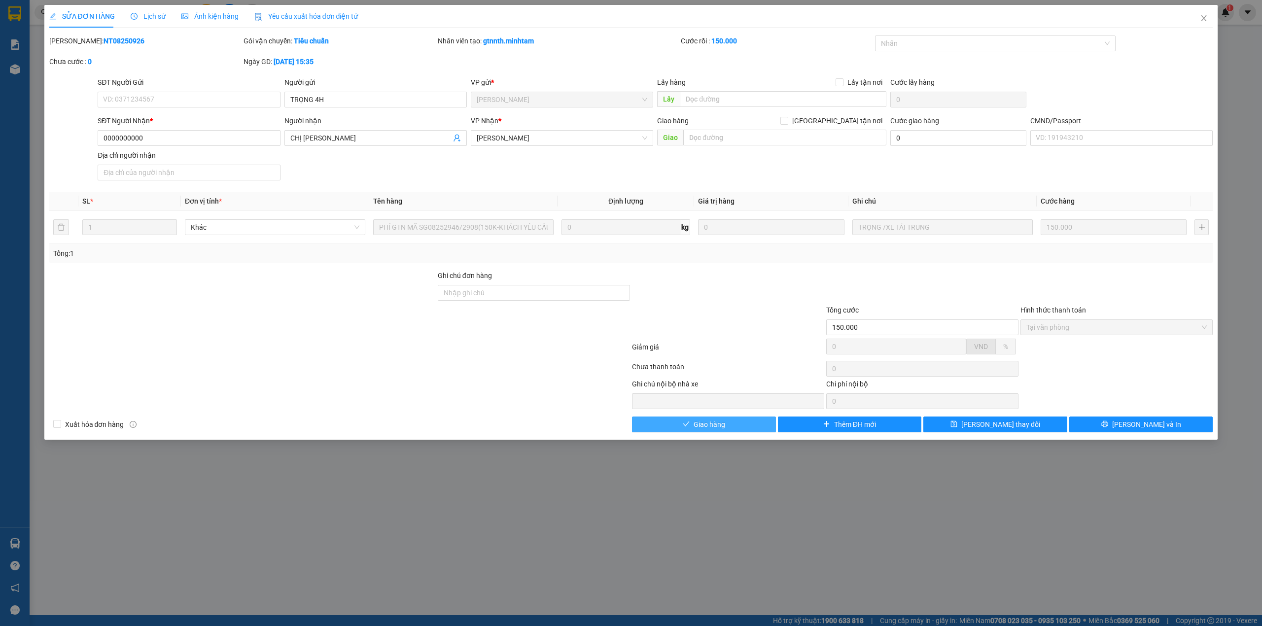
click at [707, 419] on button "Giao hàng" at bounding box center [704, 425] width 144 height 16
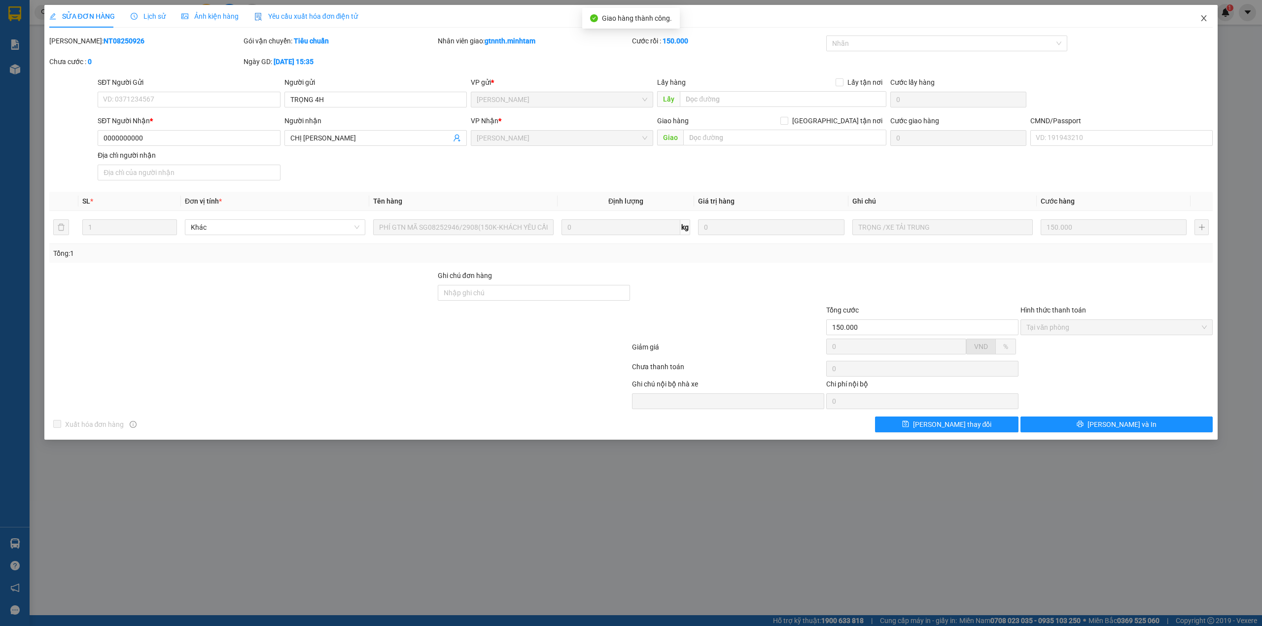
click at [1210, 24] on span "Close" at bounding box center [1204, 19] width 28 height 28
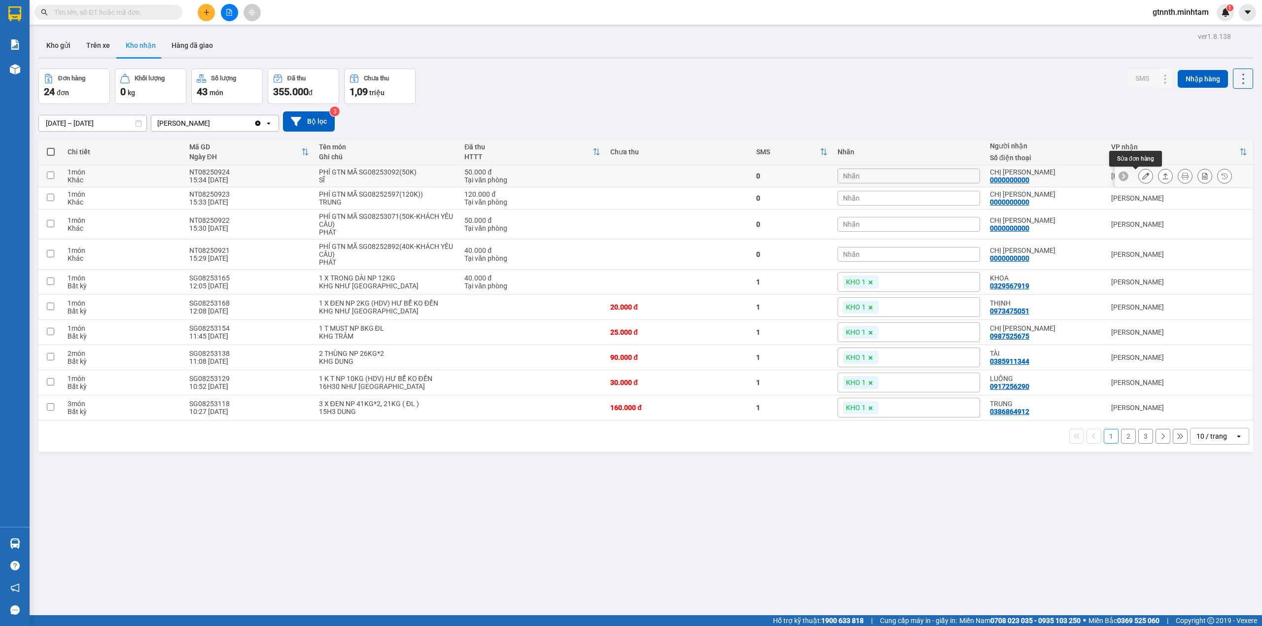
click at [1142, 174] on button at bounding box center [1146, 176] width 14 height 17
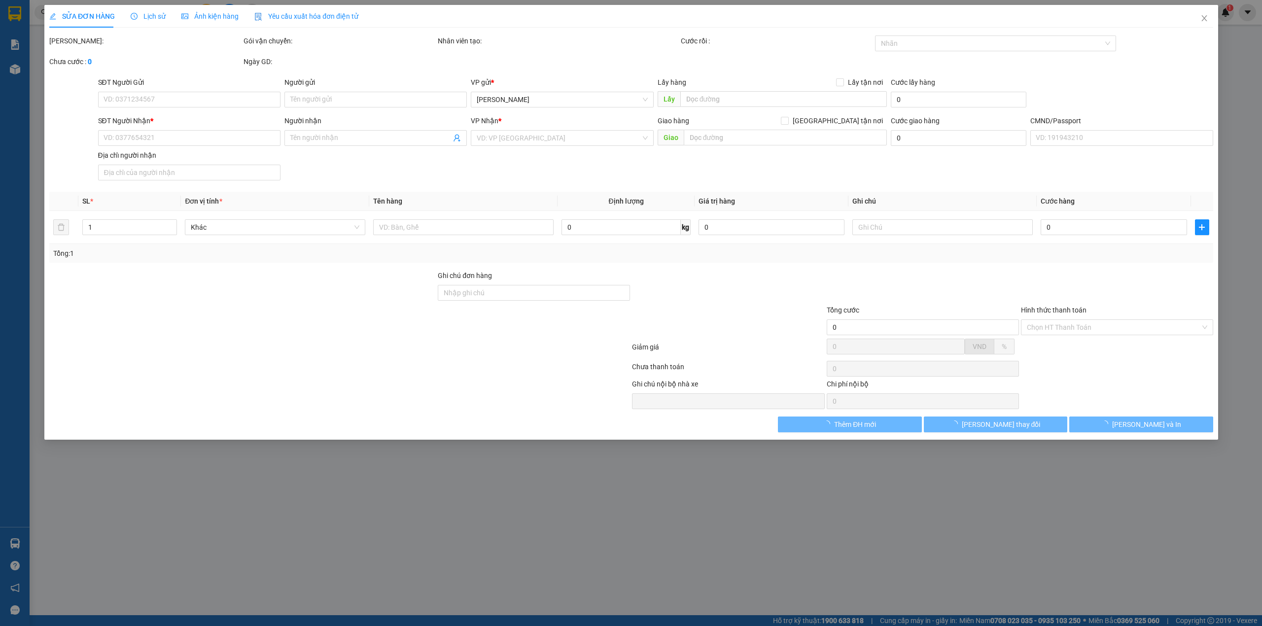
type input "TRỌNG 4H"
type input "0000000000"
type input "CHỊ [PERSON_NAME]"
type input "50.000"
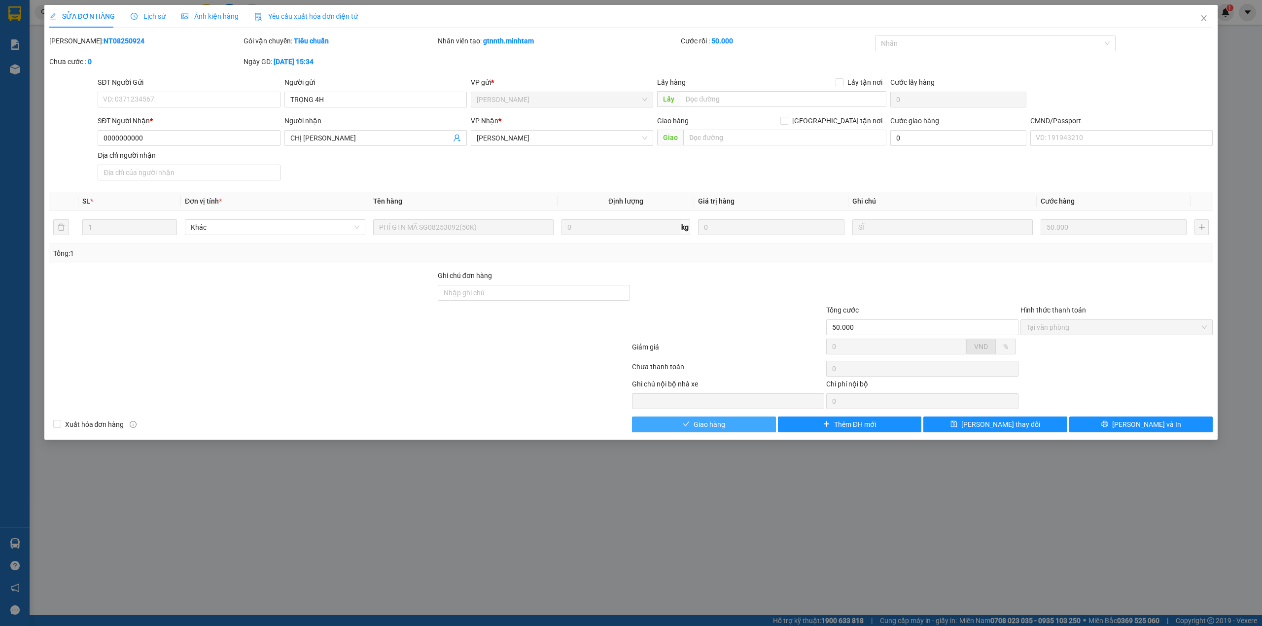
click at [709, 432] on button "Giao hàng" at bounding box center [704, 425] width 144 height 16
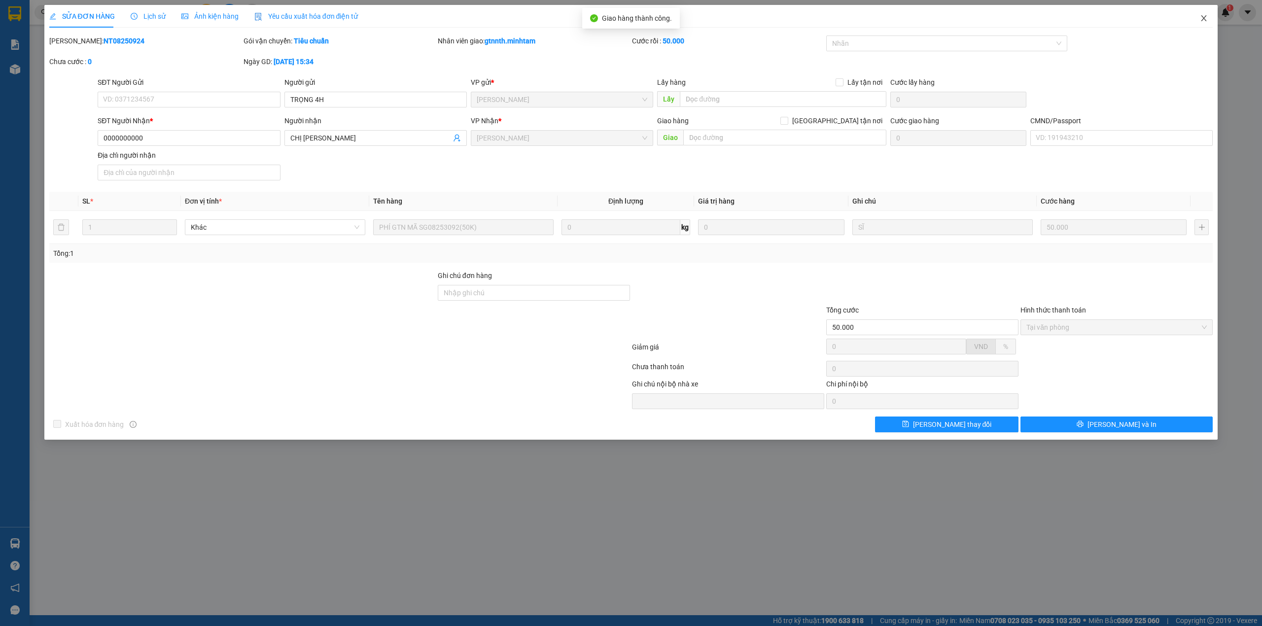
click at [1202, 20] on icon "close" at bounding box center [1204, 18] width 8 height 8
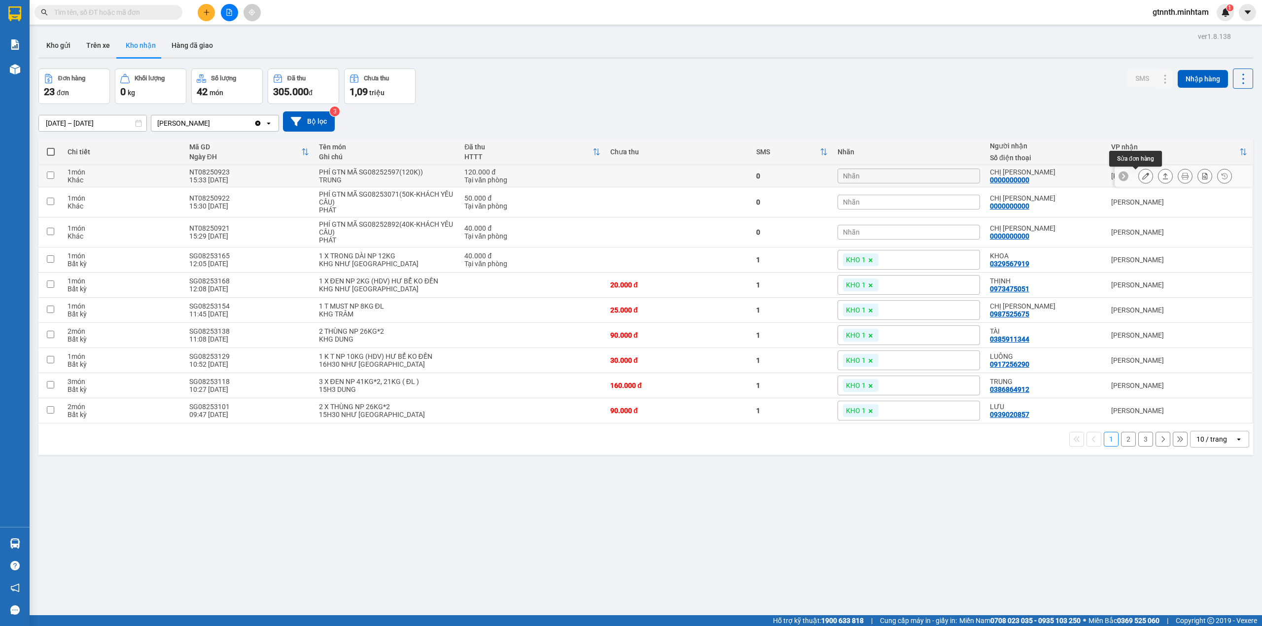
click at [1139, 180] on button at bounding box center [1146, 176] width 14 height 17
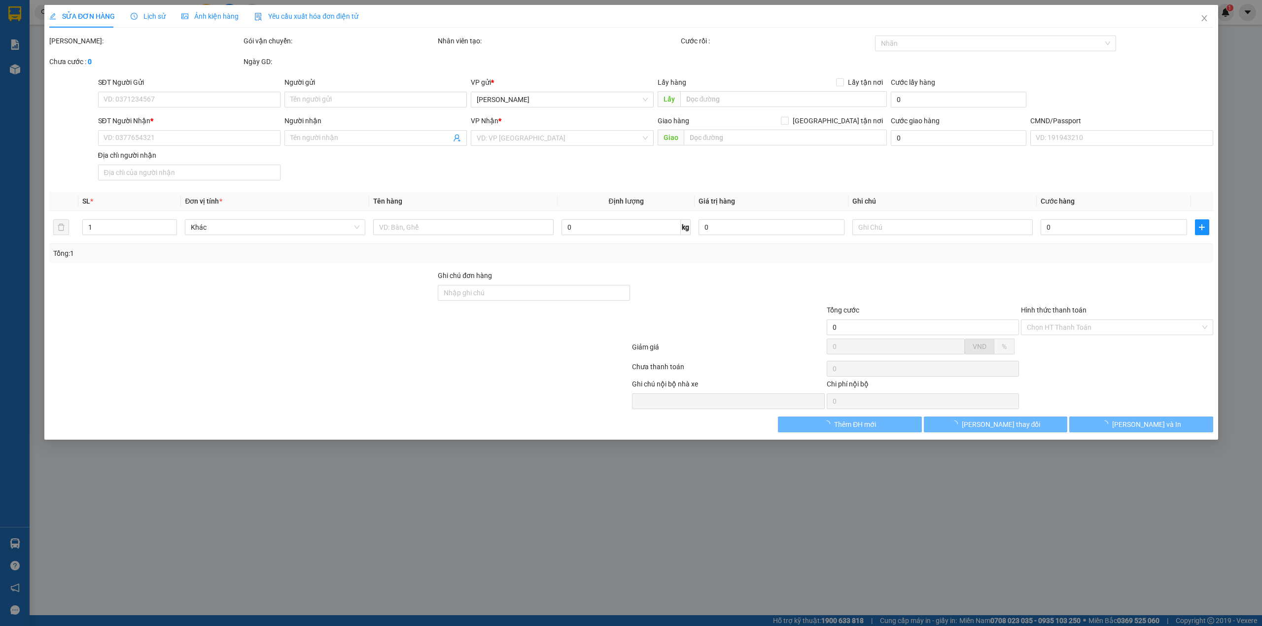
type input "TRỌNG 4H"
type input "0000000000"
type input "CHỊ [PERSON_NAME]"
type input "120.000"
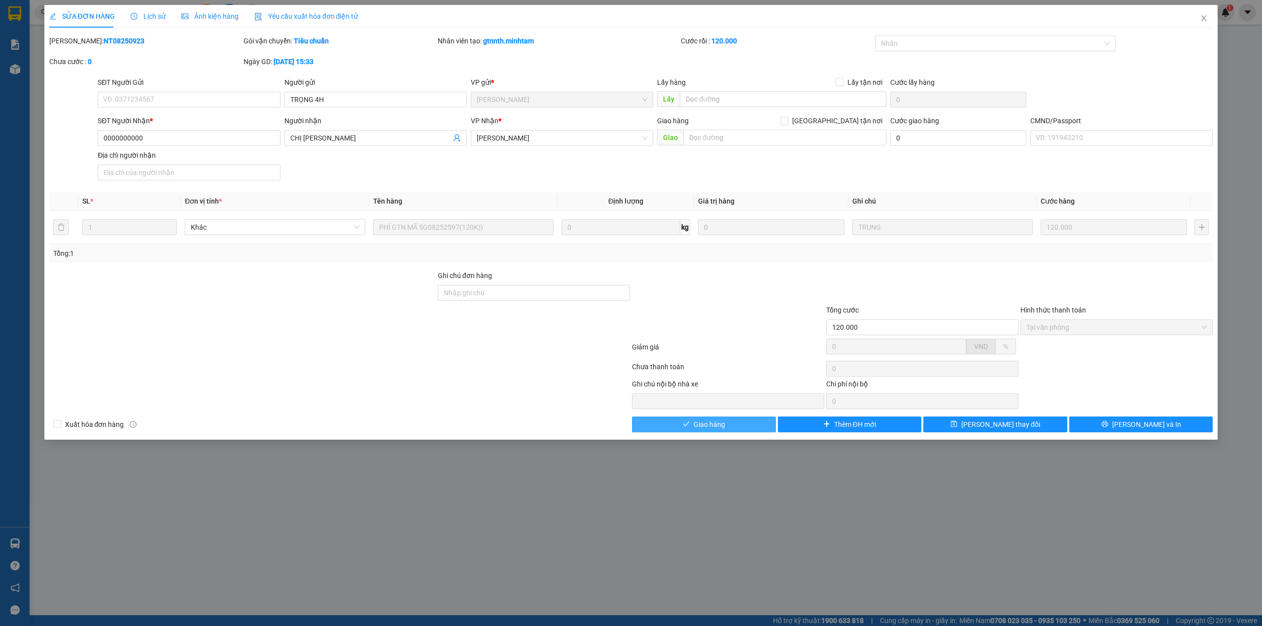
click at [712, 426] on span "Giao hàng" at bounding box center [710, 424] width 32 height 11
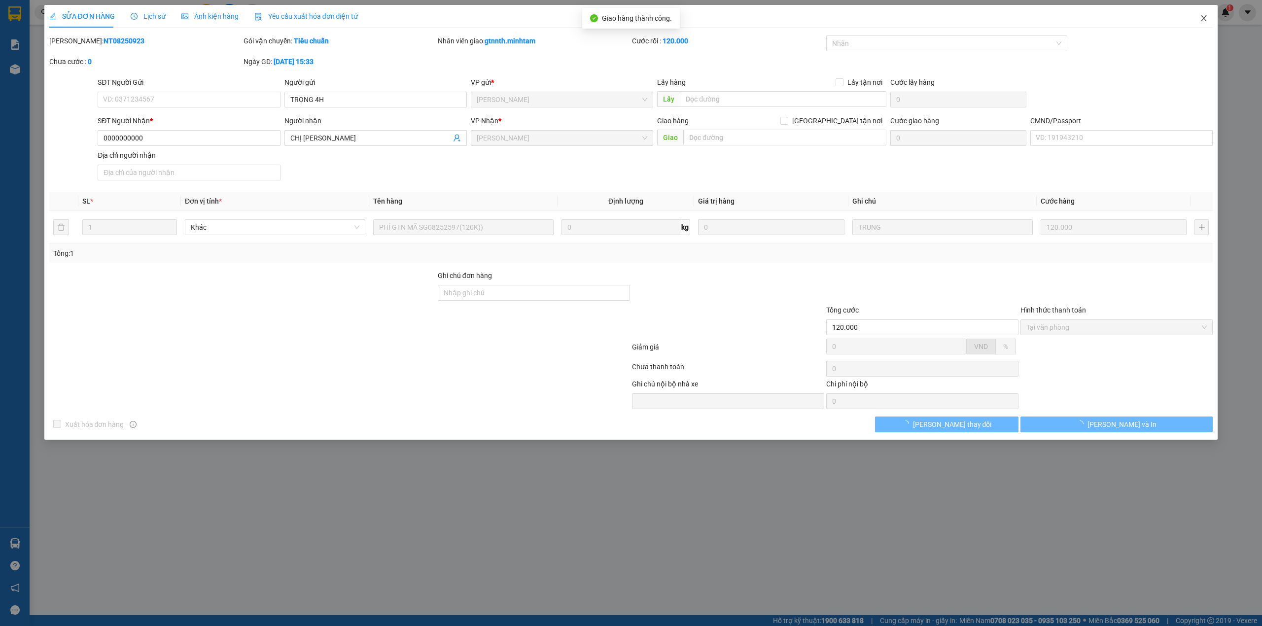
click at [1210, 24] on span "Close" at bounding box center [1204, 19] width 28 height 28
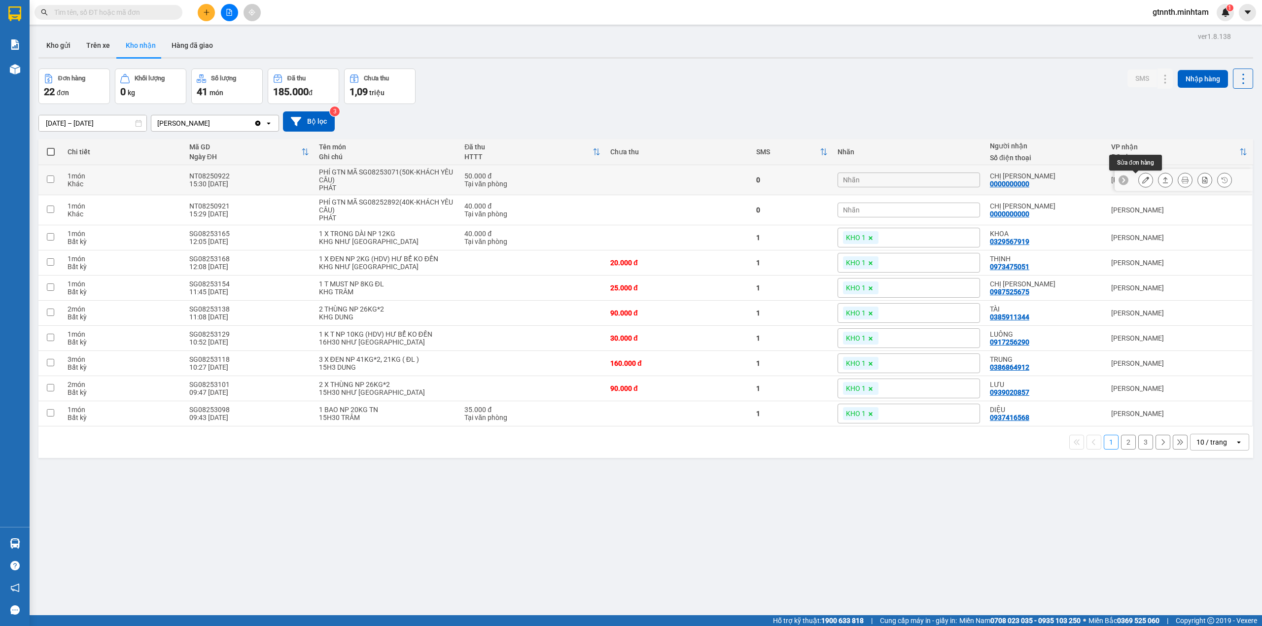
click at [1143, 183] on icon at bounding box center [1146, 180] width 7 height 7
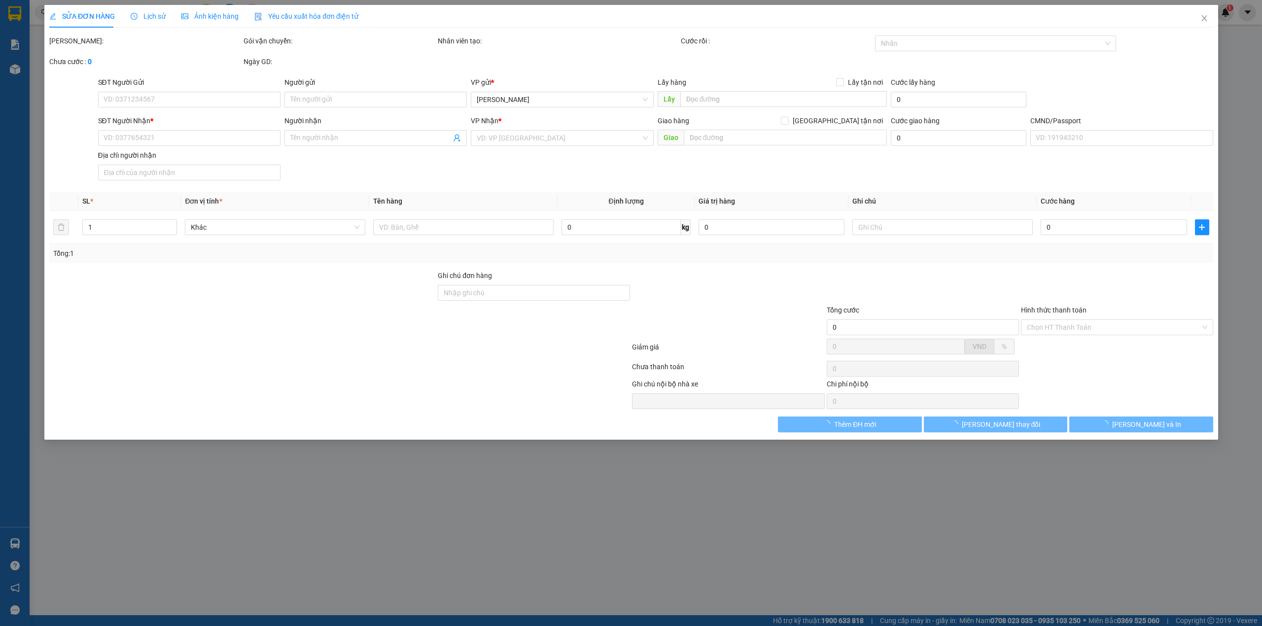
type input "TRỌNG 4H"
type input "0000000000"
type input "CHỊ [PERSON_NAME]"
type input "50.000"
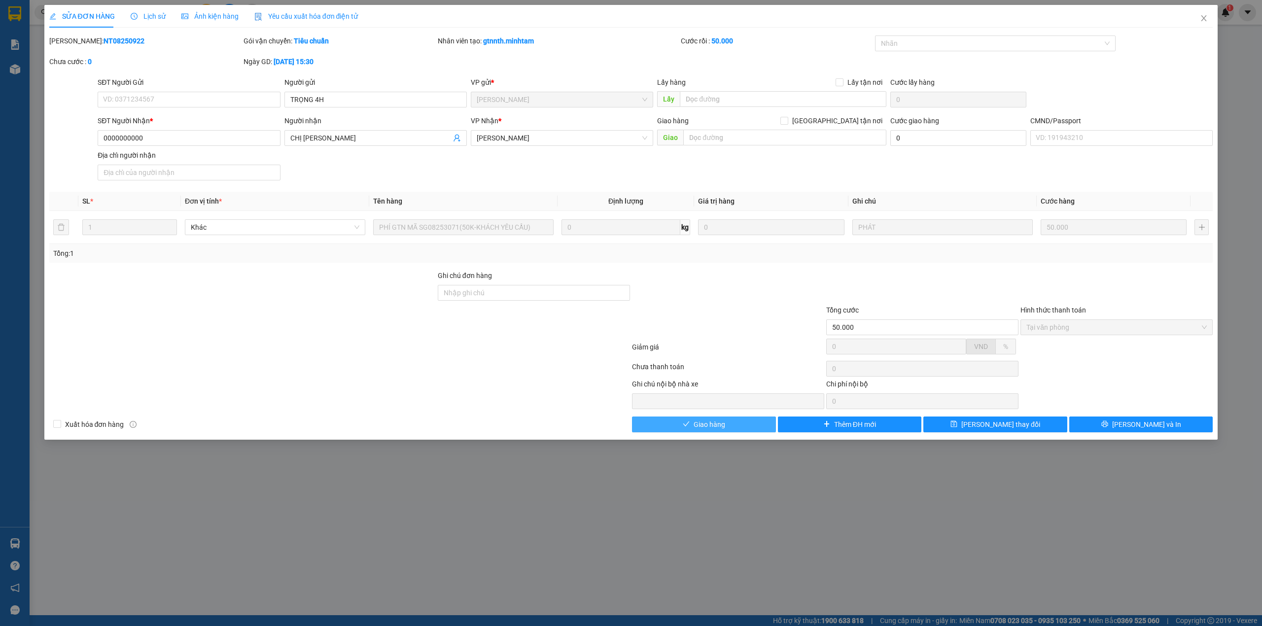
click at [730, 429] on button "Giao hàng" at bounding box center [704, 425] width 144 height 16
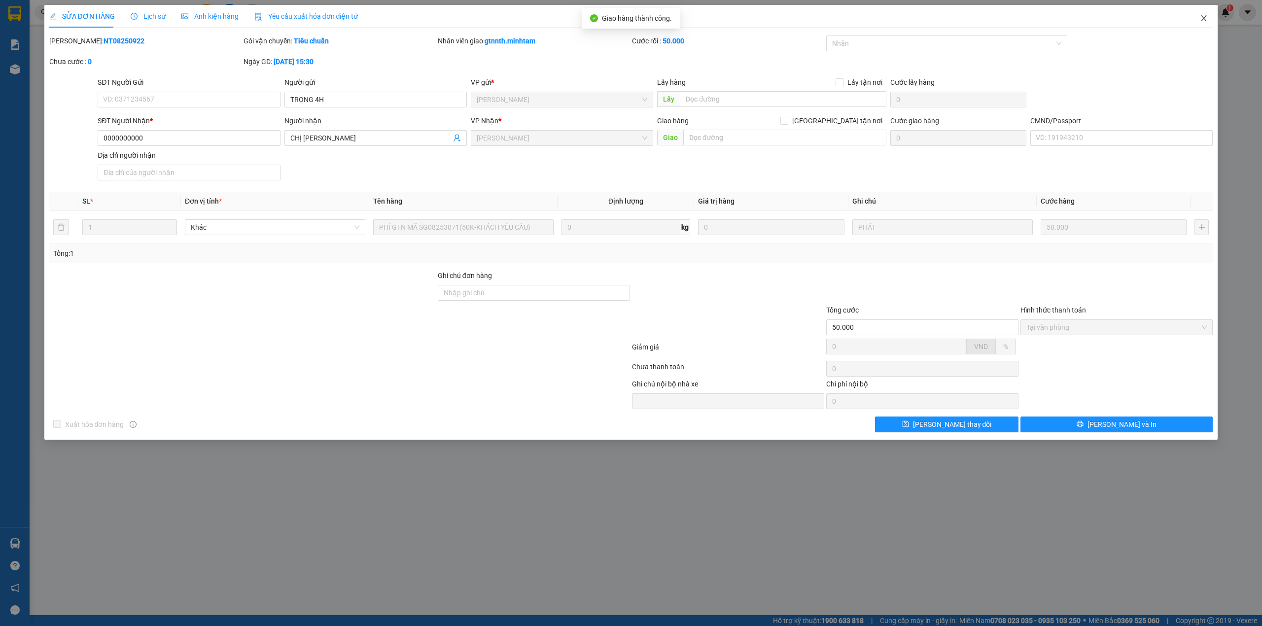
click at [1205, 21] on icon "close" at bounding box center [1204, 18] width 8 height 8
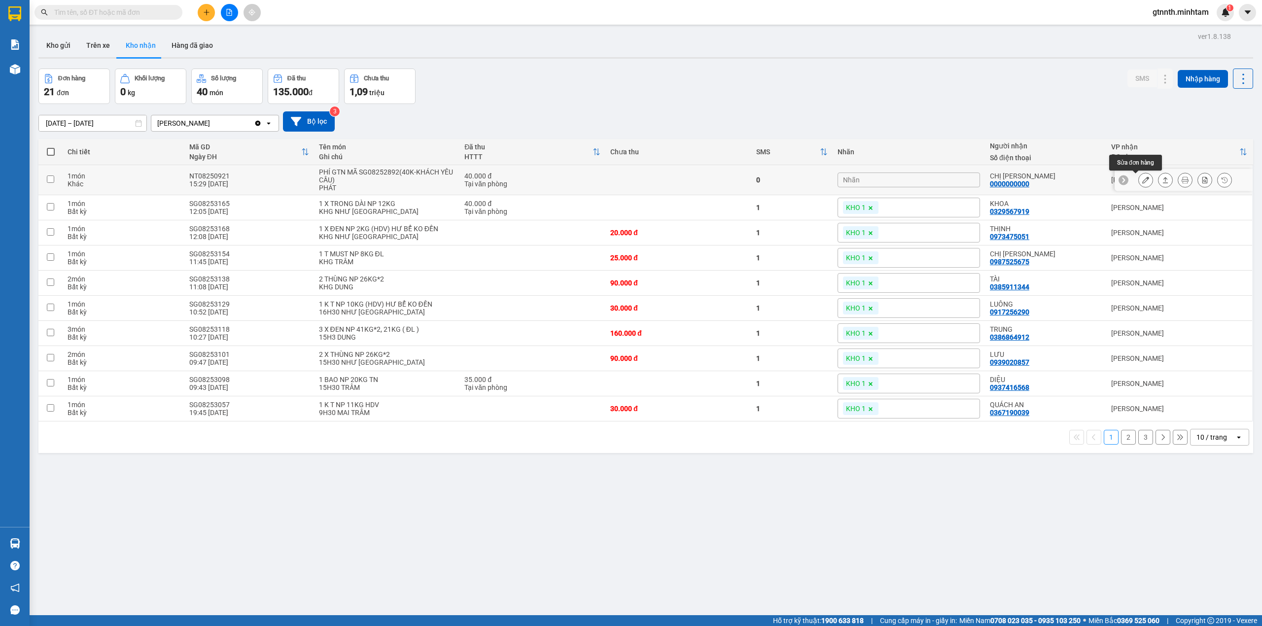
click at [1143, 182] on icon at bounding box center [1146, 180] width 7 height 7
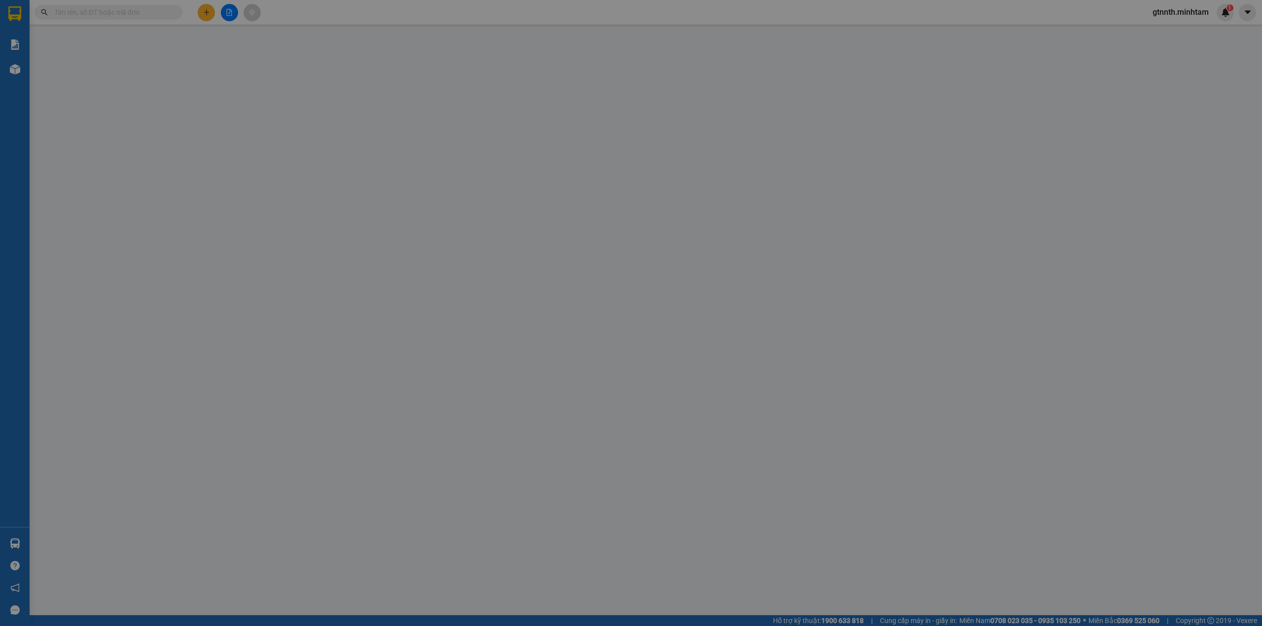
type input "TRỌNG 4H"
type input "0000000000"
type input "CHỊ [PERSON_NAME]"
type input "40.000"
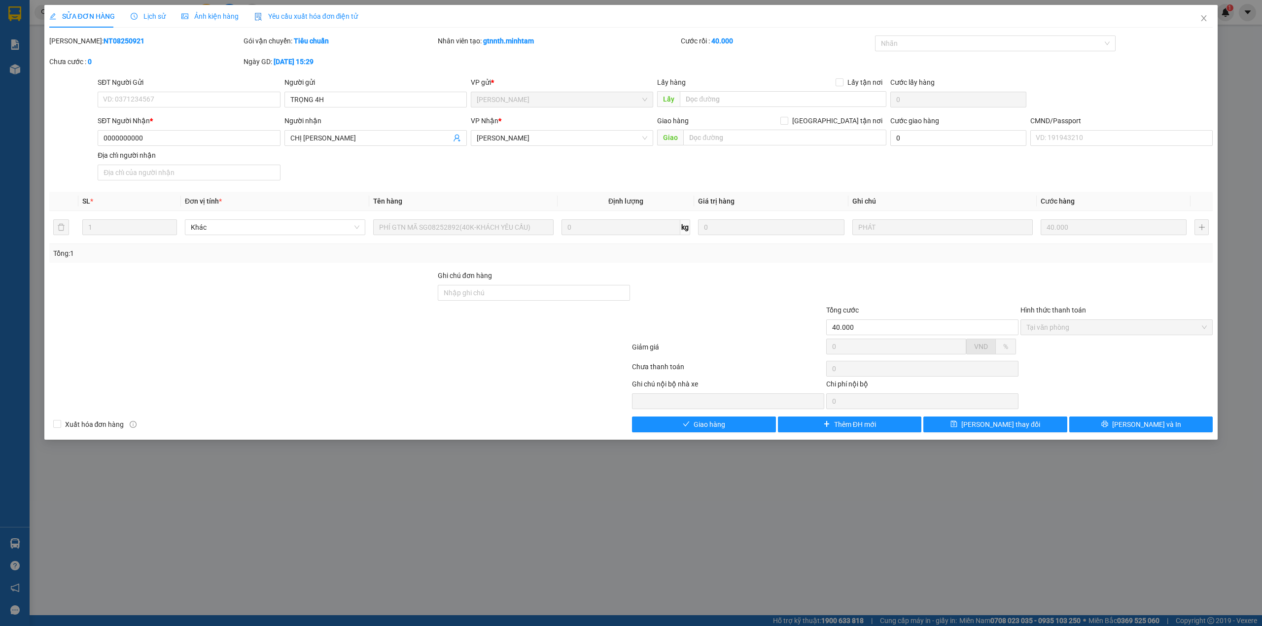
click at [766, 435] on div "SỬA ĐƠN HÀNG Lịch sử Ảnh kiện hàng Yêu cầu xuất hóa đơn điện tử Total Paid Fee …" at bounding box center [631, 222] width 1174 height 435
click at [756, 425] on button "Giao hàng" at bounding box center [704, 425] width 144 height 16
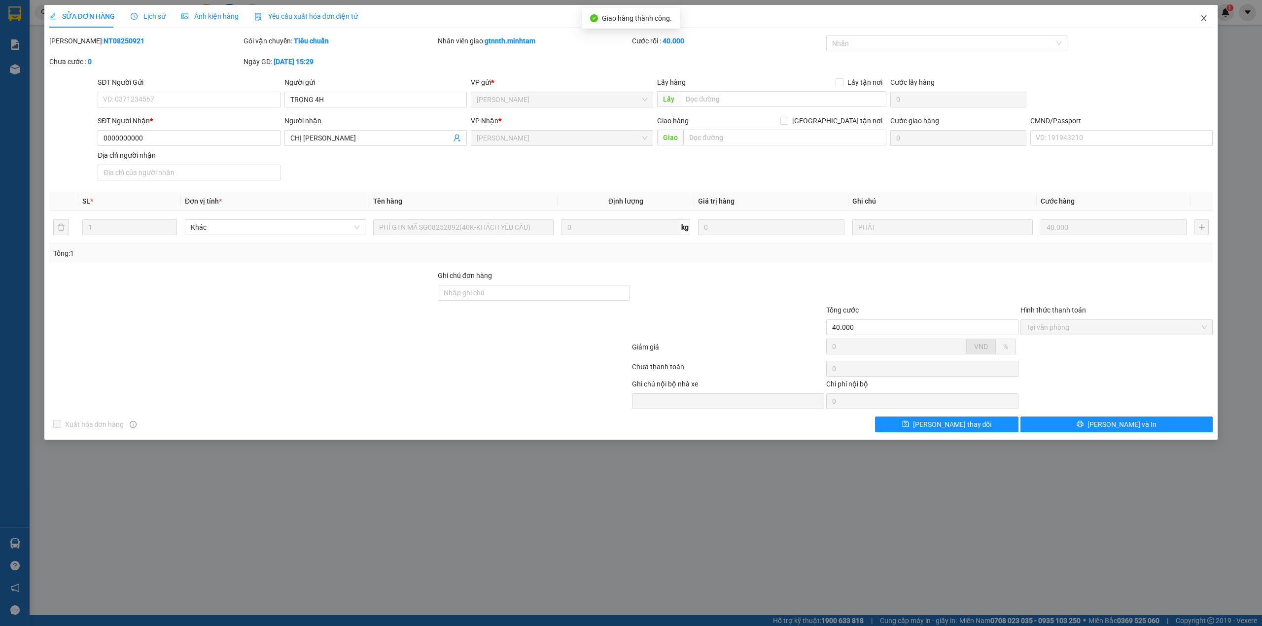
click at [1201, 22] on icon "close" at bounding box center [1204, 18] width 8 height 8
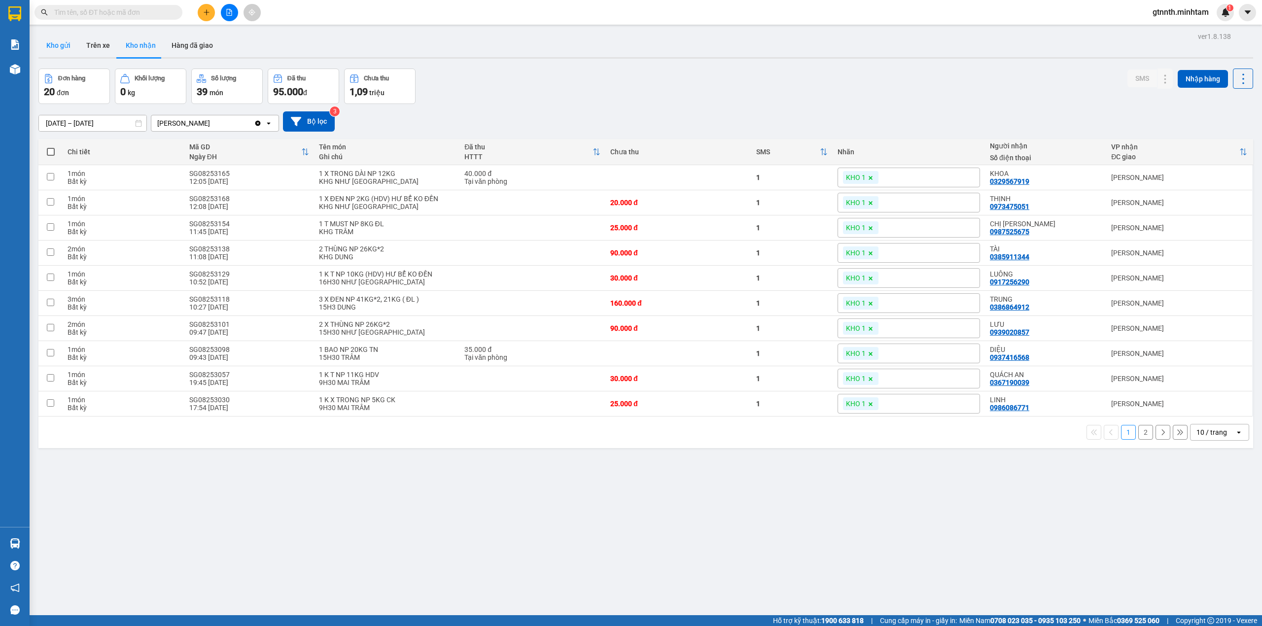
click at [56, 49] on button "Kho gửi" at bounding box center [58, 46] width 40 height 24
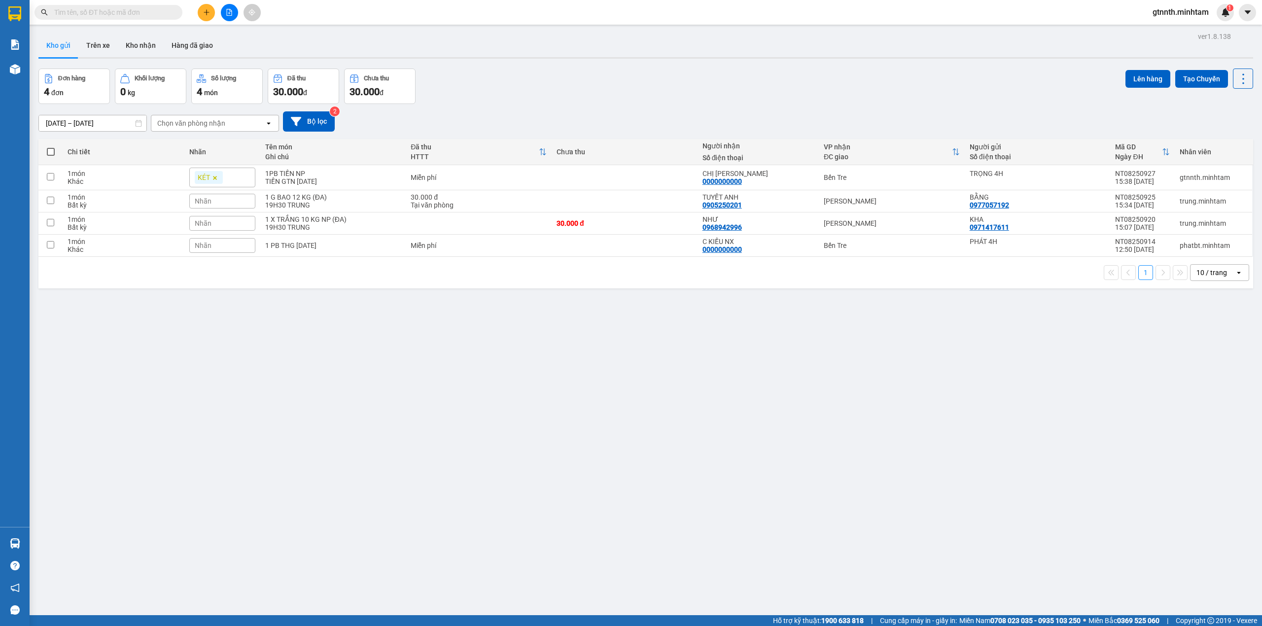
click at [1188, 15] on span "gtnnth.minhtam" at bounding box center [1181, 12] width 72 height 12
click at [1184, 35] on span "Đăng xuất" at bounding box center [1185, 30] width 52 height 11
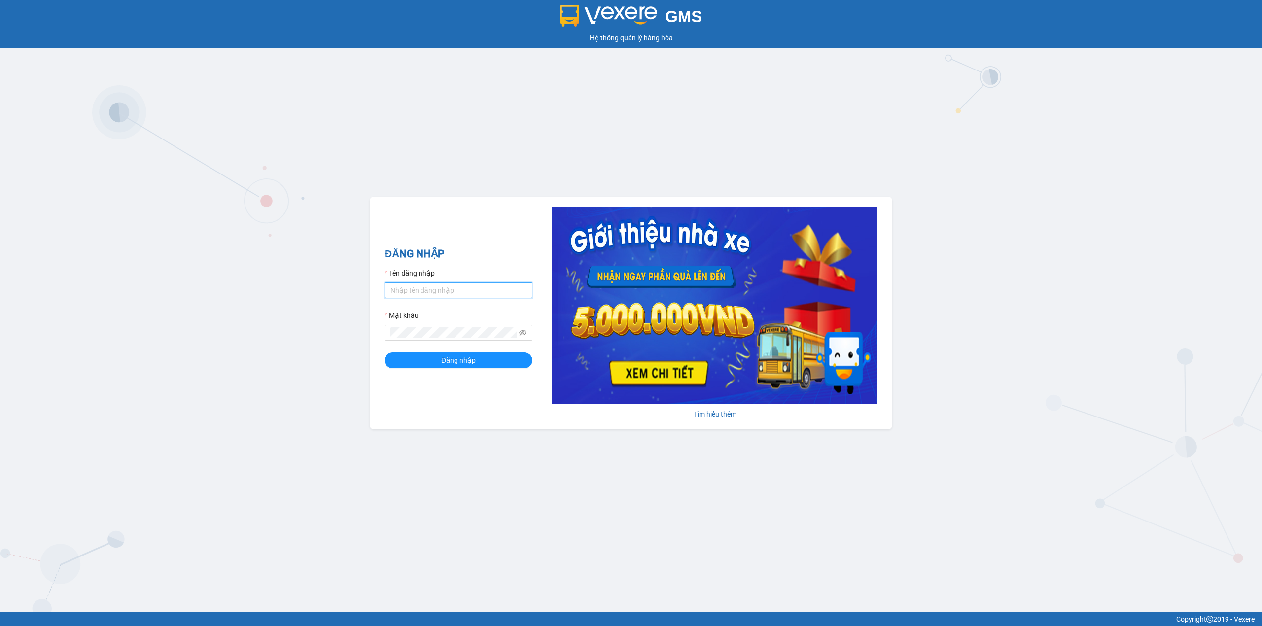
click at [425, 290] on input "Tên đăng nhập" at bounding box center [459, 291] width 148 height 16
type input "trong.minhtam"
click at [385, 353] on button "Đăng nhập" at bounding box center [459, 361] width 148 height 16
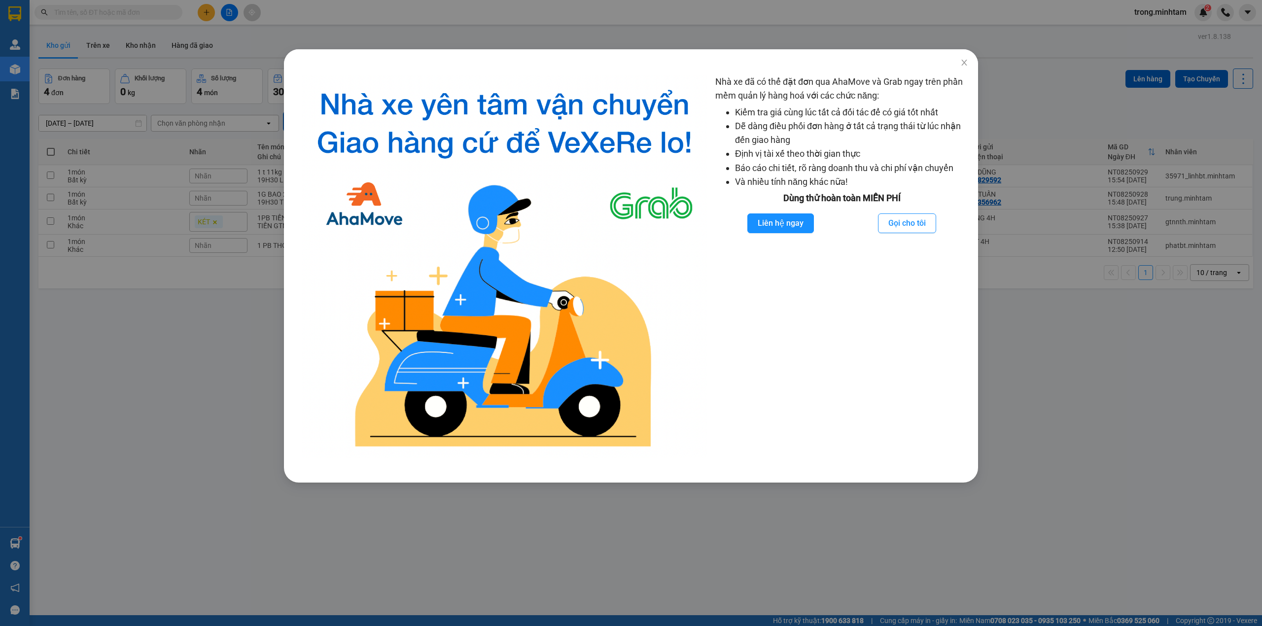
click at [179, 288] on div "Nhà xe đã có thể đặt đơn qua AhaMove và Grab ngay trên phần mềm quản lý hàng ho…" at bounding box center [631, 313] width 1262 height 626
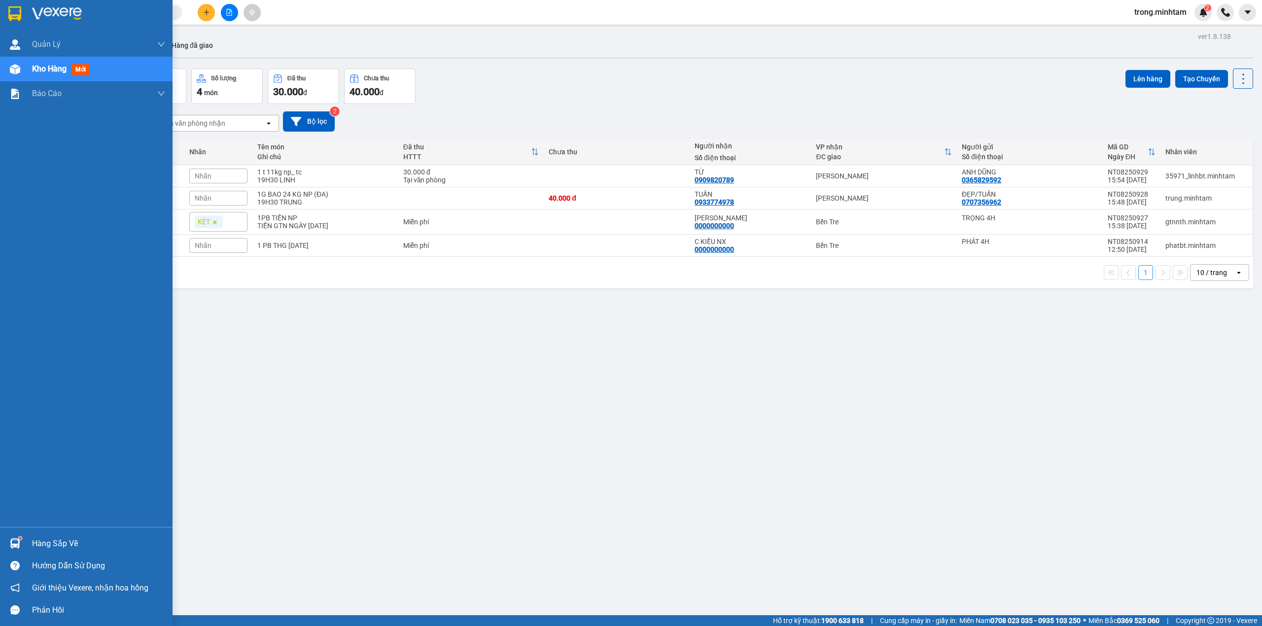
click at [73, 534] on div "Hàng sắp về" at bounding box center [86, 544] width 173 height 22
